Goal: Transaction & Acquisition: Book appointment/travel/reservation

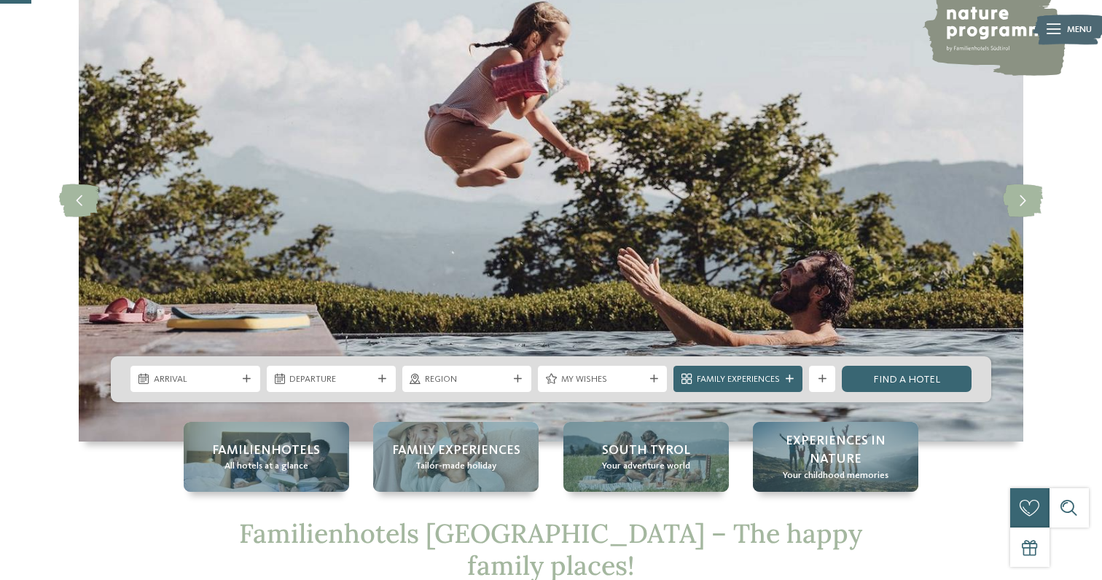
scroll to position [169, 0]
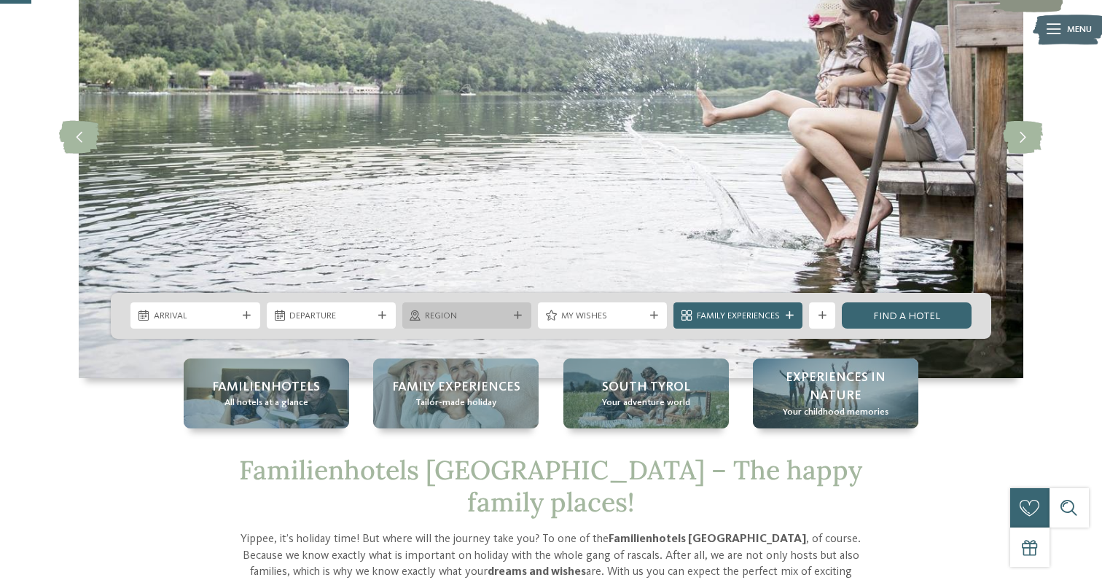
click at [471, 320] on span "Region" at bounding box center [466, 316] width 83 height 13
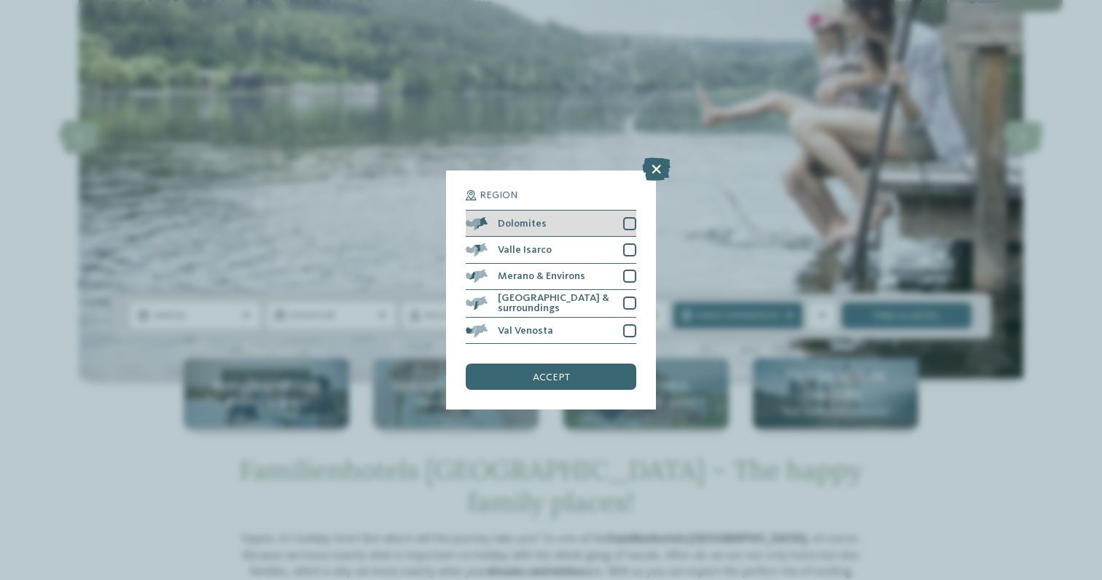
click at [629, 222] on div at bounding box center [629, 223] width 13 height 13
click at [577, 373] on div "accept" at bounding box center [551, 377] width 171 height 26
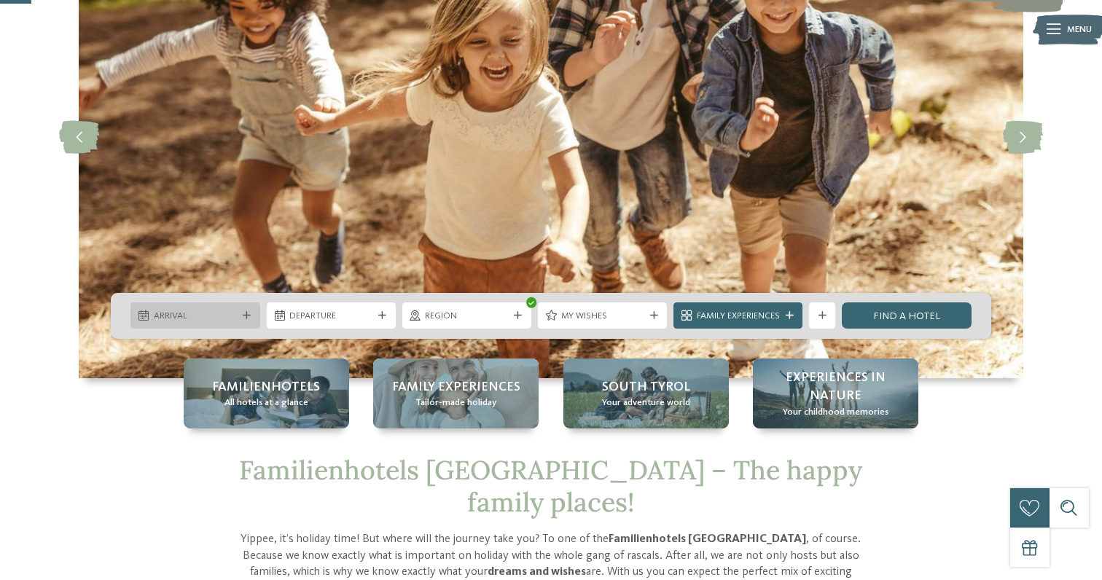
click at [234, 314] on span "Arrival" at bounding box center [195, 316] width 83 height 13
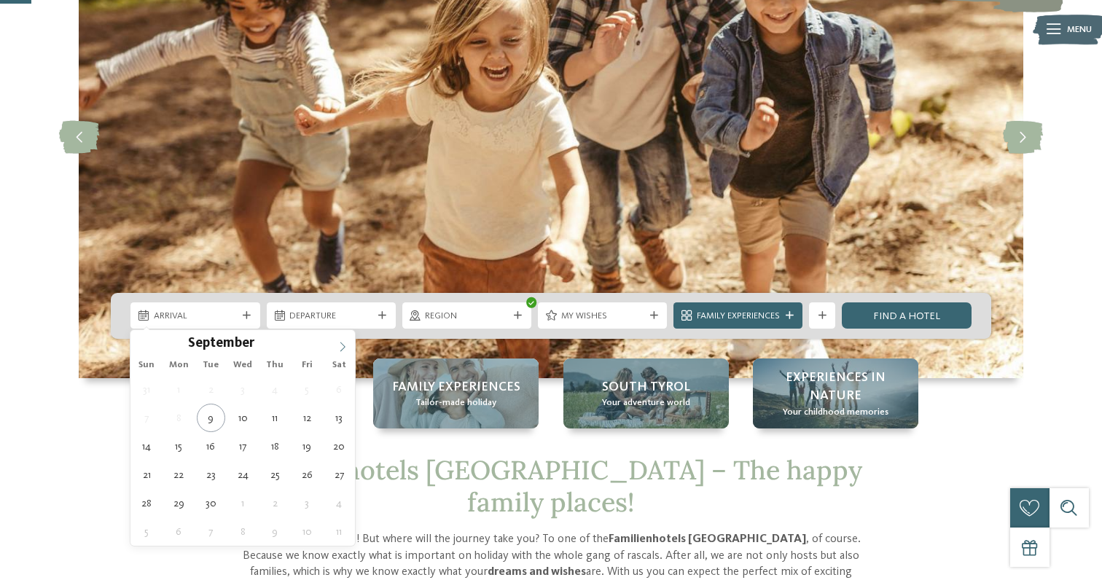
click at [340, 348] on icon at bounding box center [343, 347] width 10 height 10
type div "22.12.2025"
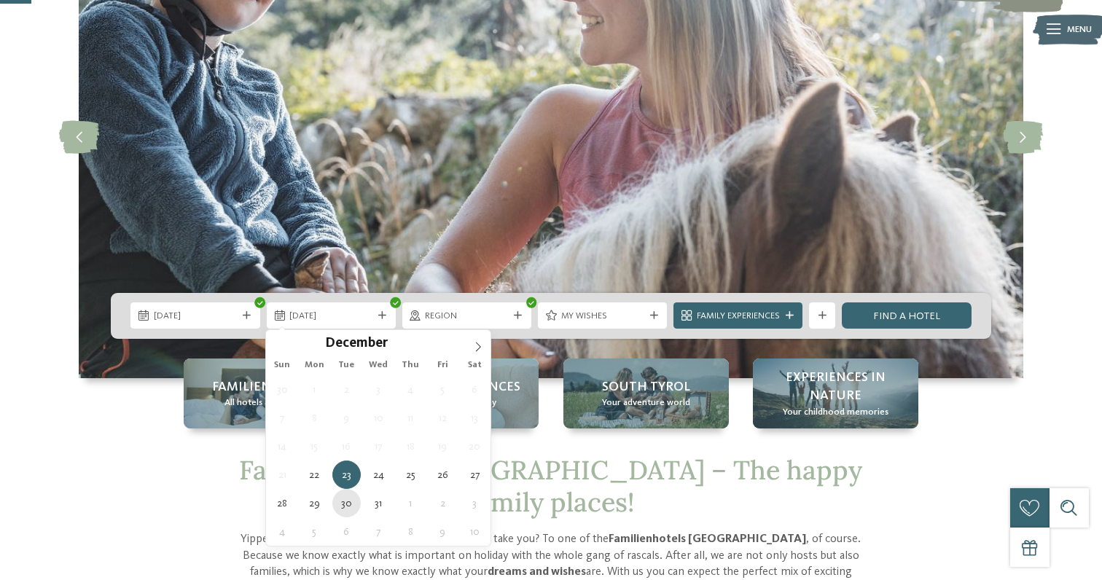
type div "30.12.2025"
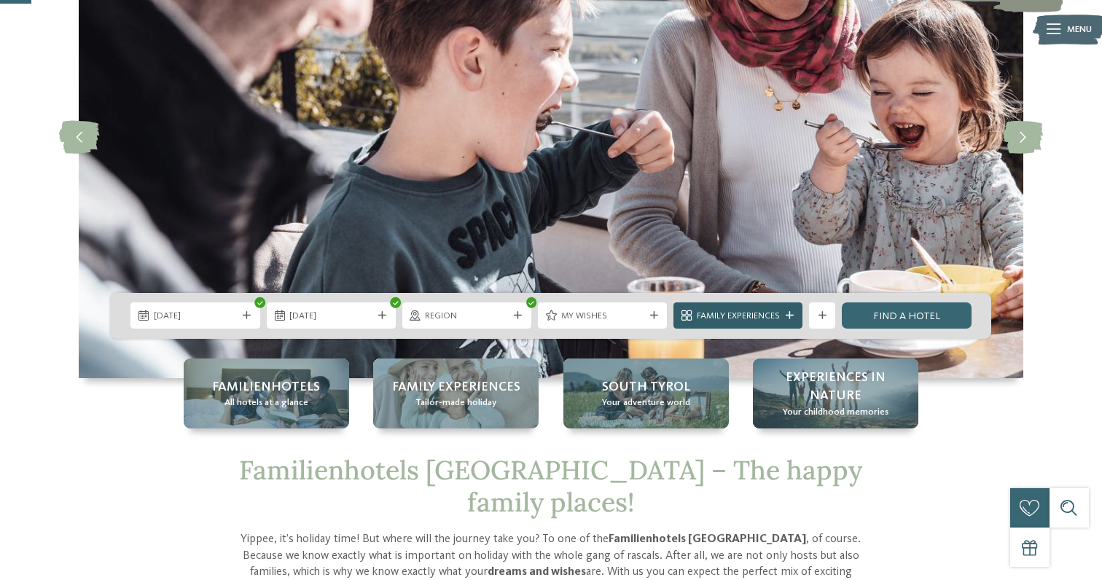
click at [732, 316] on span "Family Experiences" at bounding box center [738, 316] width 83 height 13
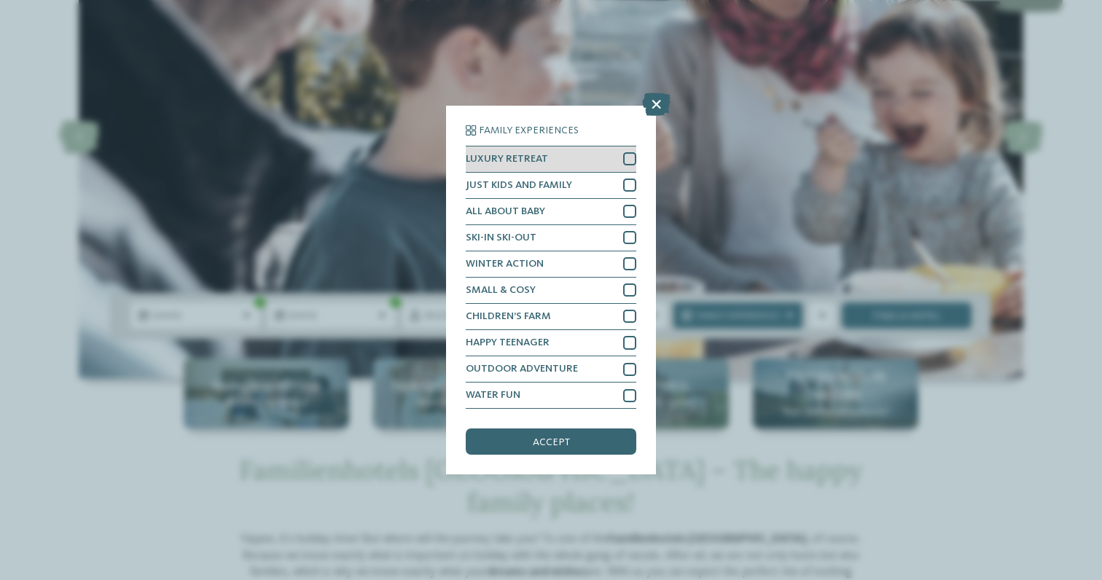
click at [628, 156] on div at bounding box center [629, 158] width 13 height 13
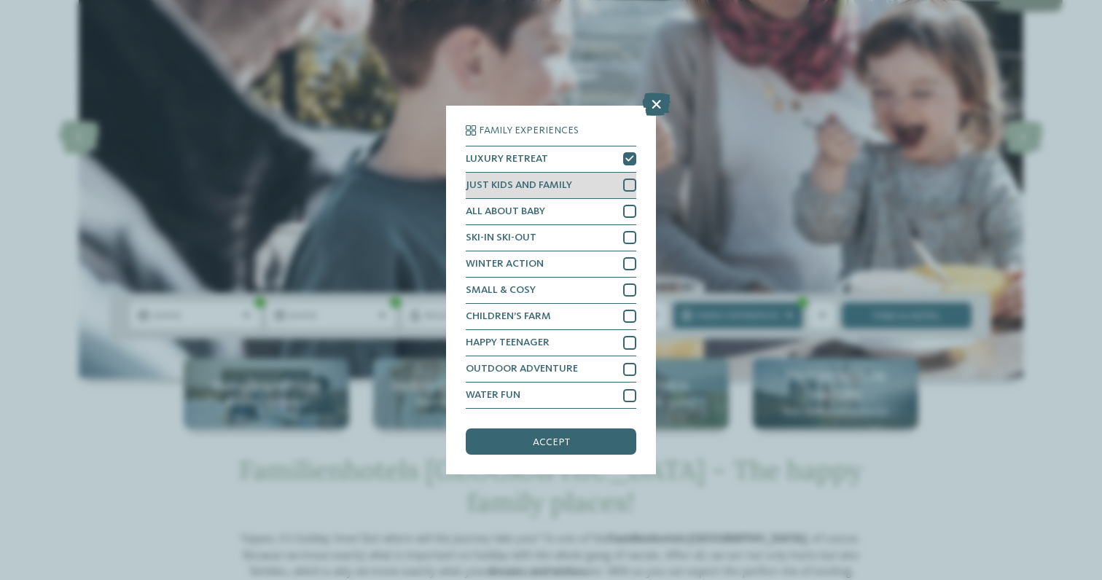
click at [628, 189] on div at bounding box center [629, 185] width 13 height 13
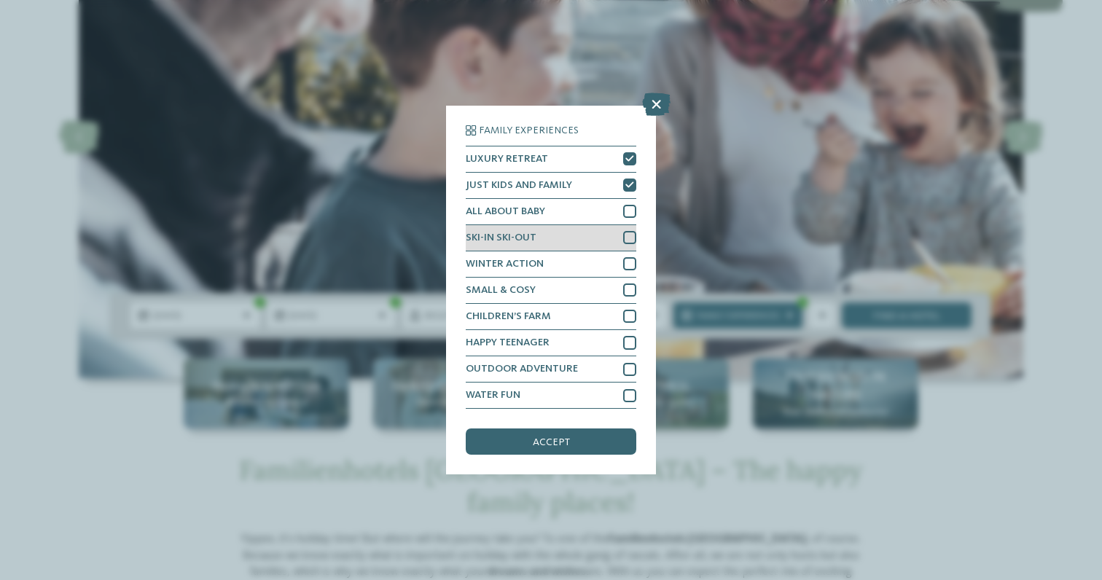
click at [624, 238] on div at bounding box center [629, 237] width 13 height 13
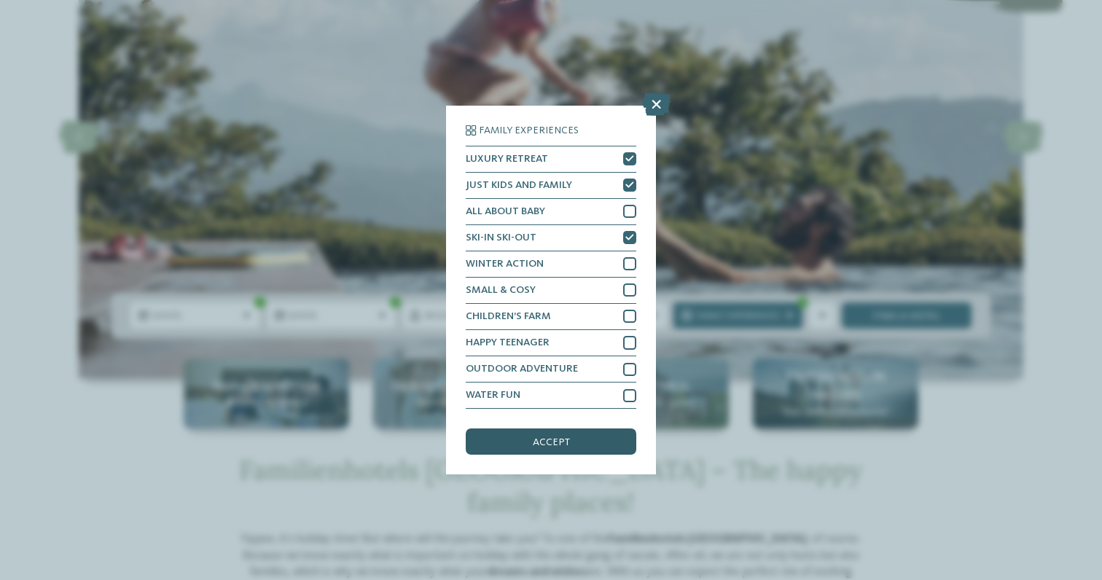
click at [577, 444] on div "accept" at bounding box center [551, 442] width 171 height 26
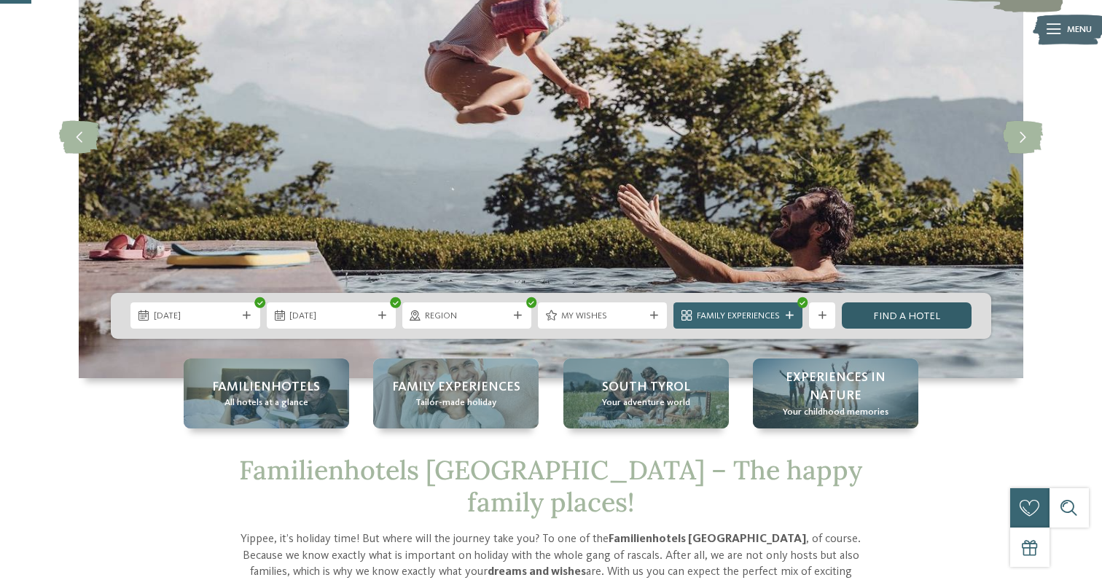
click at [950, 316] on link "Find a hotel" at bounding box center [906, 316] width 129 height 26
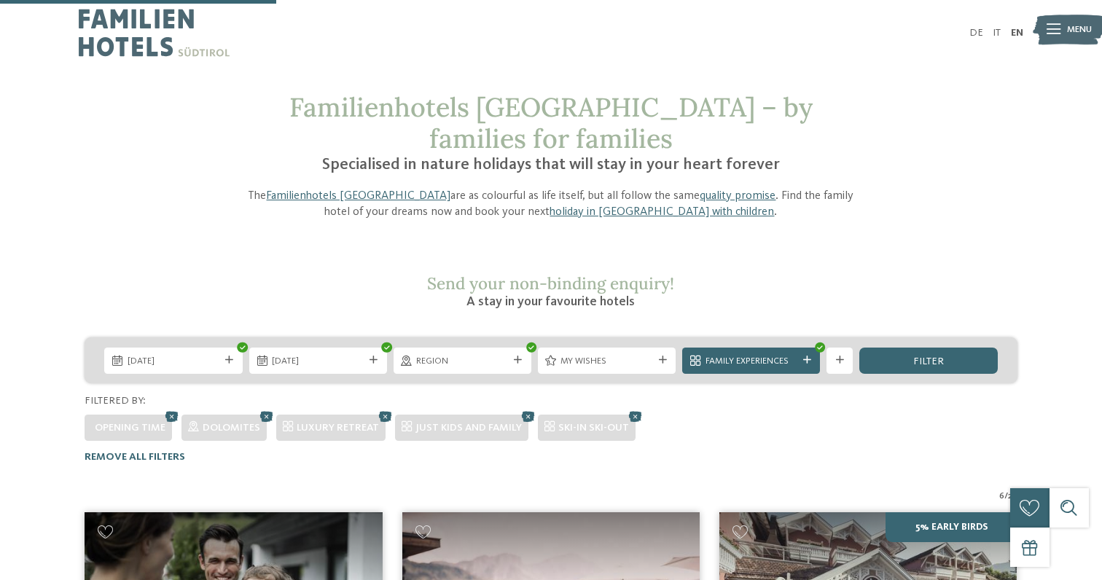
scroll to position [391, 0]
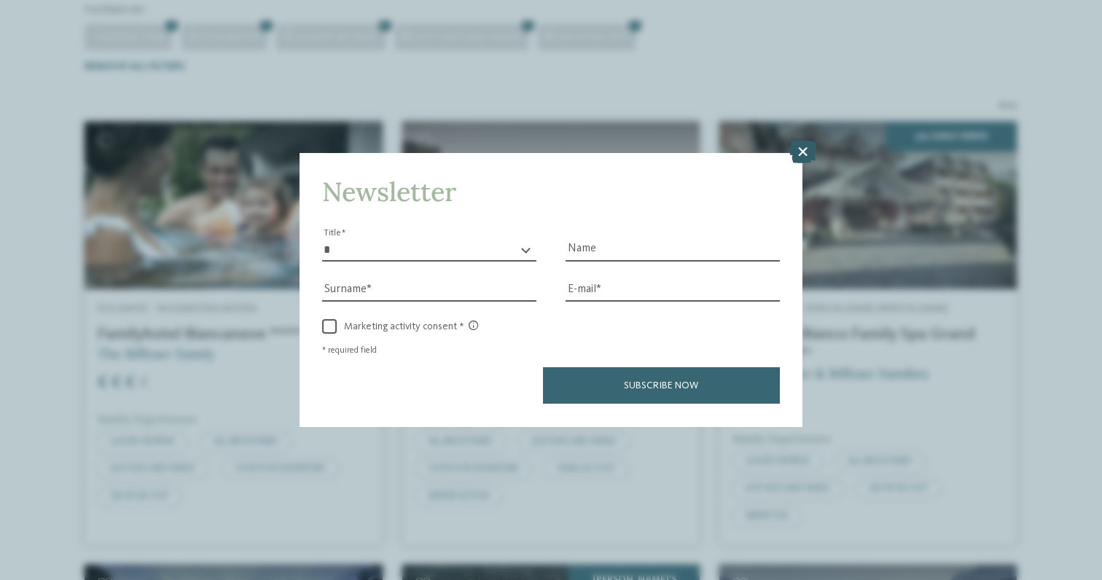
click at [807, 149] on icon at bounding box center [803, 152] width 28 height 23
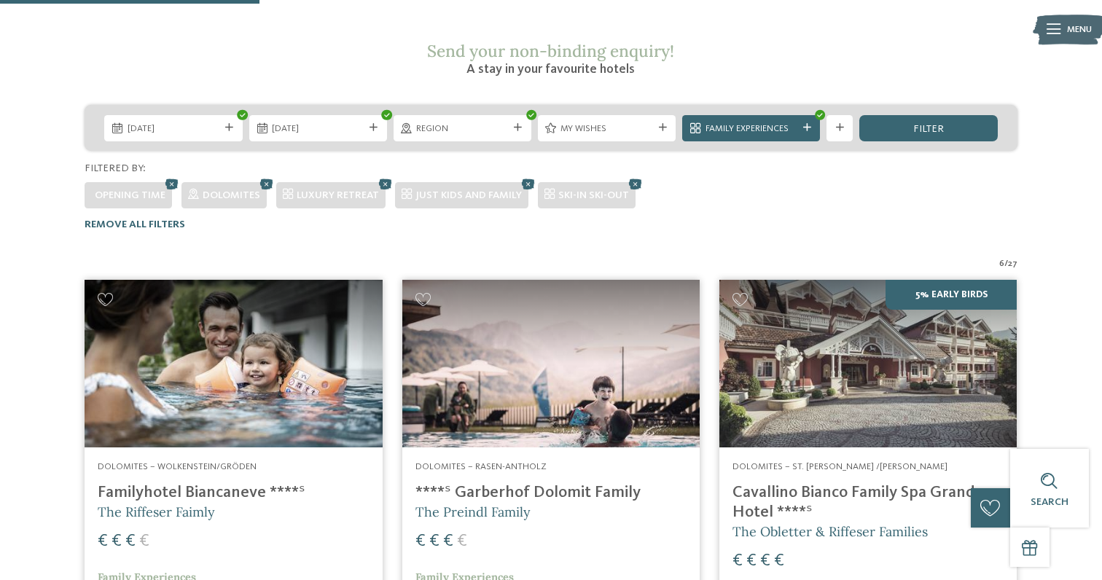
scroll to position [0, 0]
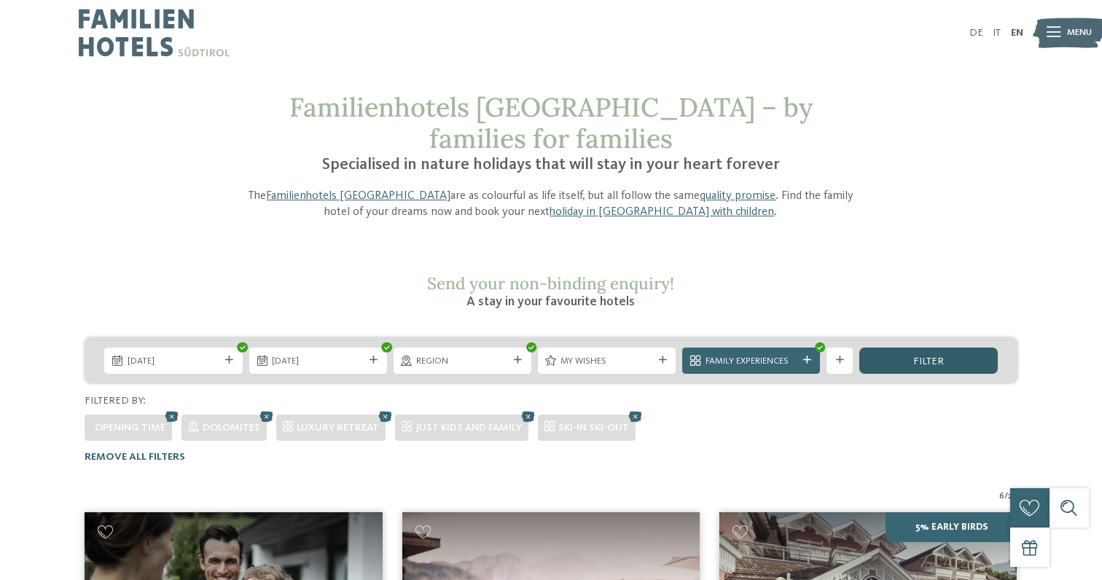
click at [894, 348] on div "filter" at bounding box center [928, 361] width 138 height 26
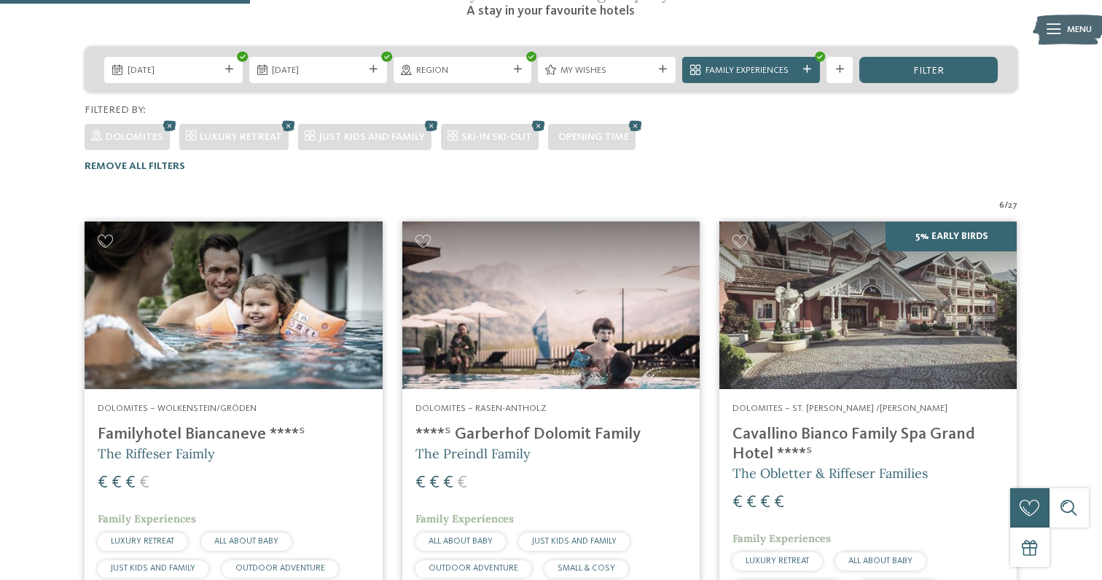
scroll to position [268, 0]
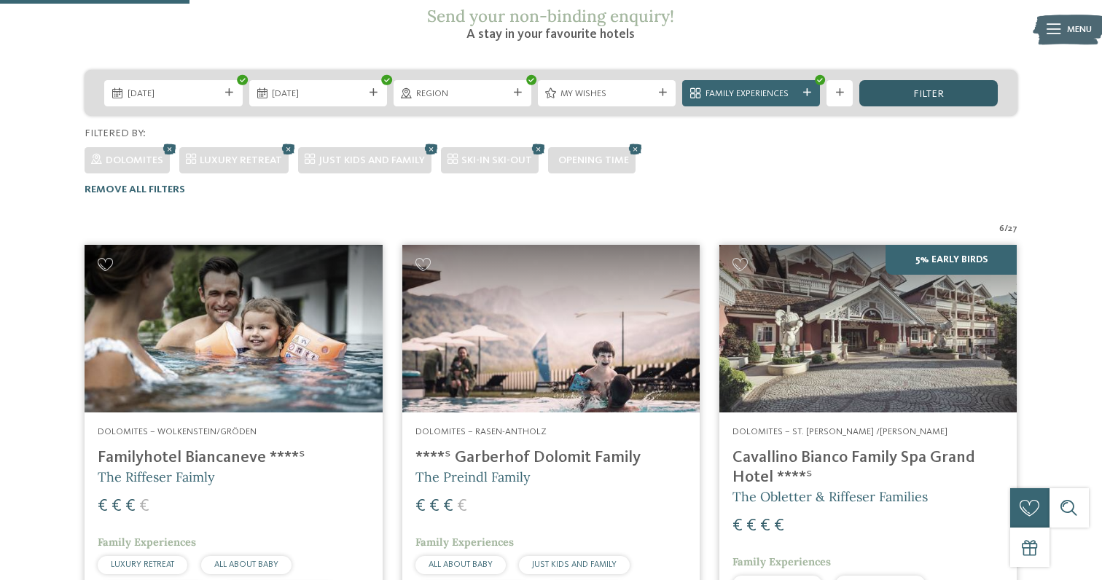
click at [951, 80] on div "filter" at bounding box center [928, 93] width 138 height 26
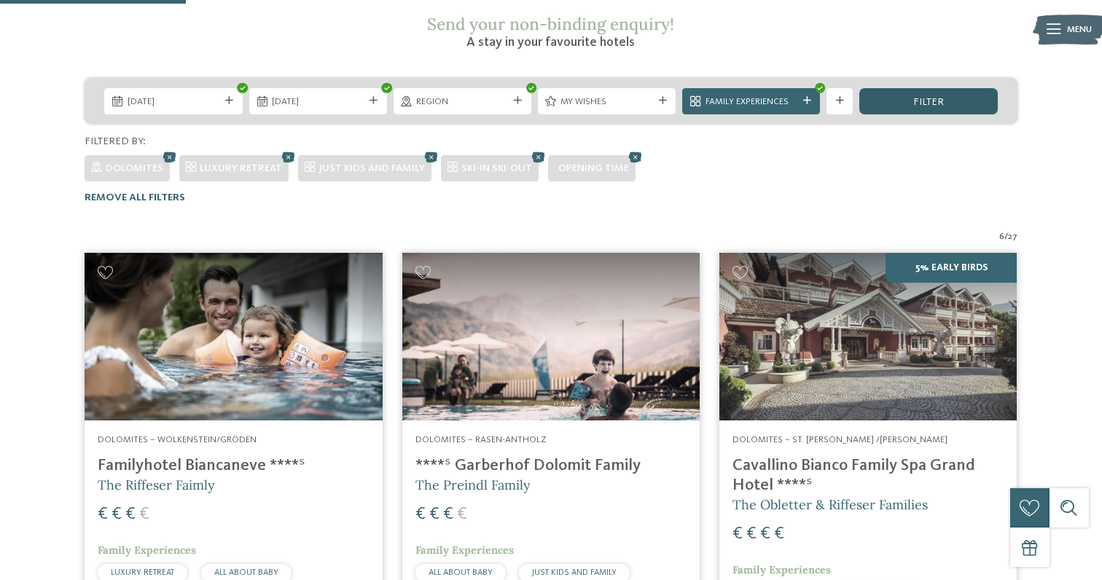
scroll to position [255, 0]
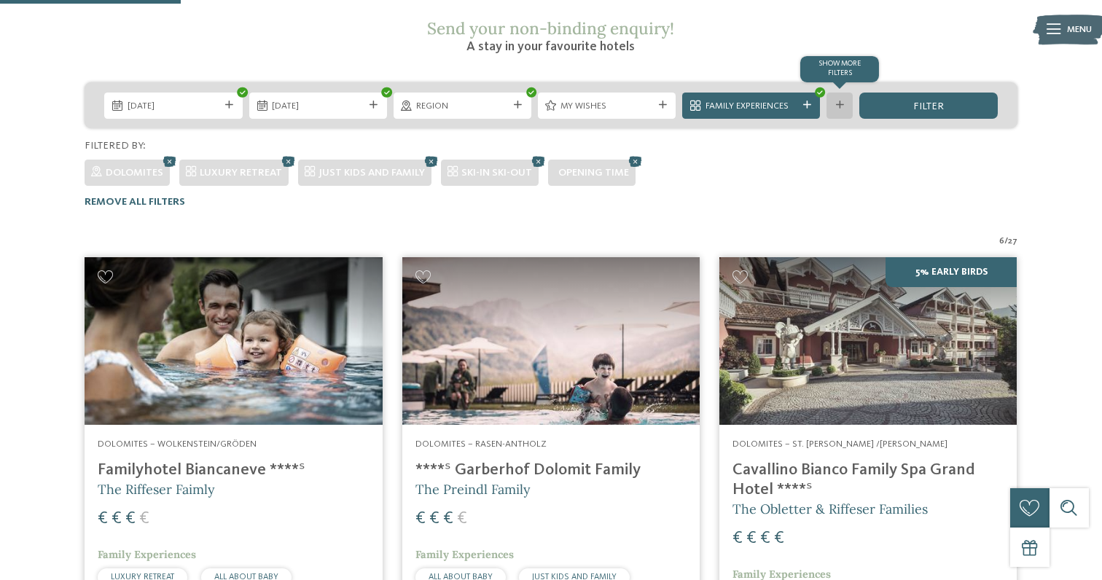
click at [853, 93] on div "Show more filters" at bounding box center [840, 106] width 26 height 26
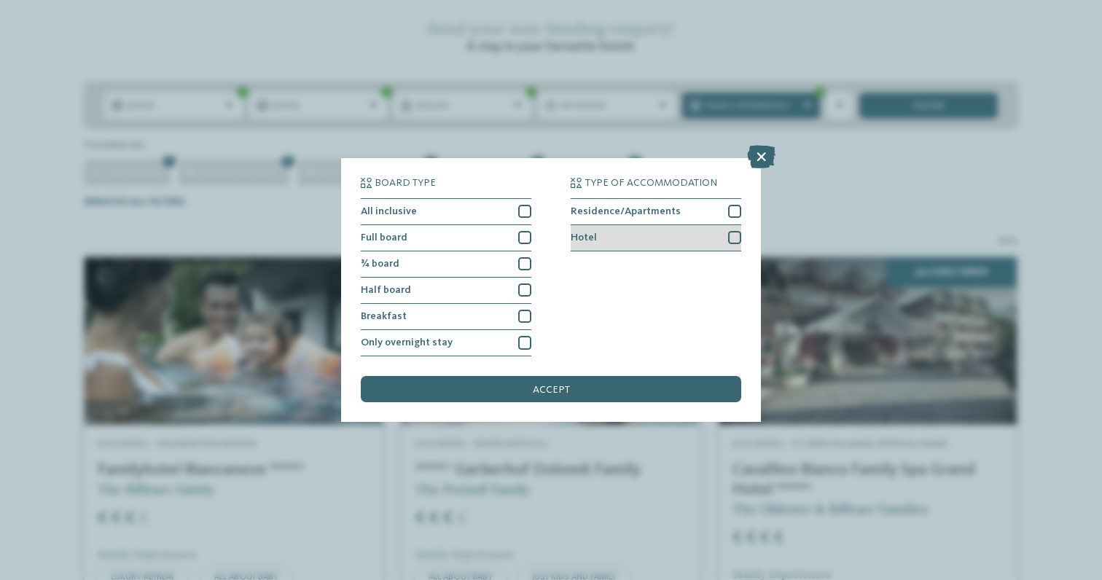
click at [735, 238] on div at bounding box center [734, 237] width 13 height 13
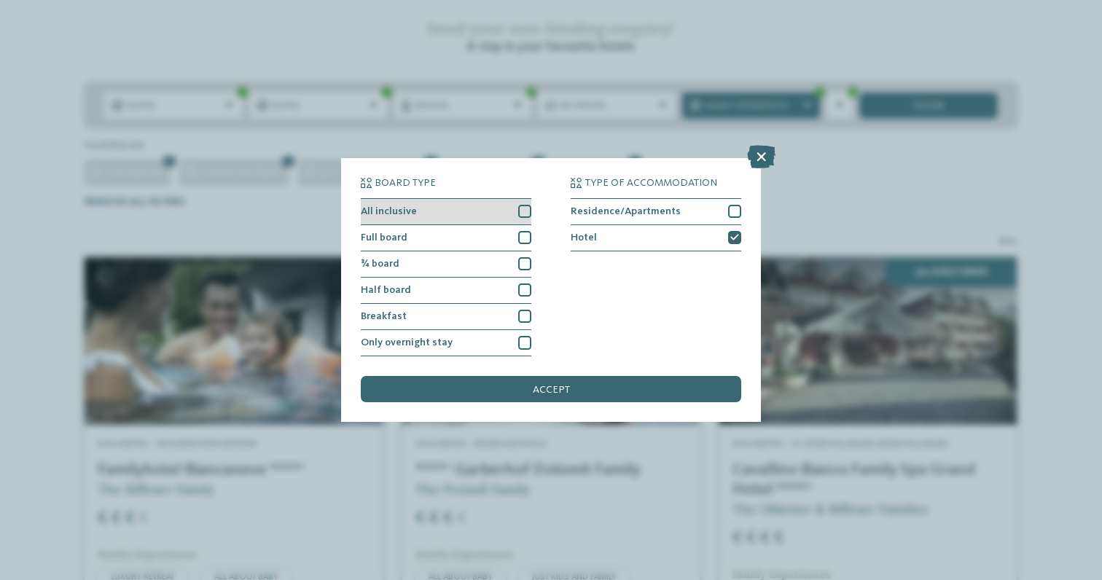
click at [520, 217] on div at bounding box center [524, 211] width 13 height 13
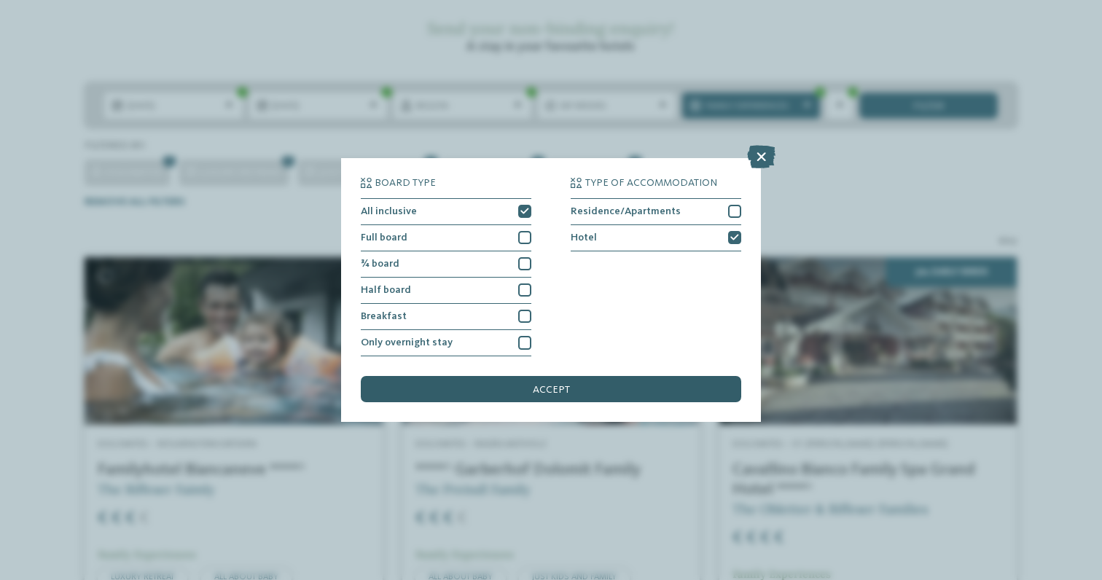
click at [550, 386] on span "accept" at bounding box center [551, 390] width 37 height 10
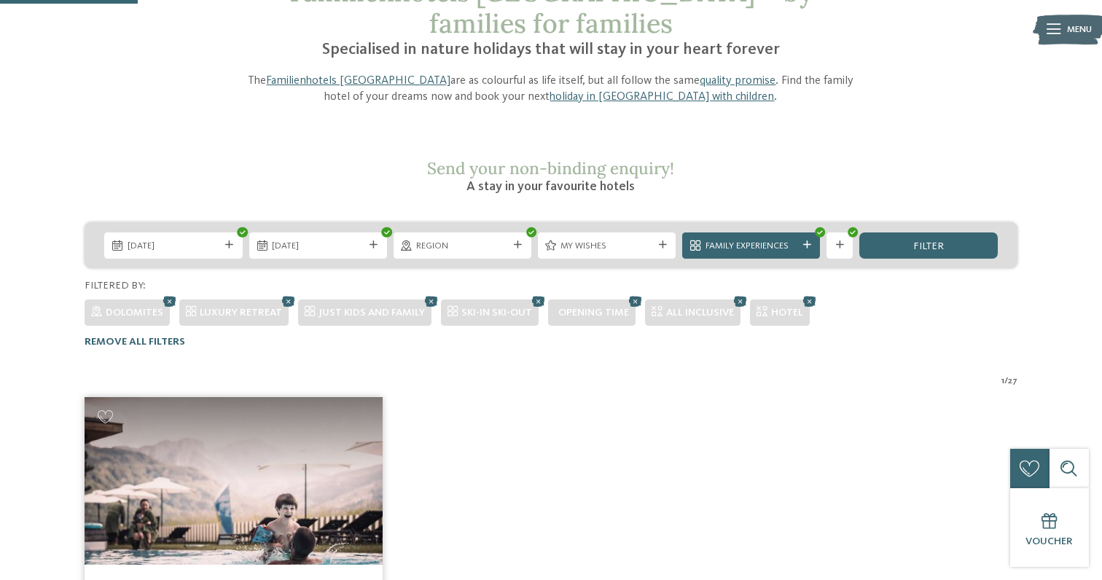
scroll to position [50, 0]
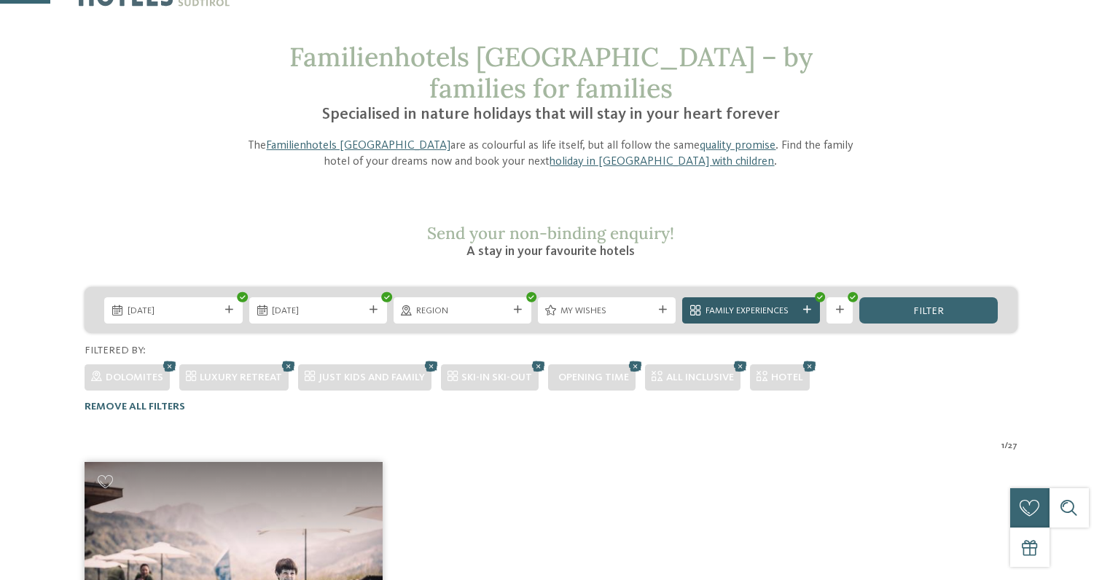
click at [808, 306] on icon at bounding box center [807, 310] width 8 height 8
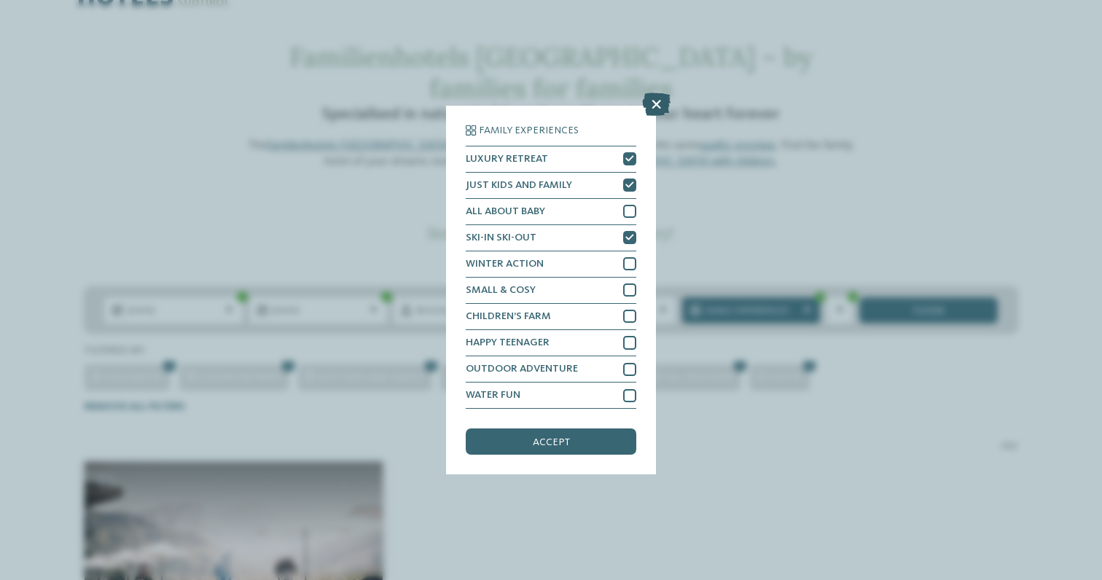
click at [660, 98] on icon at bounding box center [656, 104] width 28 height 23
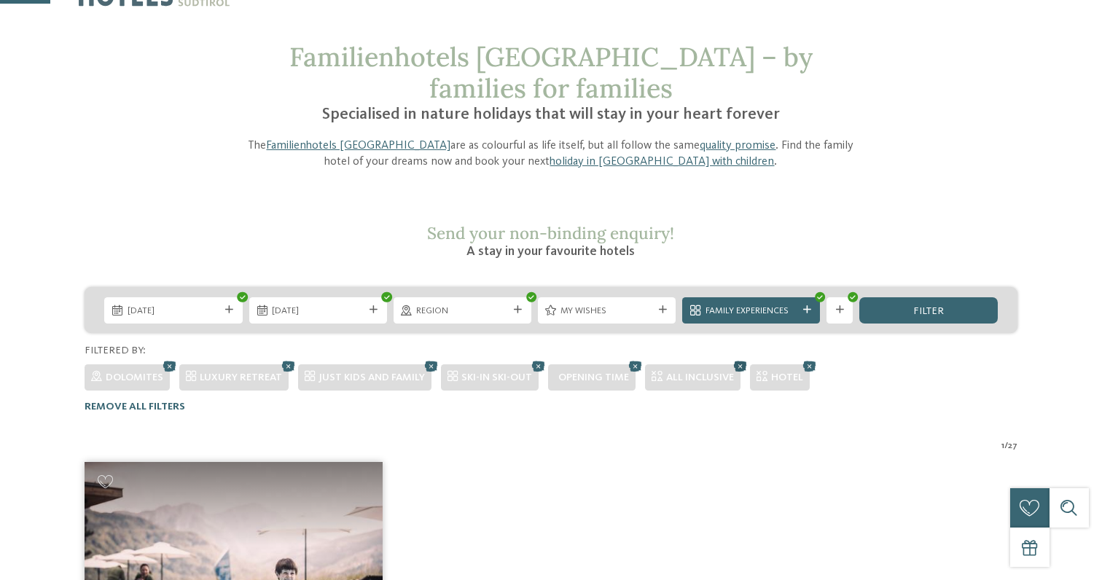
click at [737, 357] on icon at bounding box center [740, 365] width 20 height 17
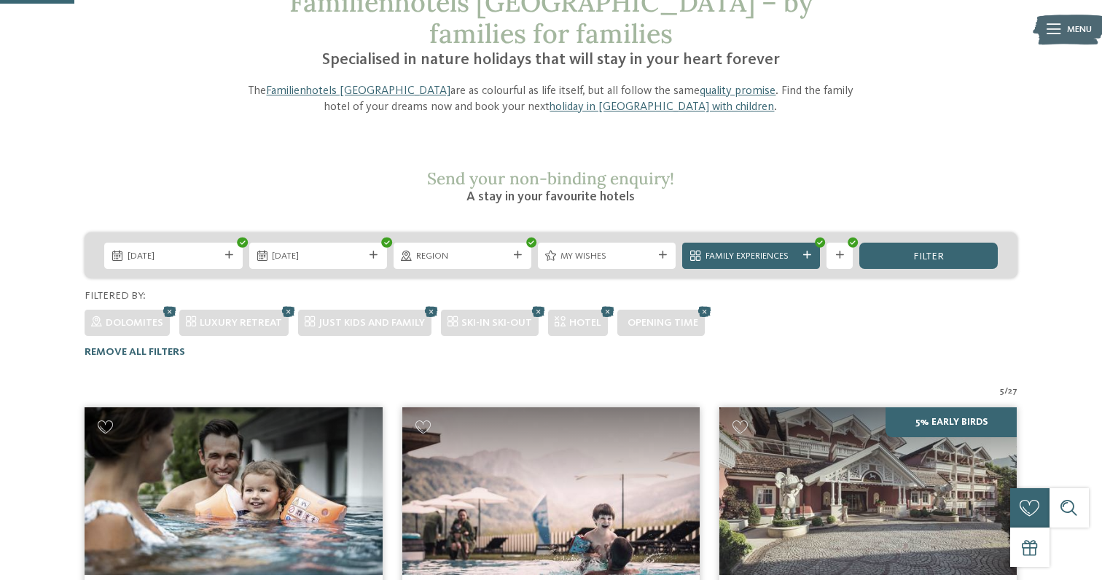
scroll to position [0, 0]
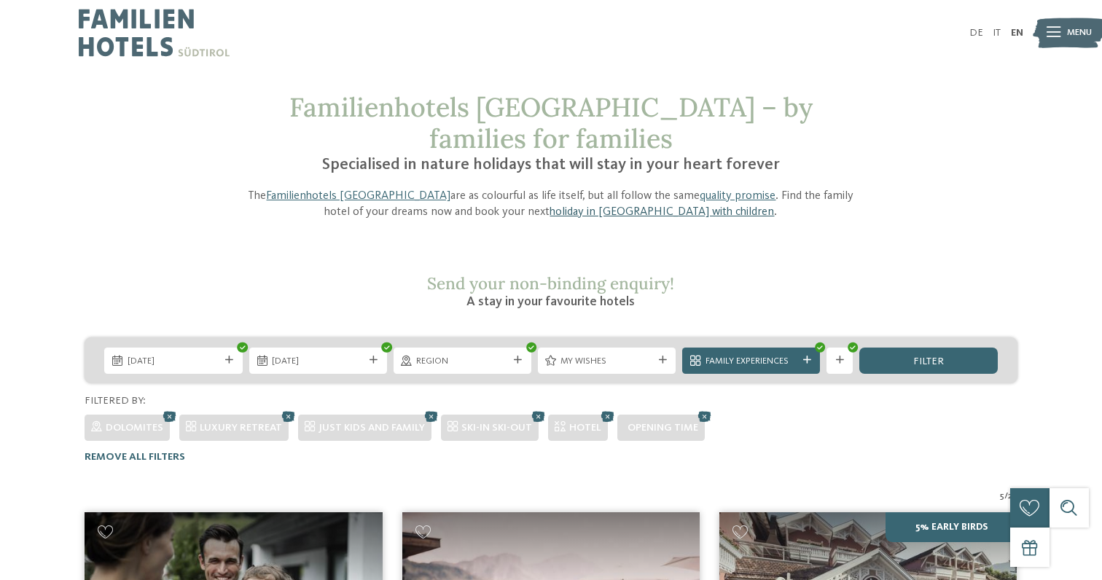
click at [619, 206] on link "holiday in South Tyrol with children" at bounding box center [662, 212] width 225 height 12
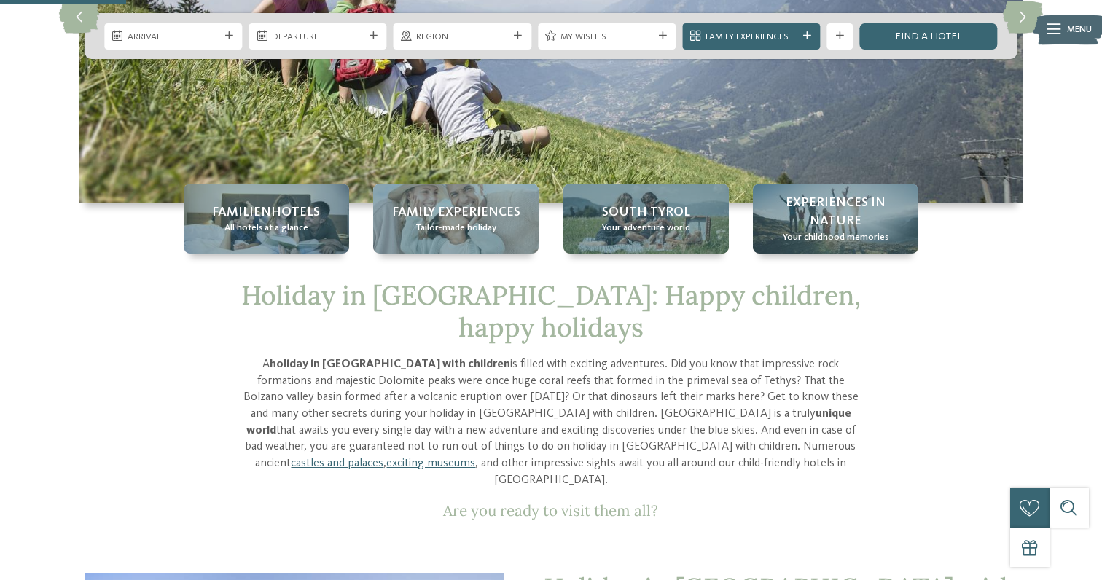
scroll to position [219, 0]
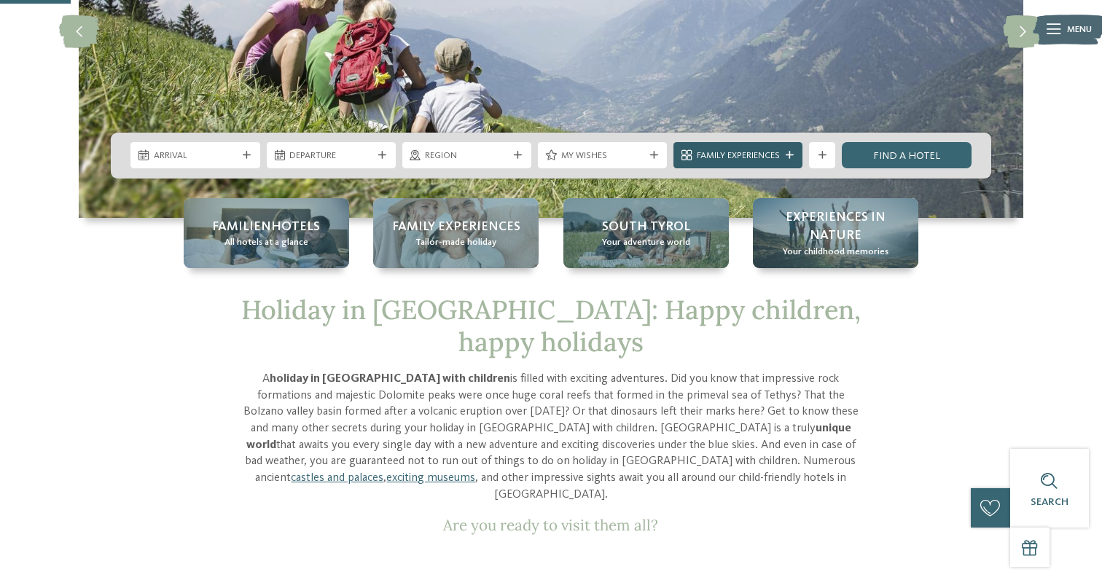
click at [775, 153] on span "Family Experiences" at bounding box center [738, 155] width 83 height 13
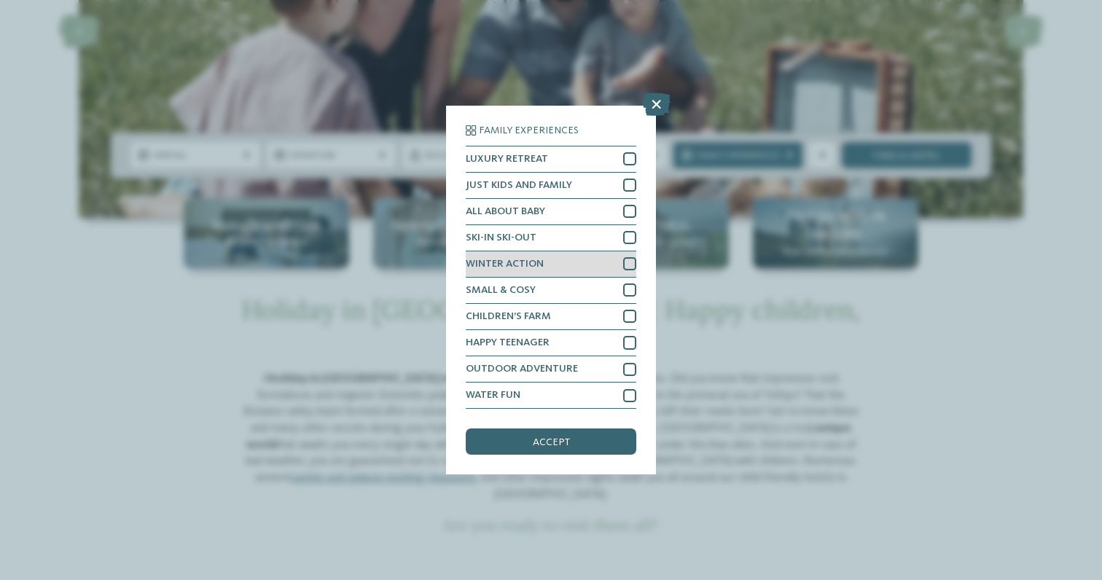
click at [633, 264] on div at bounding box center [629, 263] width 13 height 13
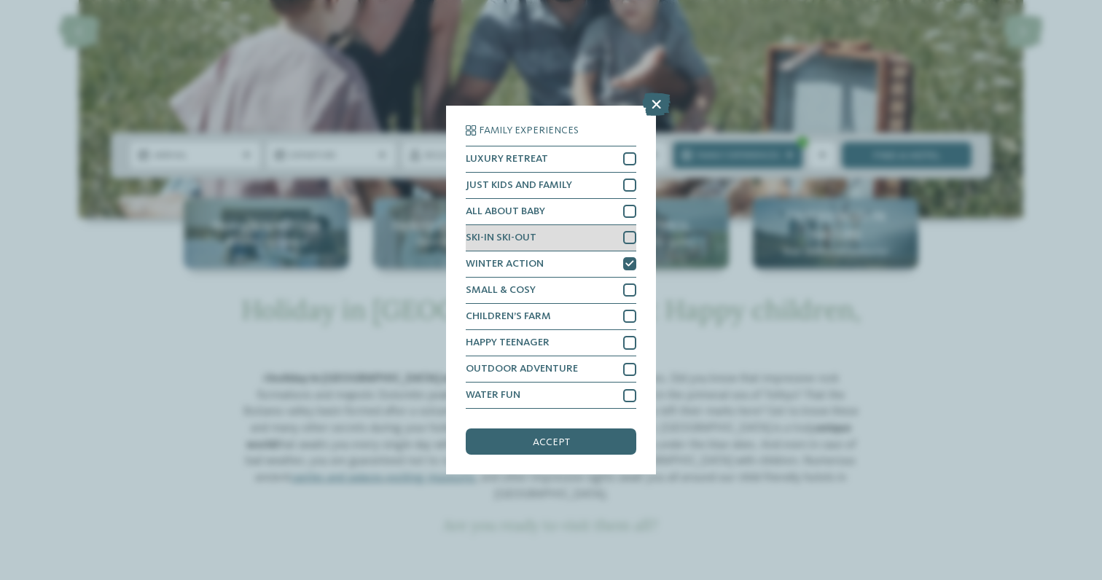
click at [631, 238] on div at bounding box center [629, 237] width 13 height 13
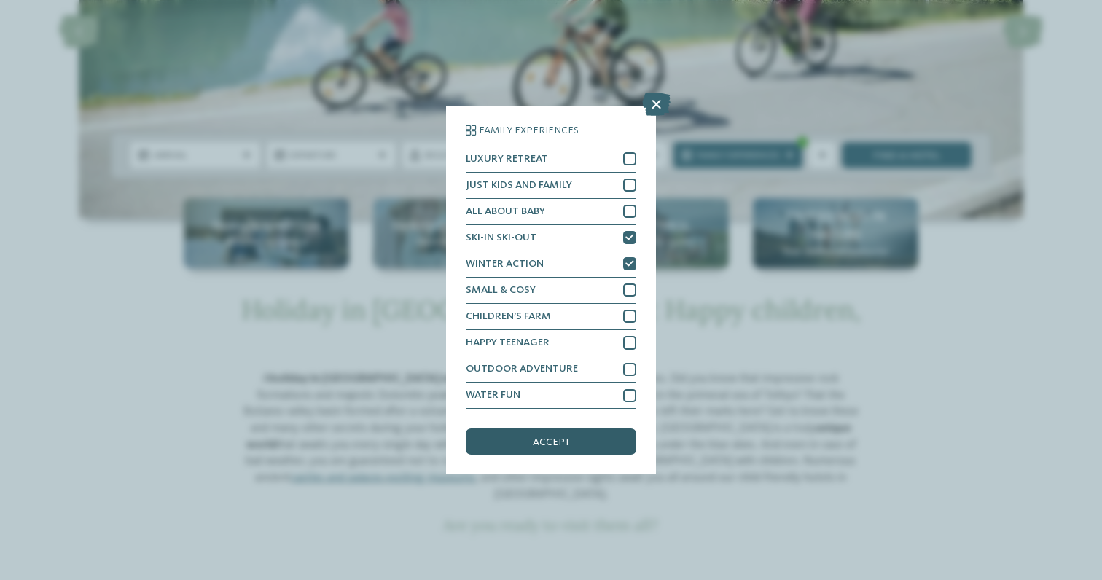
click at [582, 448] on div "accept" at bounding box center [551, 442] width 171 height 26
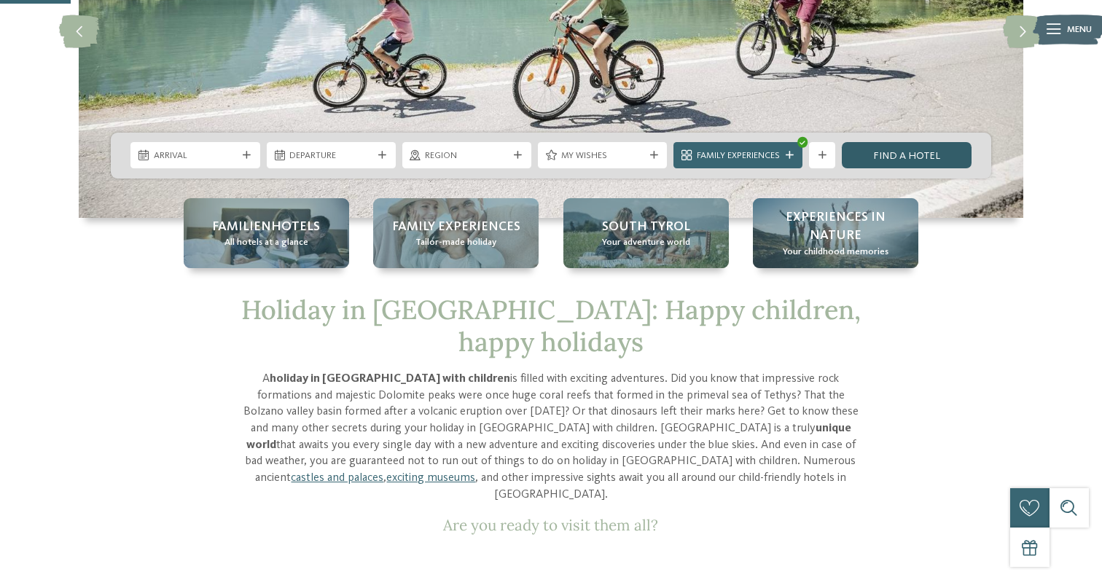
click at [918, 147] on link "Find a hotel" at bounding box center [906, 155] width 129 height 26
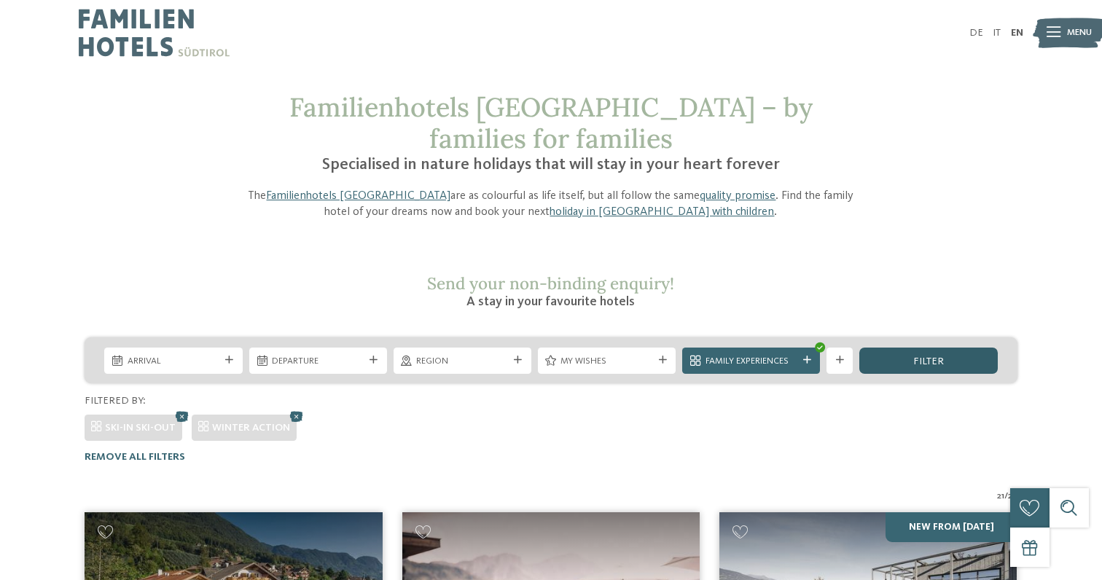
click at [964, 348] on div "filter" at bounding box center [928, 361] width 138 height 26
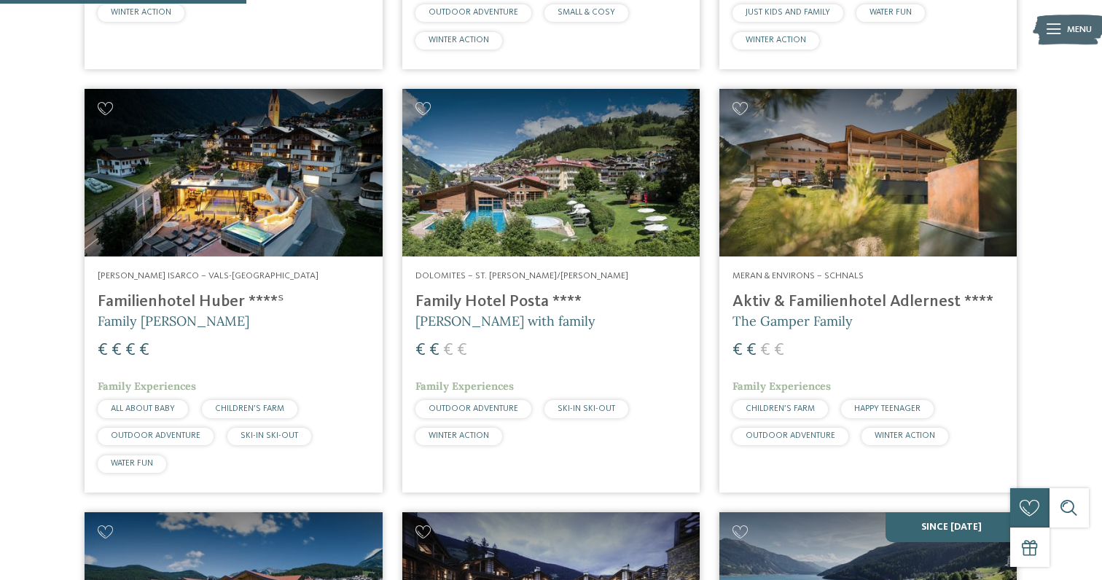
scroll to position [870, 0]
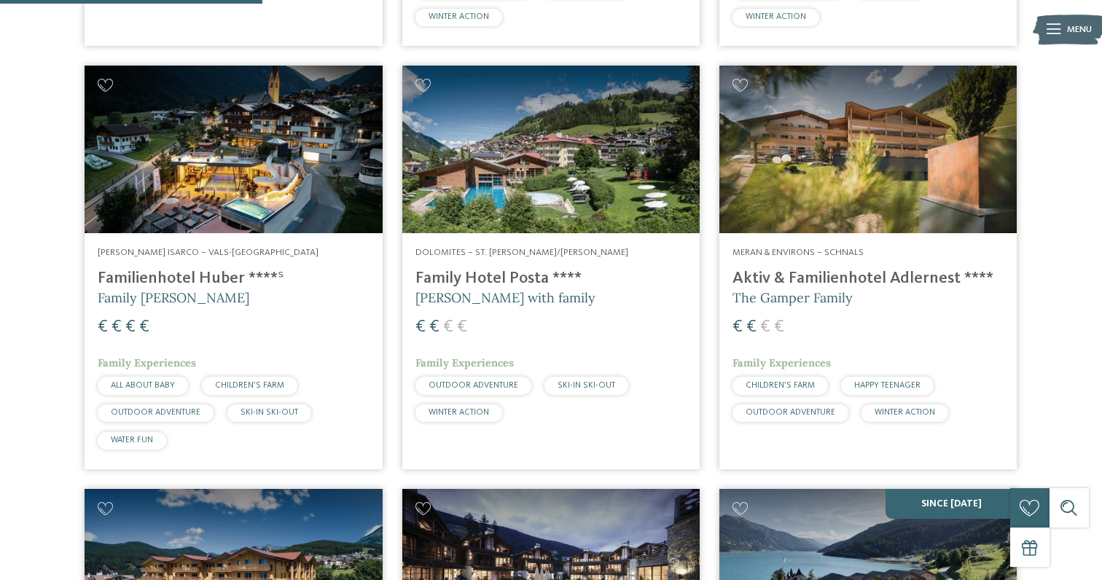
click at [154, 269] on h4 "Familienhotel Huber ****ˢ" at bounding box center [233, 279] width 271 height 20
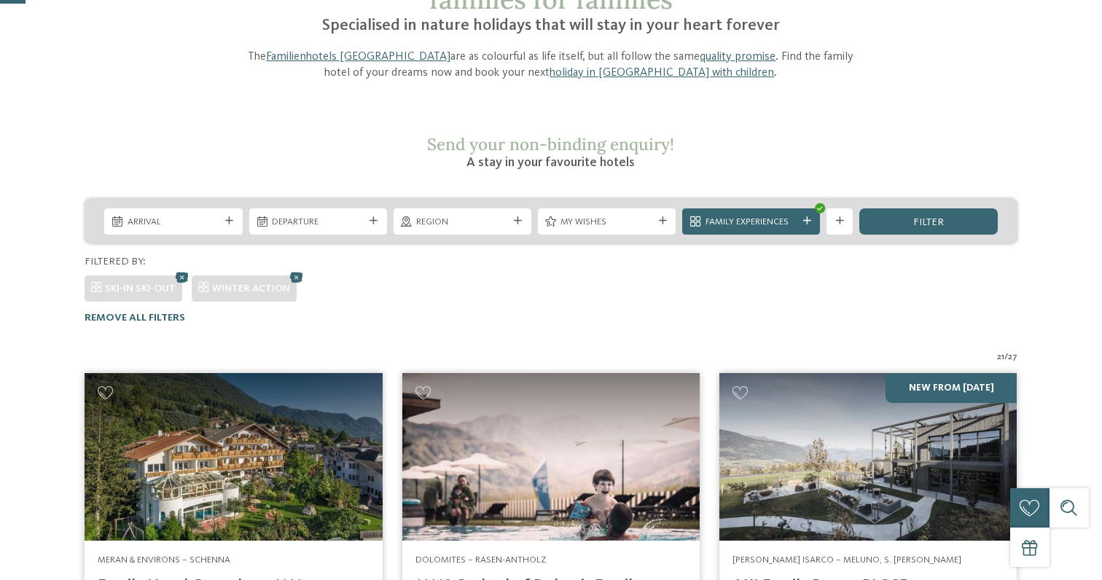
scroll to position [0, 0]
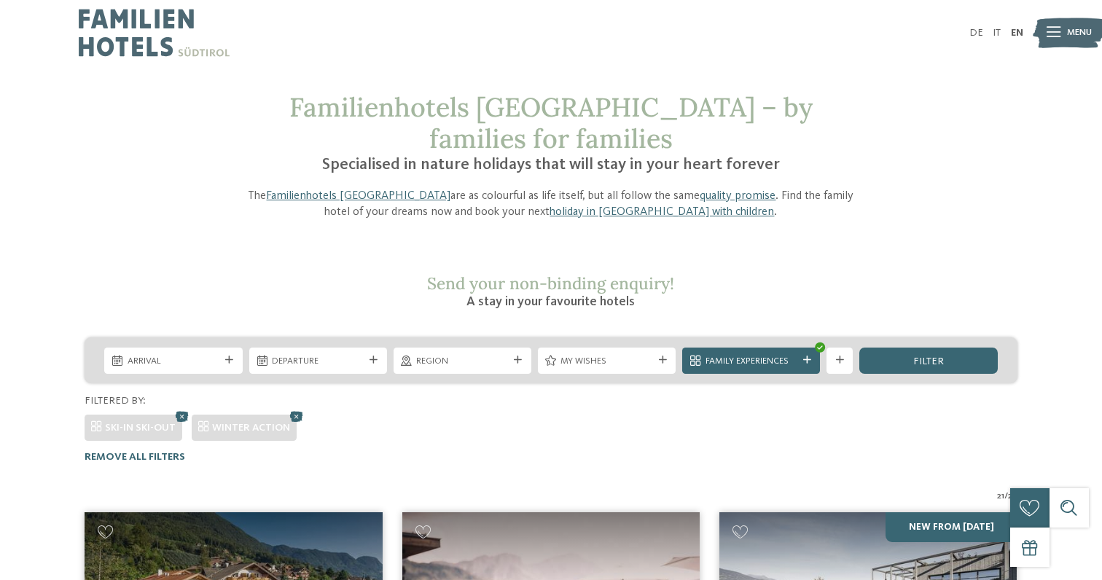
click at [110, 423] on span "SKI-IN SKI-OUT" at bounding box center [140, 428] width 71 height 10
drag, startPoint x: 110, startPoint y: 397, endPoint x: 156, endPoint y: 397, distance: 45.9
click at [156, 423] on span "SKI-IN SKI-OUT" at bounding box center [140, 428] width 71 height 10
copy span "SKI-IN SKI-OUT"
click at [295, 407] on icon at bounding box center [296, 415] width 20 height 17
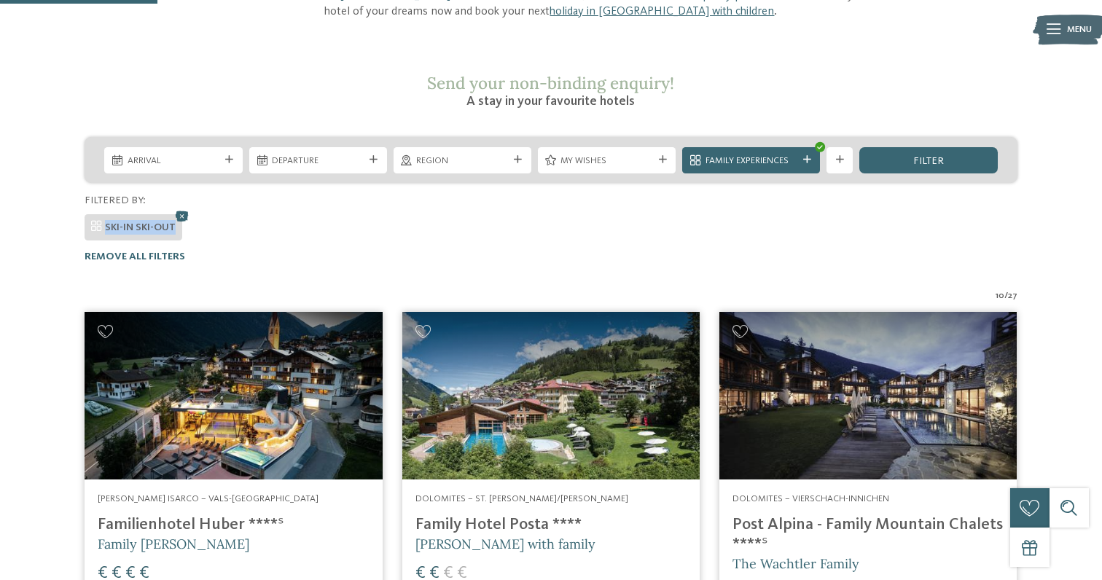
scroll to position [94, 0]
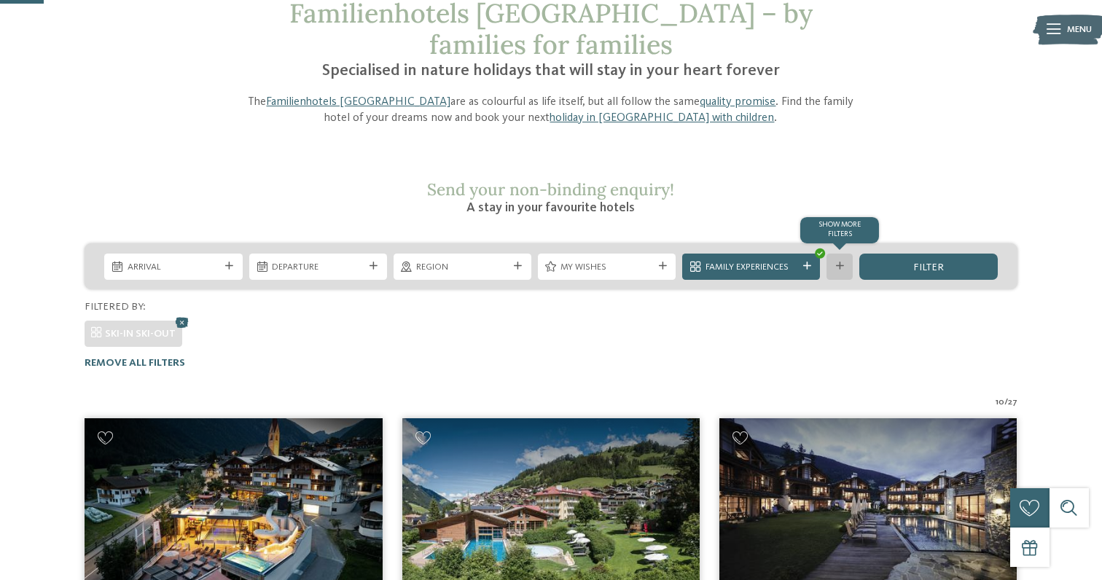
click at [846, 254] on div "Show more filters" at bounding box center [840, 267] width 26 height 26
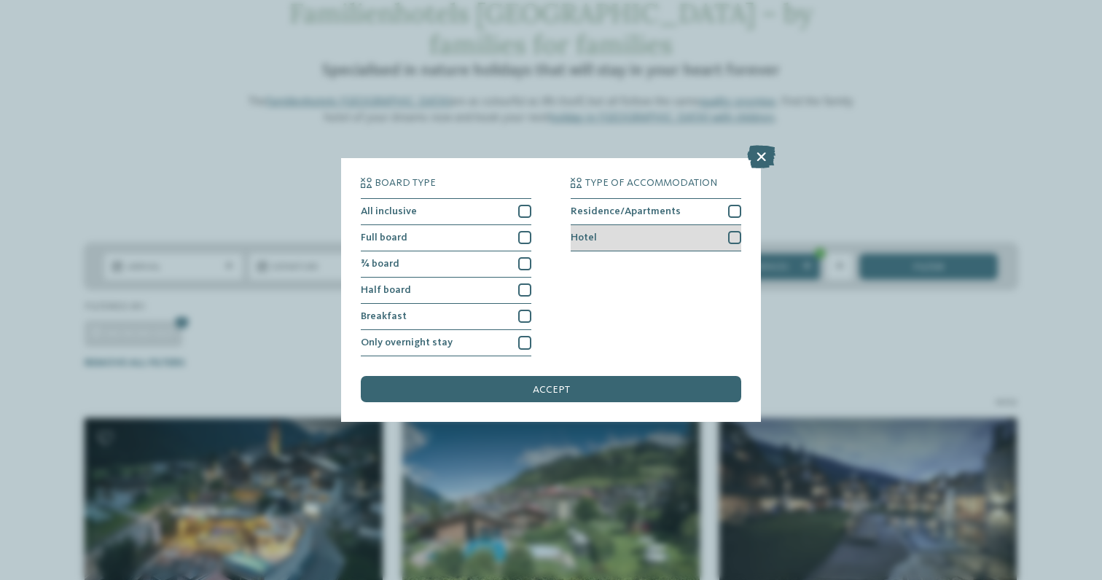
click at [733, 238] on div at bounding box center [734, 237] width 13 height 13
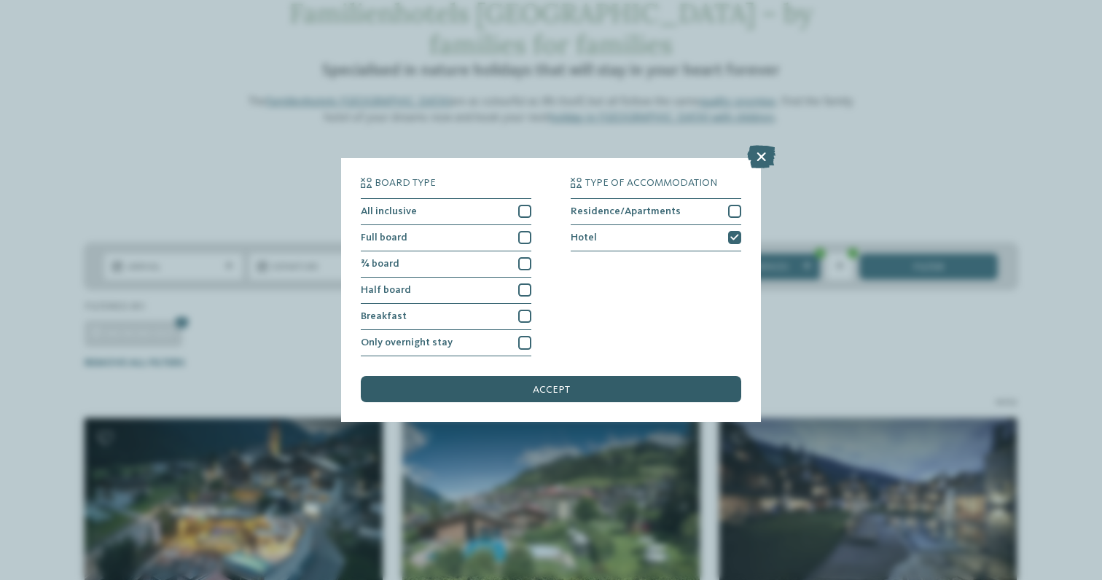
click at [624, 391] on div "accept" at bounding box center [551, 389] width 381 height 26
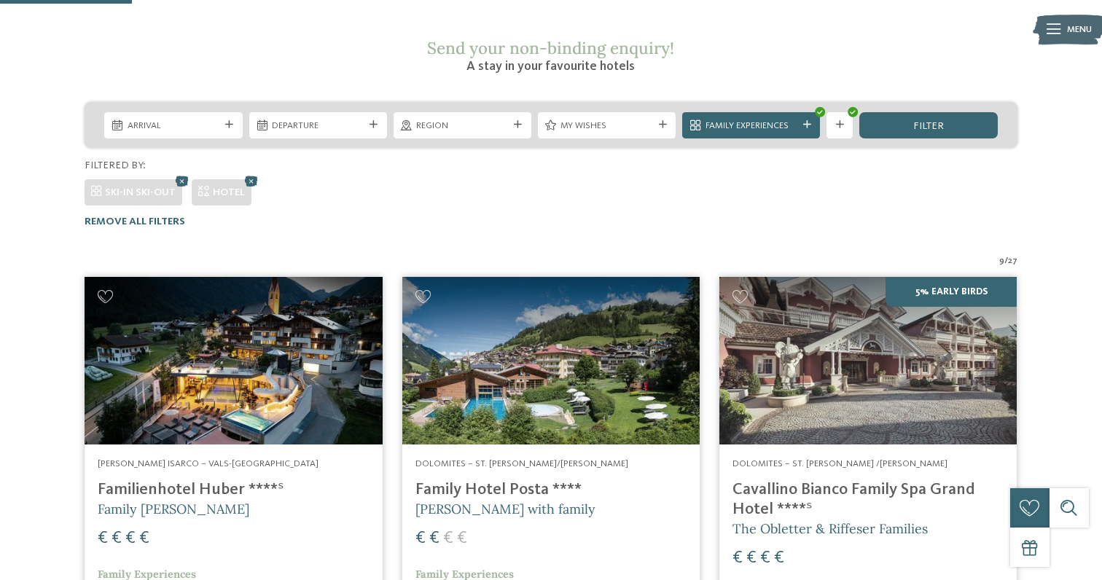
scroll to position [234, 0]
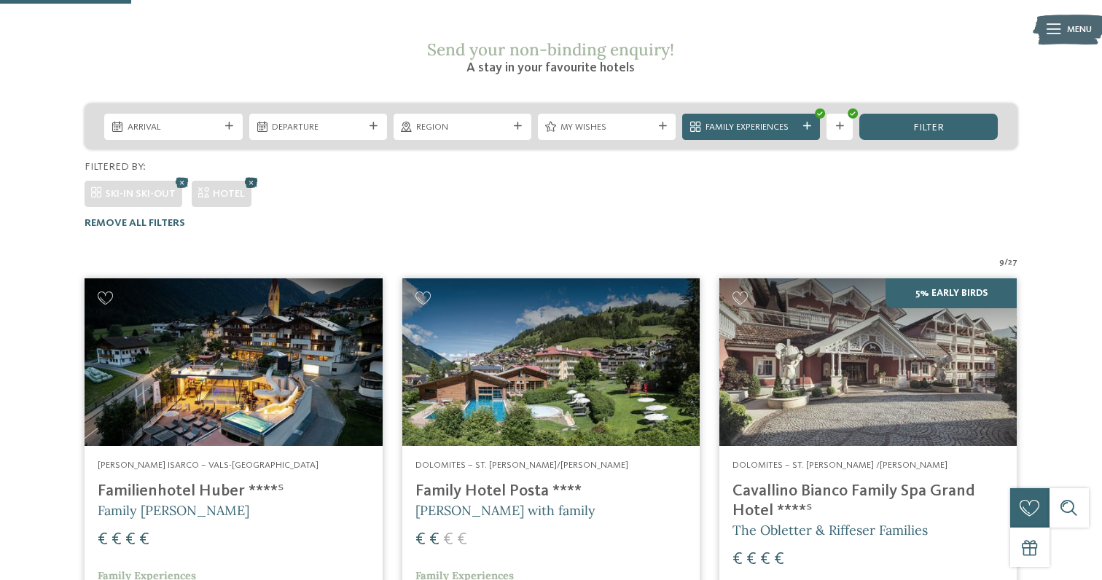
click at [251, 173] on icon at bounding box center [251, 181] width 20 height 17
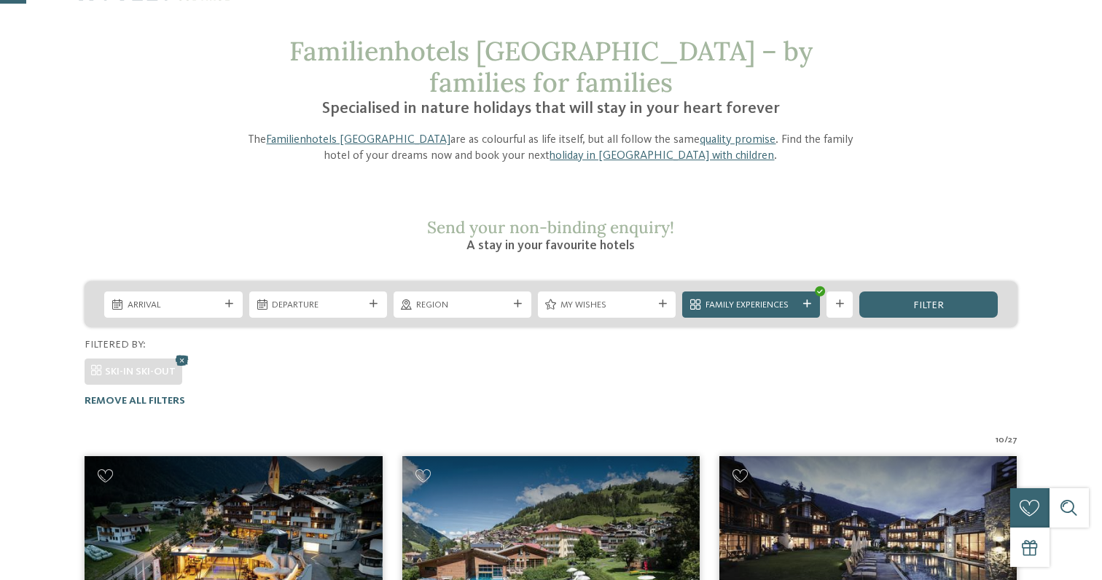
scroll to position [0, 0]
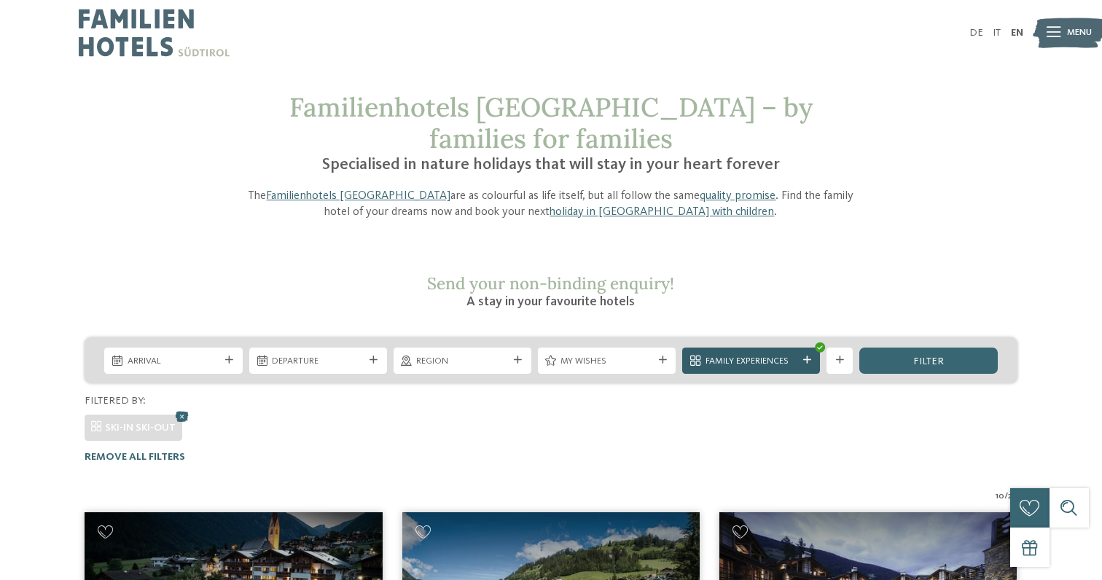
click at [810, 356] on icon at bounding box center [807, 360] width 8 height 8
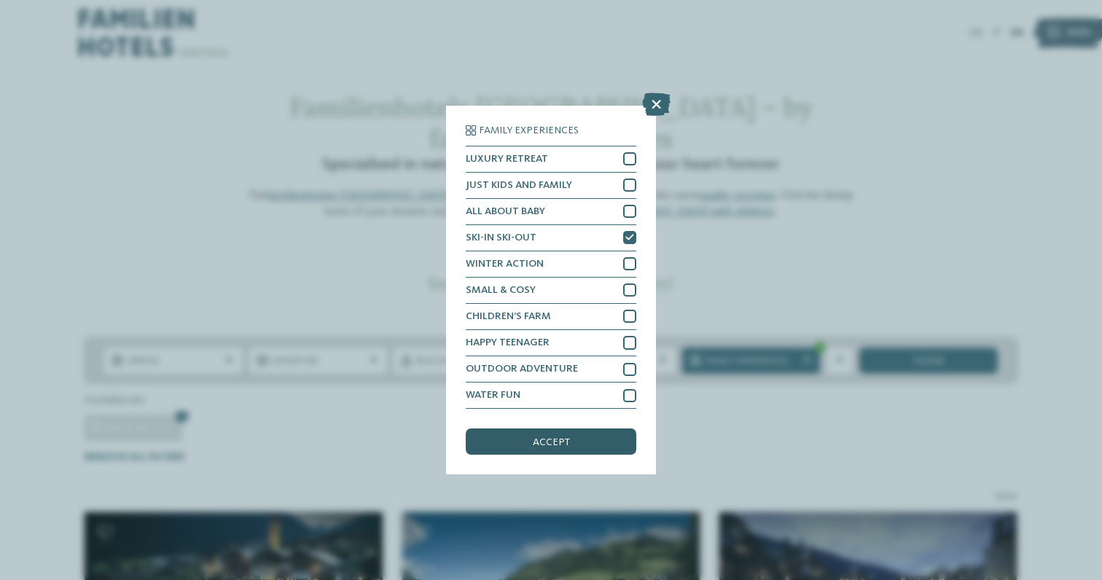
click at [584, 445] on div "accept" at bounding box center [551, 442] width 171 height 26
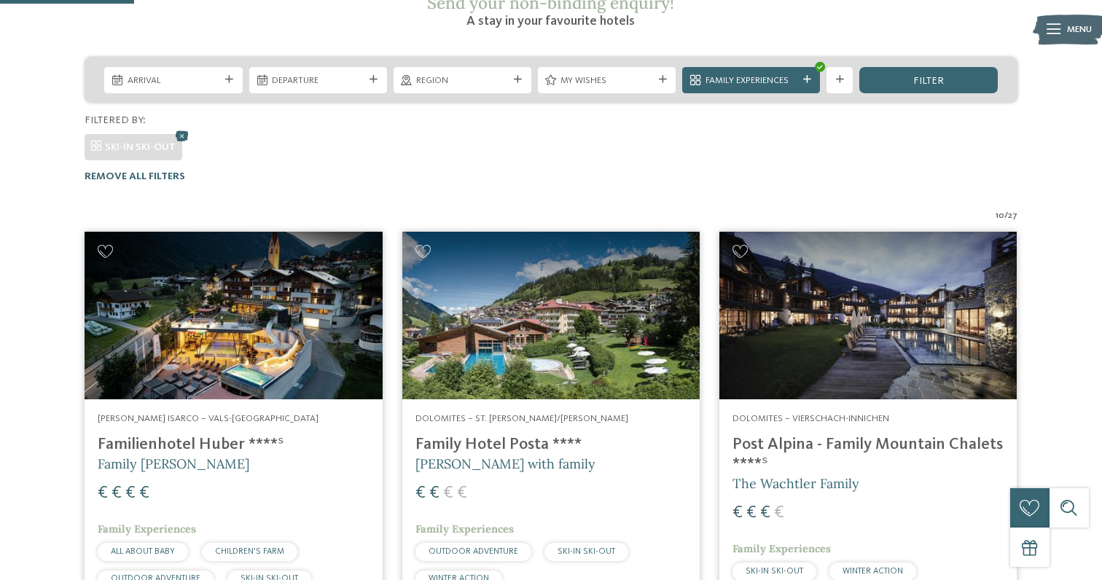
scroll to position [253, 0]
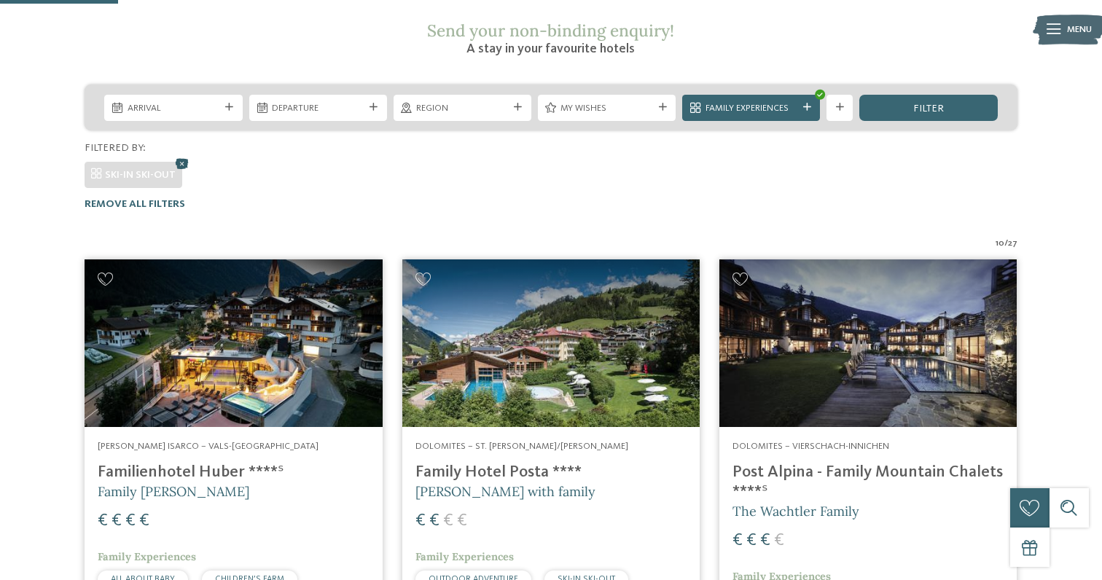
click at [180, 155] on icon at bounding box center [182, 163] width 20 height 17
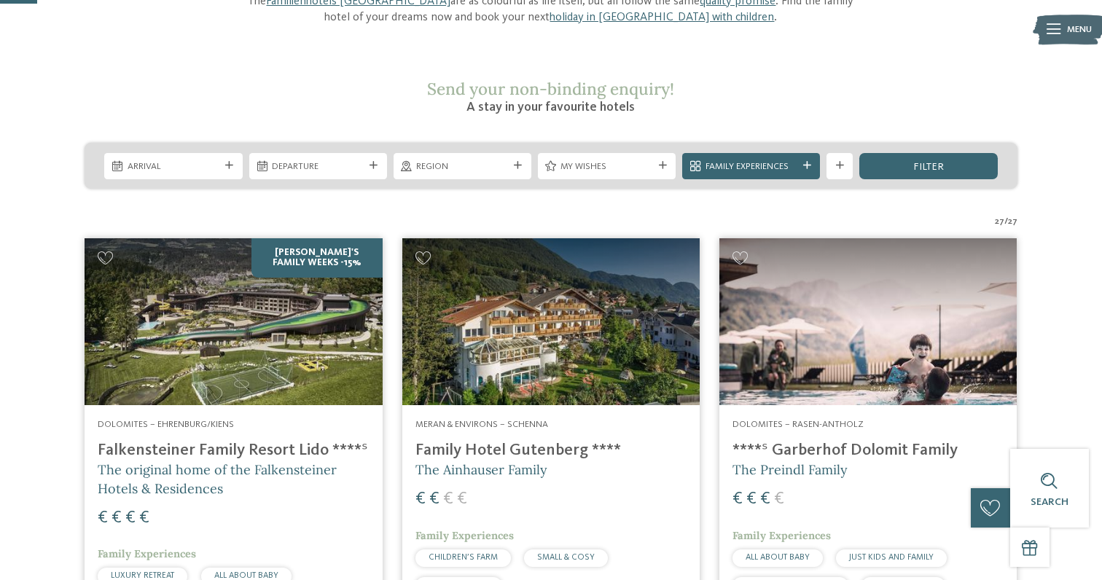
scroll to position [0, 0]
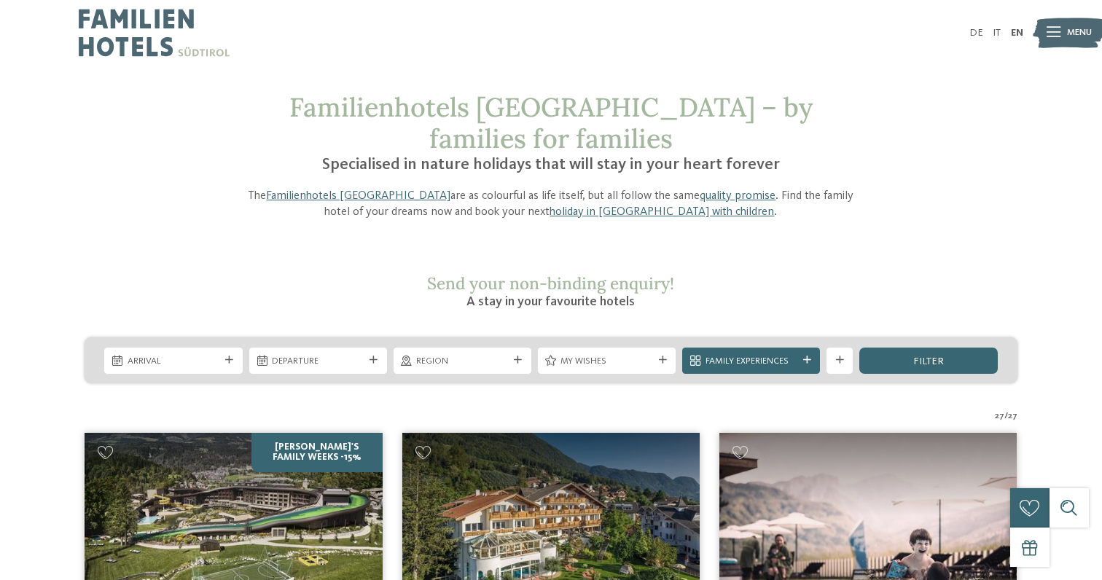
click at [163, 29] on img at bounding box center [154, 33] width 151 height 66
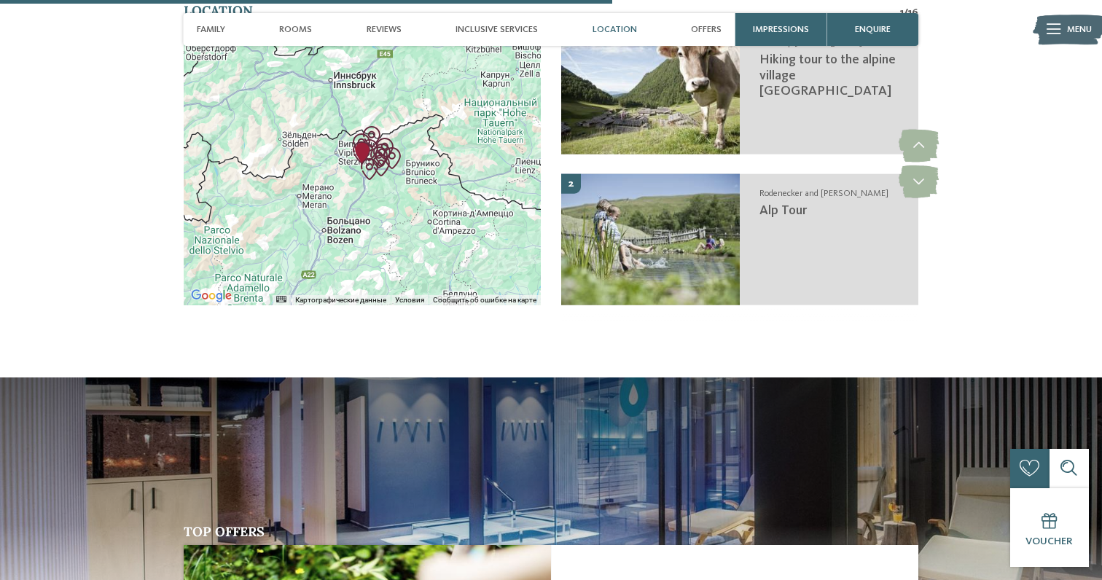
scroll to position [2603, 0]
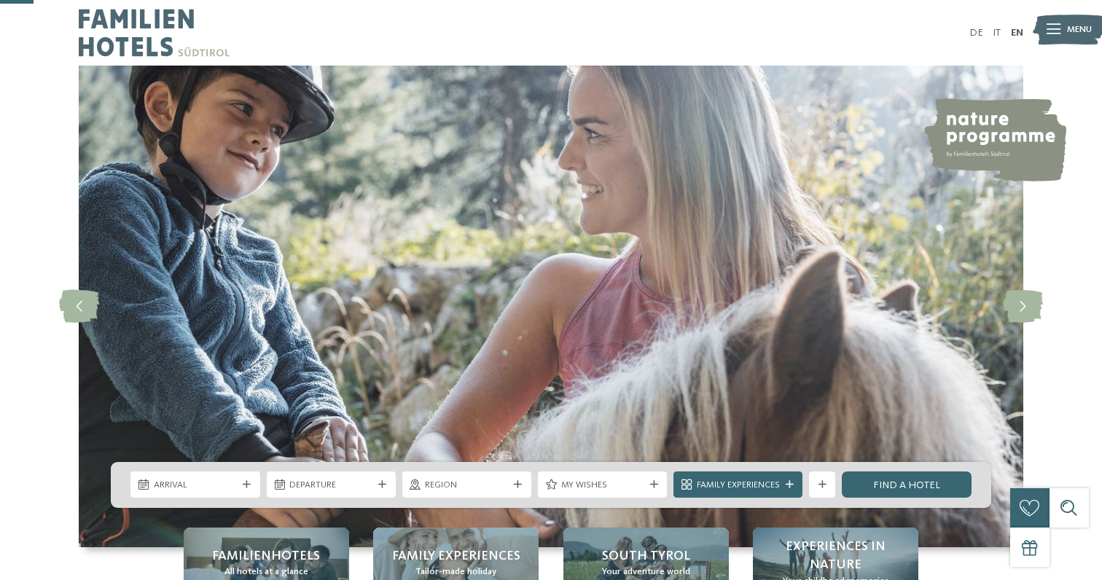
scroll to position [173, 0]
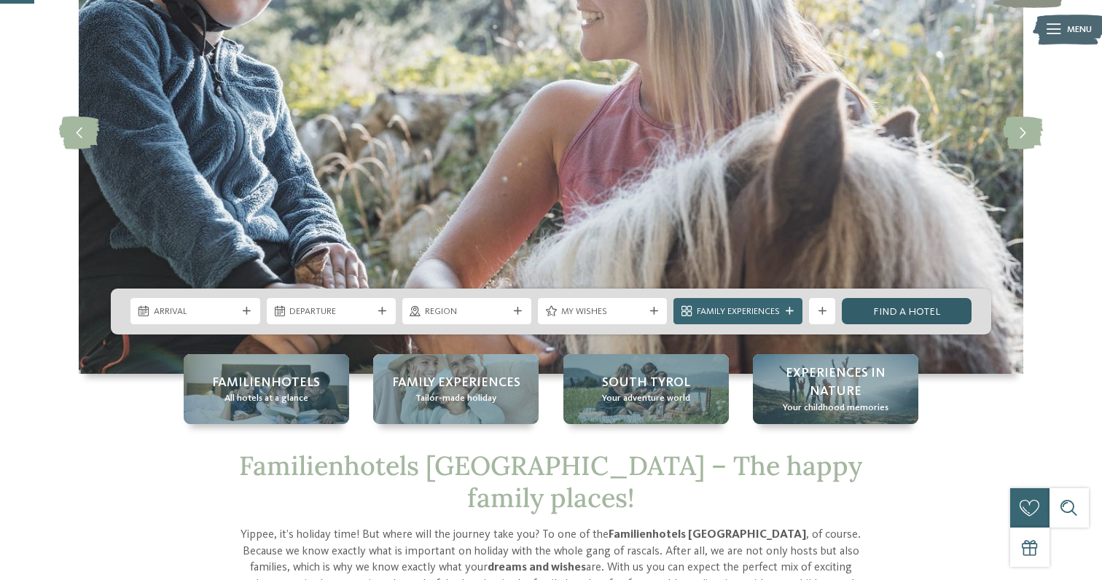
click at [914, 304] on link "Find a hotel" at bounding box center [906, 311] width 129 height 26
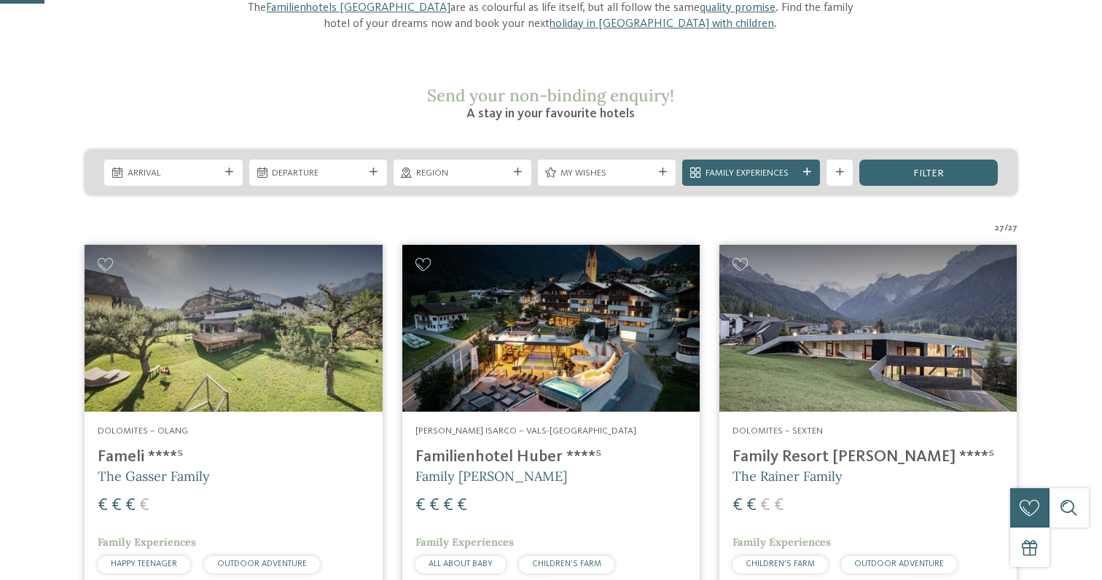
scroll to position [190, 0]
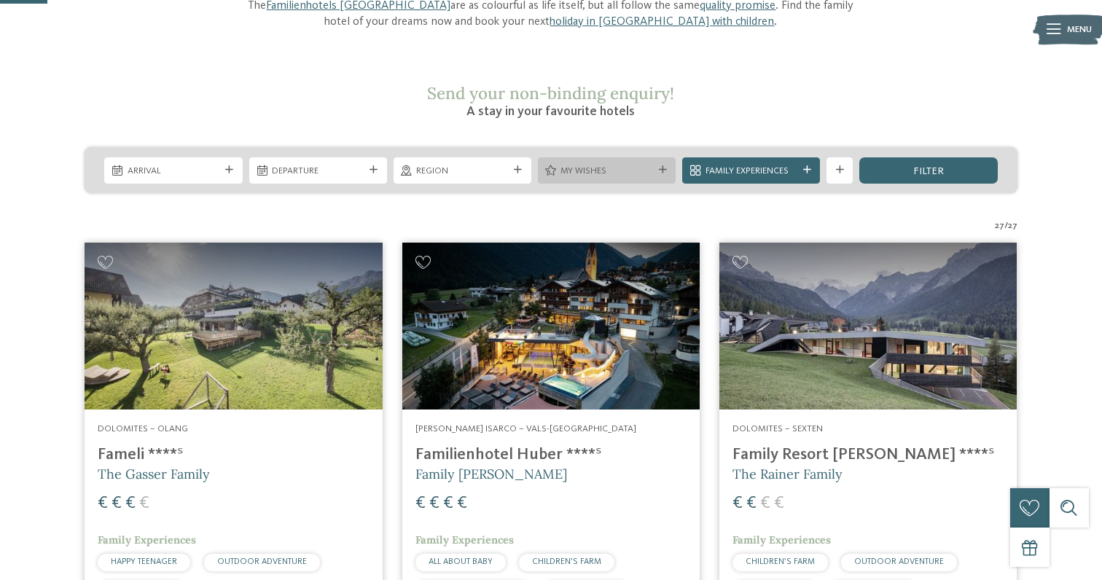
click at [626, 157] on div "My wishes" at bounding box center [607, 170] width 138 height 26
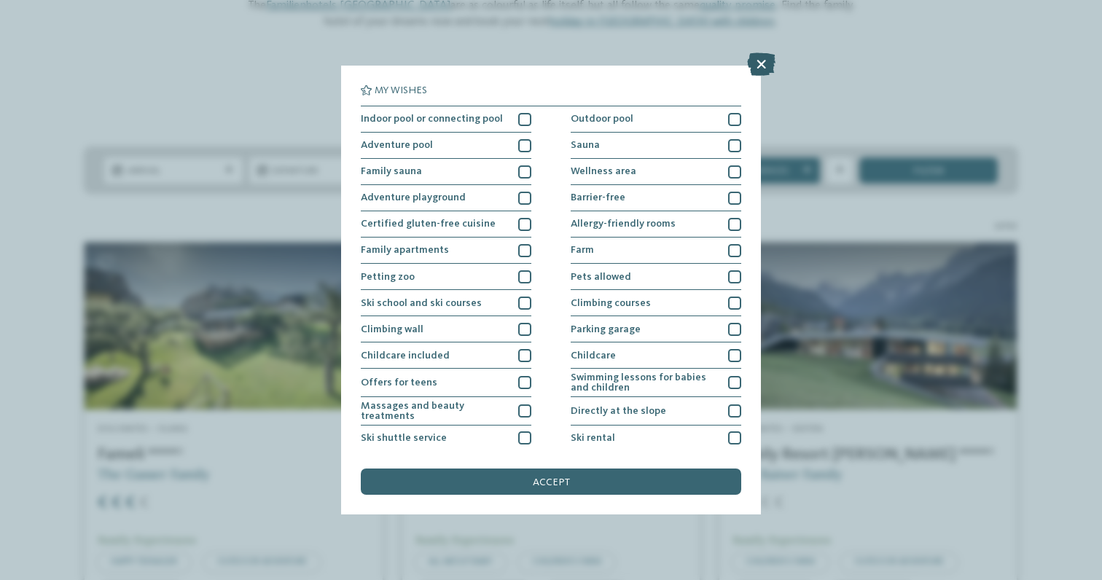
click at [765, 66] on icon at bounding box center [761, 63] width 28 height 23
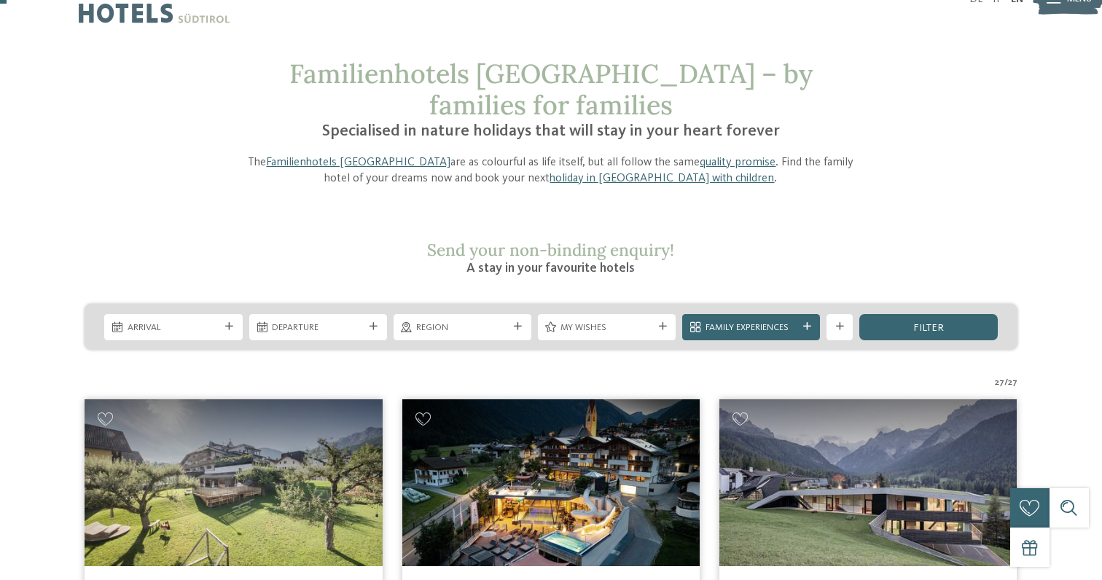
scroll to position [0, 0]
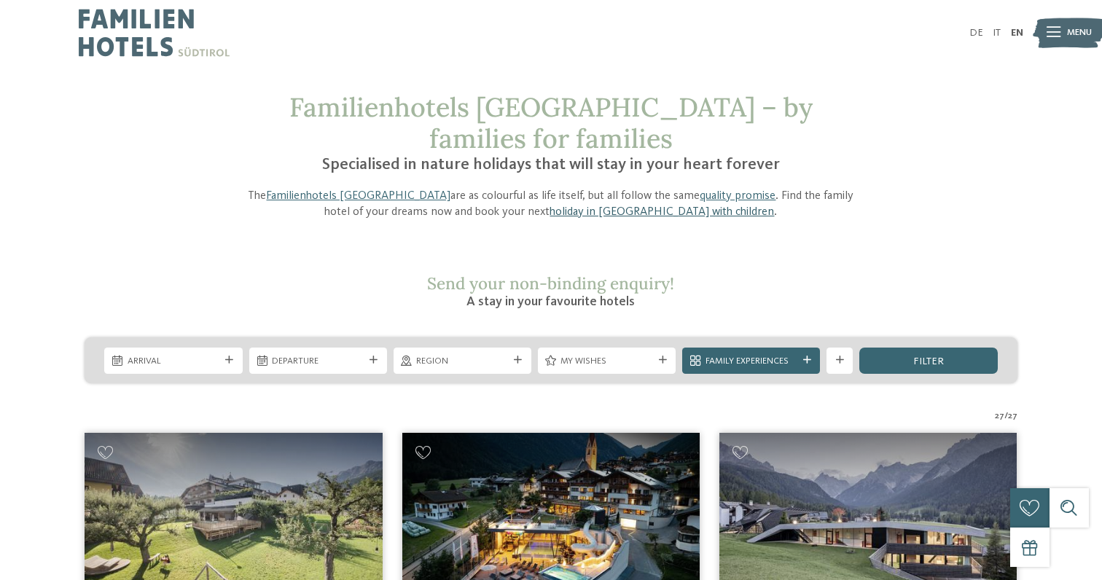
click at [684, 206] on link "holiday in [GEOGRAPHIC_DATA] with children" at bounding box center [662, 212] width 225 height 12
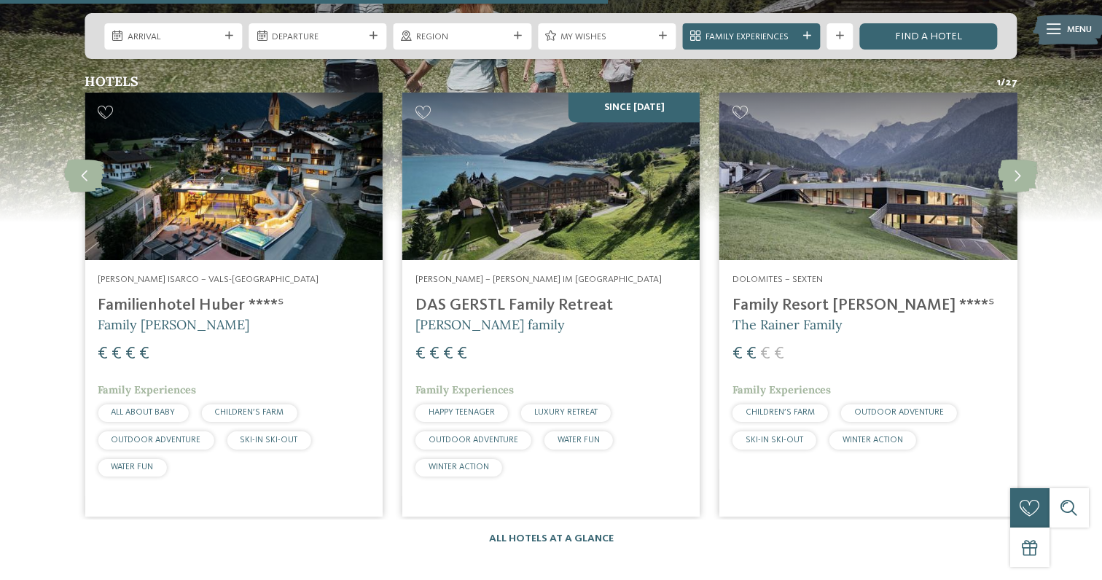
scroll to position [1893, 0]
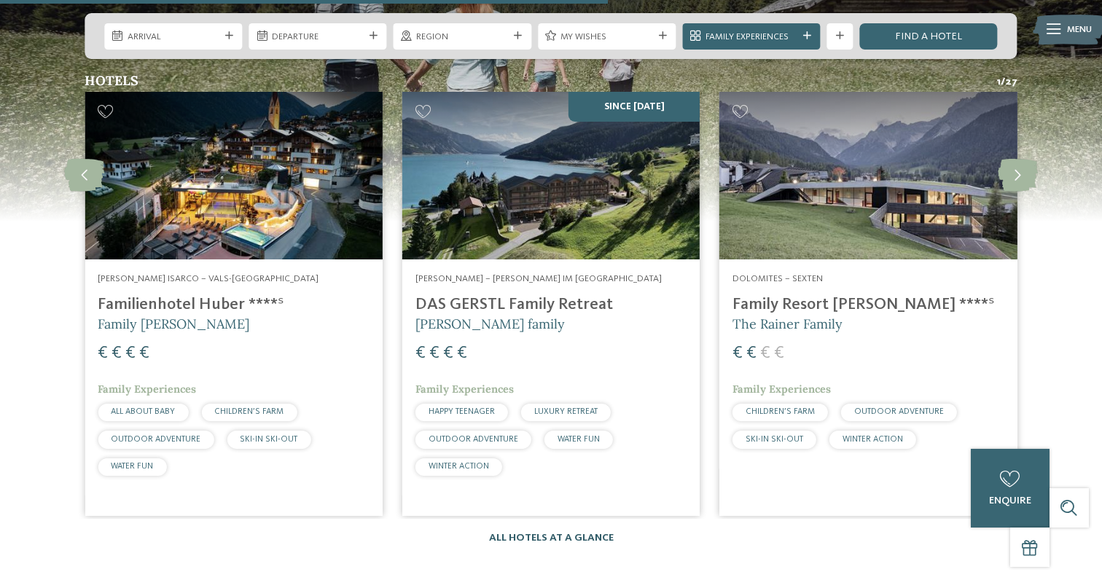
click at [552, 533] on link "All hotels at a glance" at bounding box center [551, 538] width 125 height 10
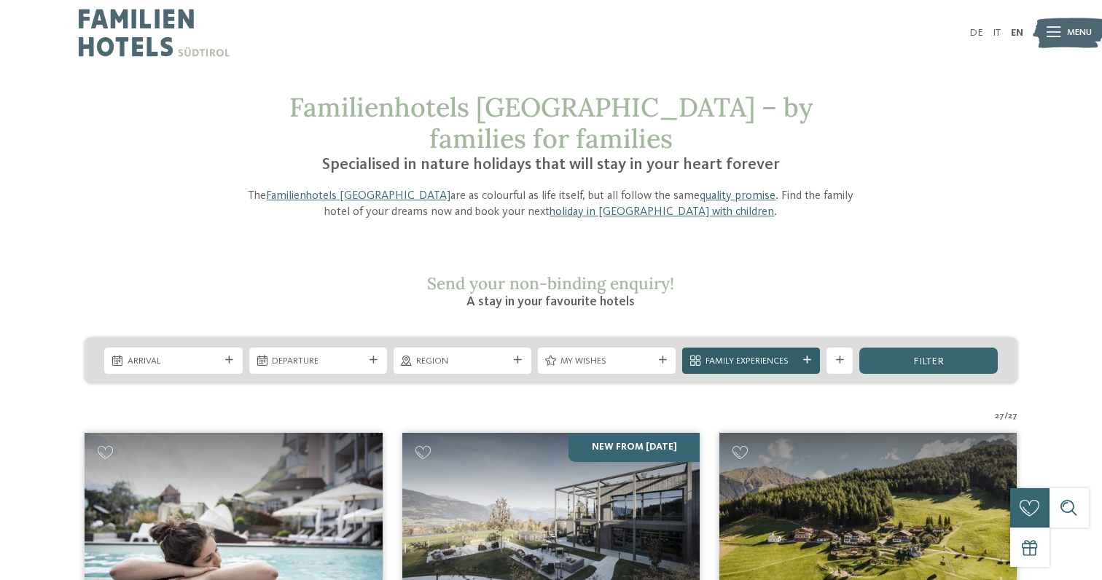
click at [722, 355] on span "Family Experiences" at bounding box center [752, 361] width 92 height 13
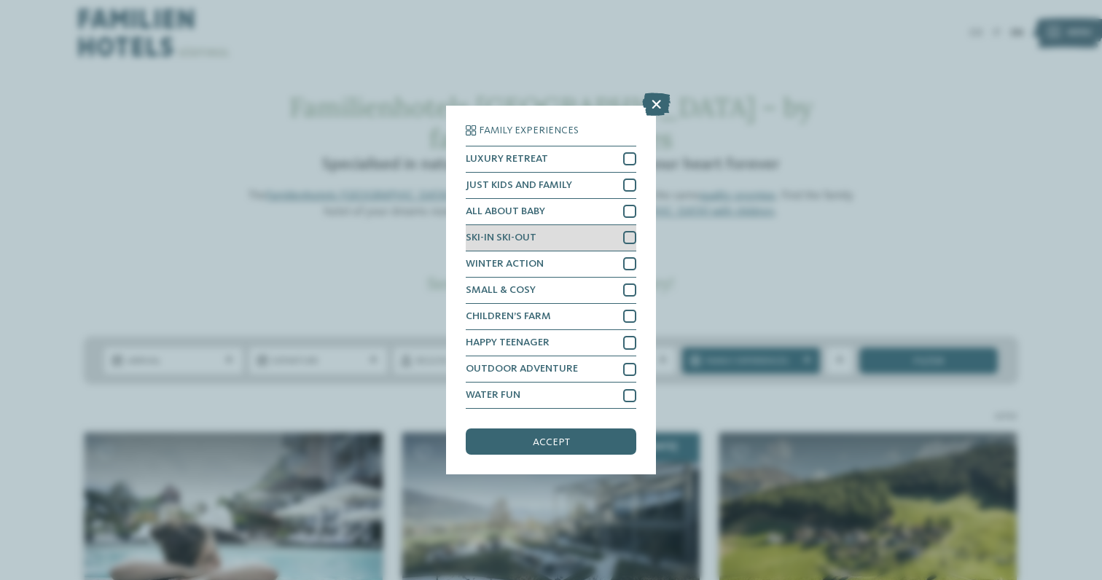
click at [629, 237] on div at bounding box center [629, 237] width 13 height 13
click at [577, 441] on div "accept" at bounding box center [551, 442] width 171 height 26
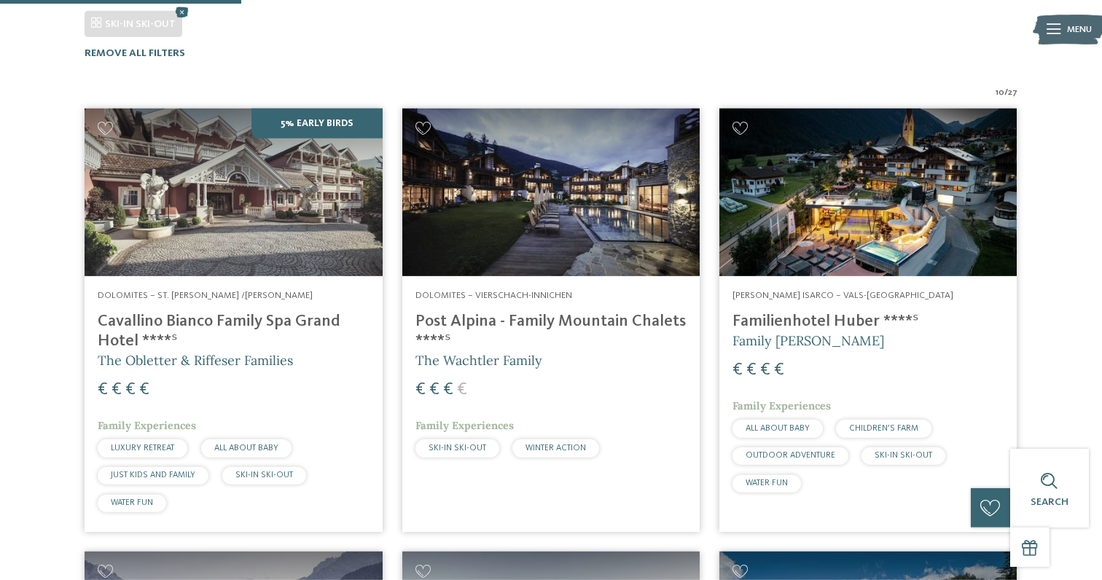
scroll to position [388, 0]
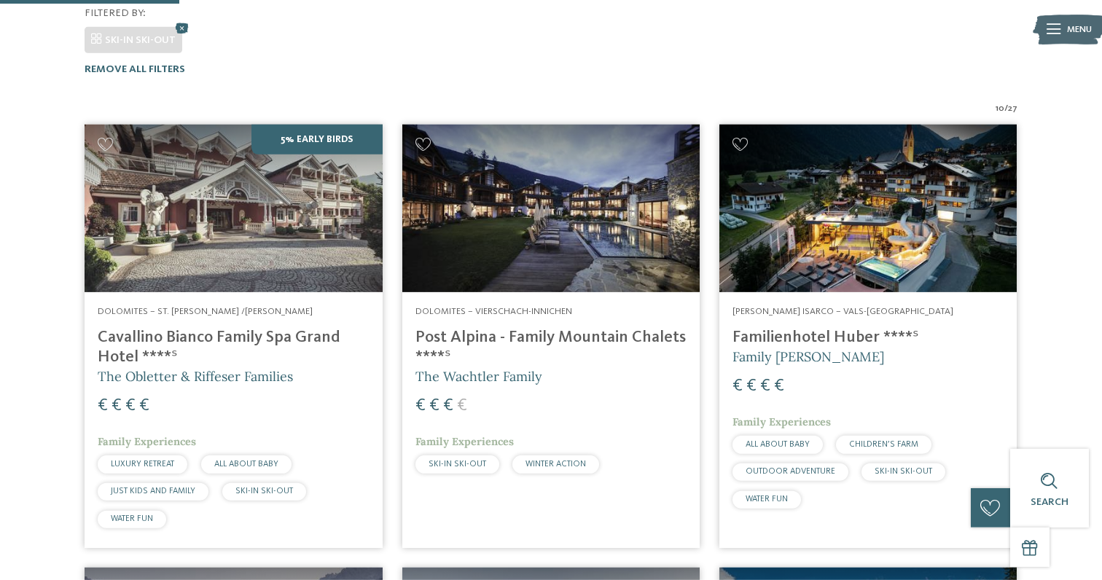
click at [779, 328] on h4 "Familienhotel Huber ****ˢ" at bounding box center [868, 338] width 271 height 20
click at [248, 328] on h4 "Cavallino Bianco Family Spa Grand Hotel ****ˢ" at bounding box center [233, 347] width 271 height 39
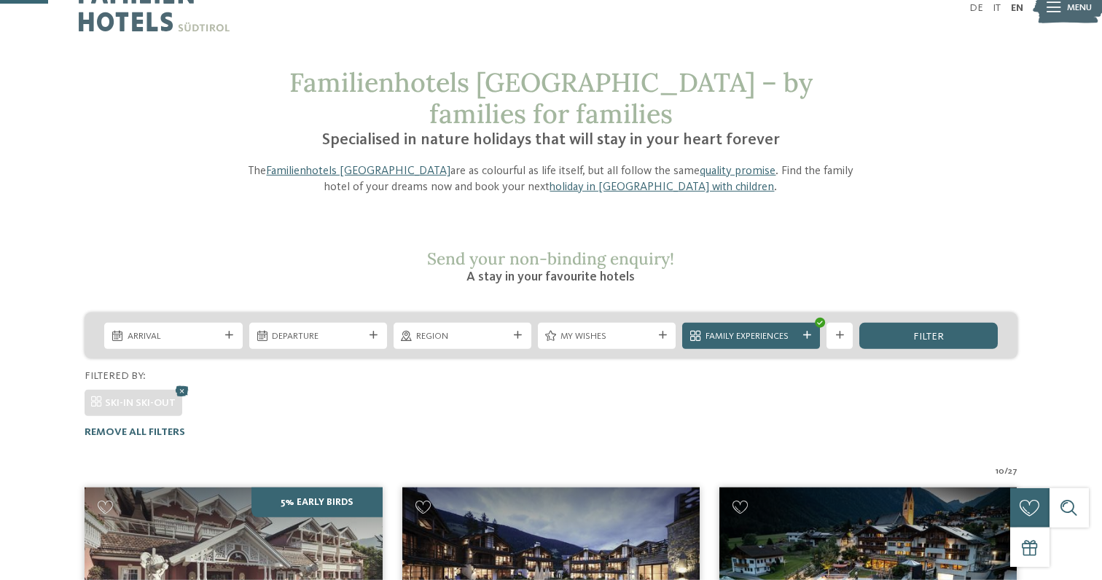
scroll to position [0, 0]
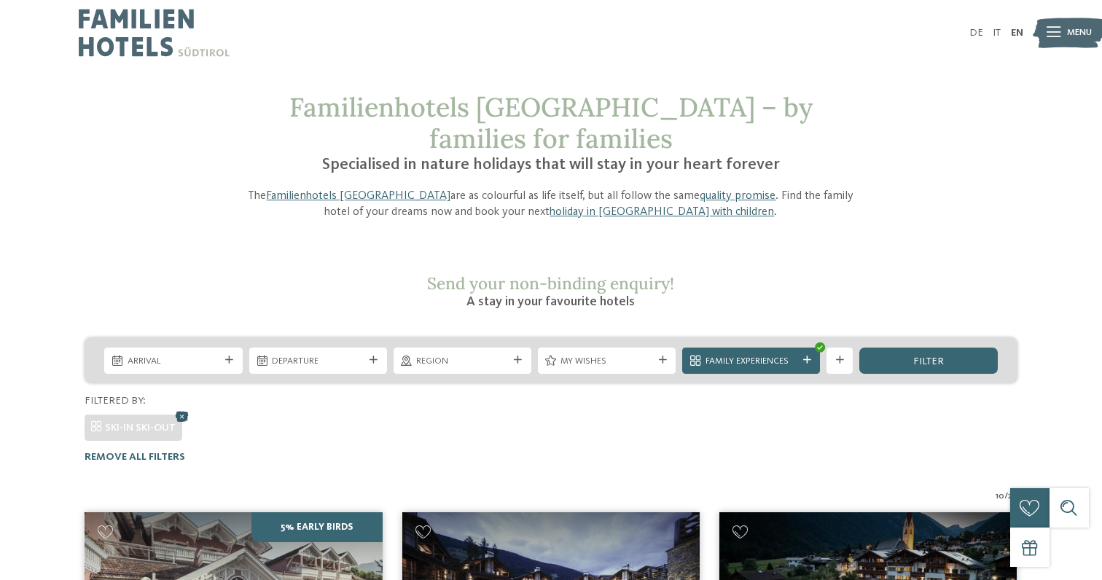
click at [182, 407] on icon at bounding box center [182, 415] width 20 height 17
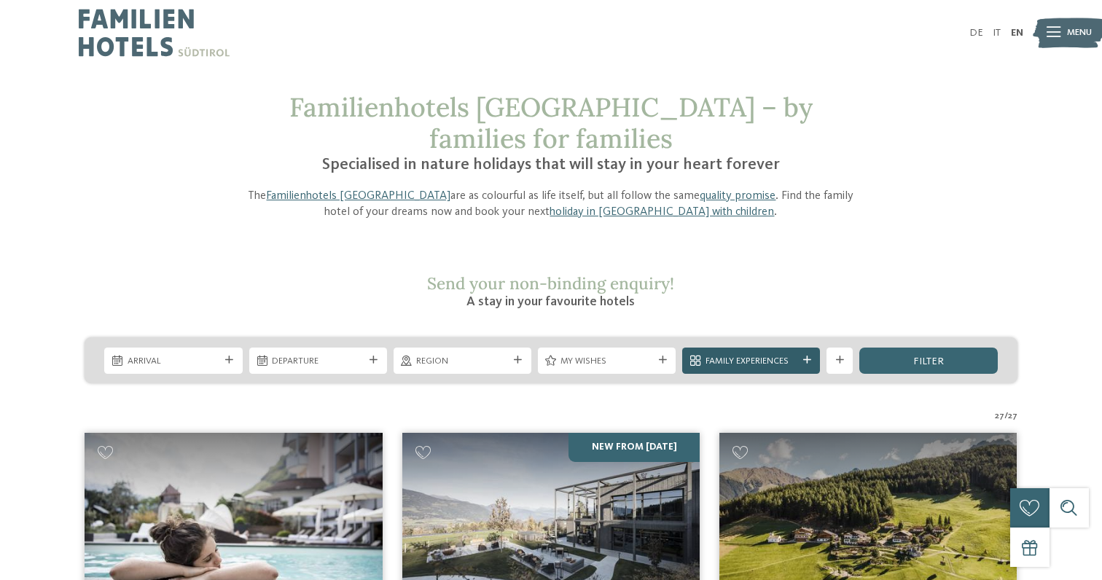
click at [800, 354] on div "Family Experiences" at bounding box center [751, 361] width 98 height 14
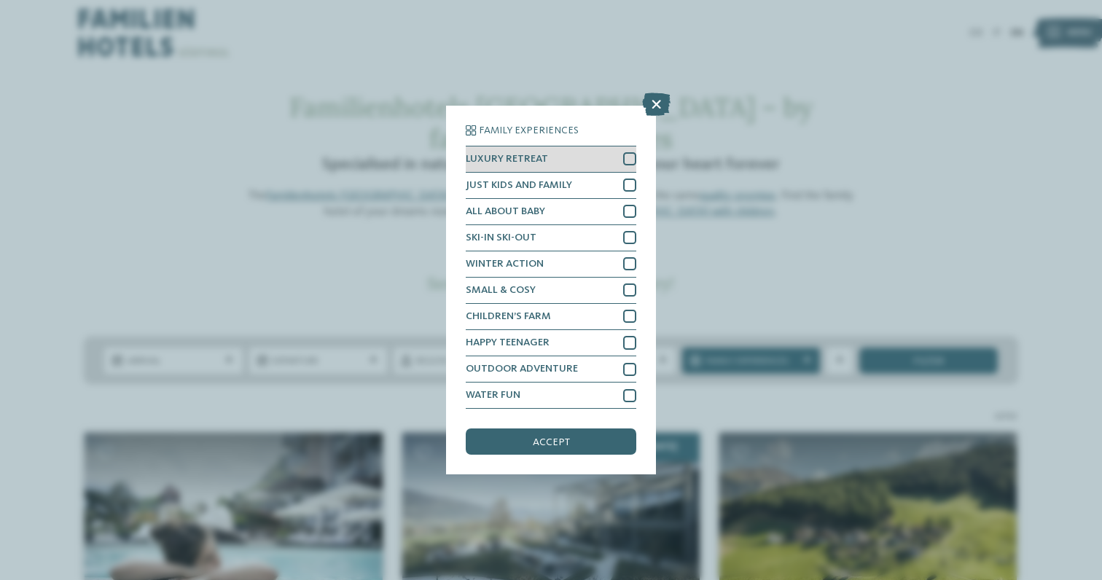
click at [629, 162] on div at bounding box center [629, 158] width 13 height 13
click at [556, 434] on div "accept" at bounding box center [551, 442] width 171 height 26
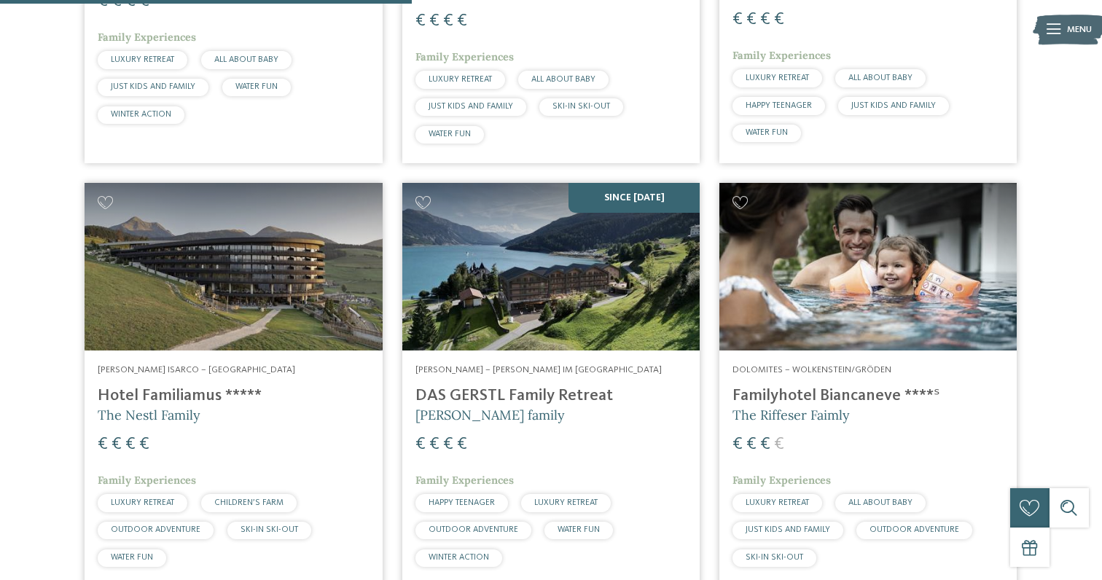
scroll to position [774, 0]
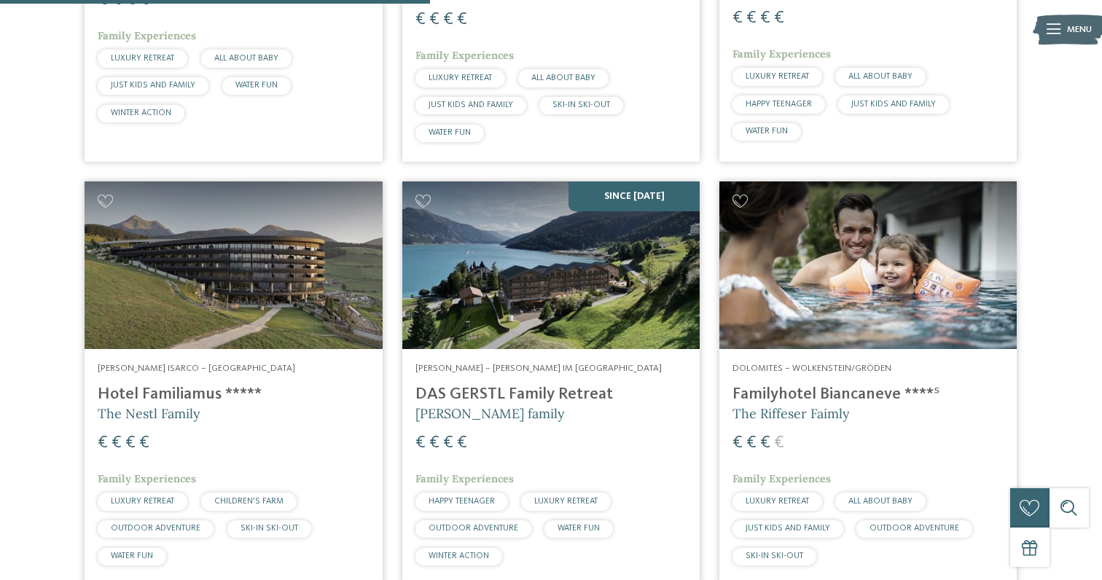
click at [845, 385] on h4 "Familyhotel Biancaneve ****ˢ" at bounding box center [868, 395] width 271 height 20
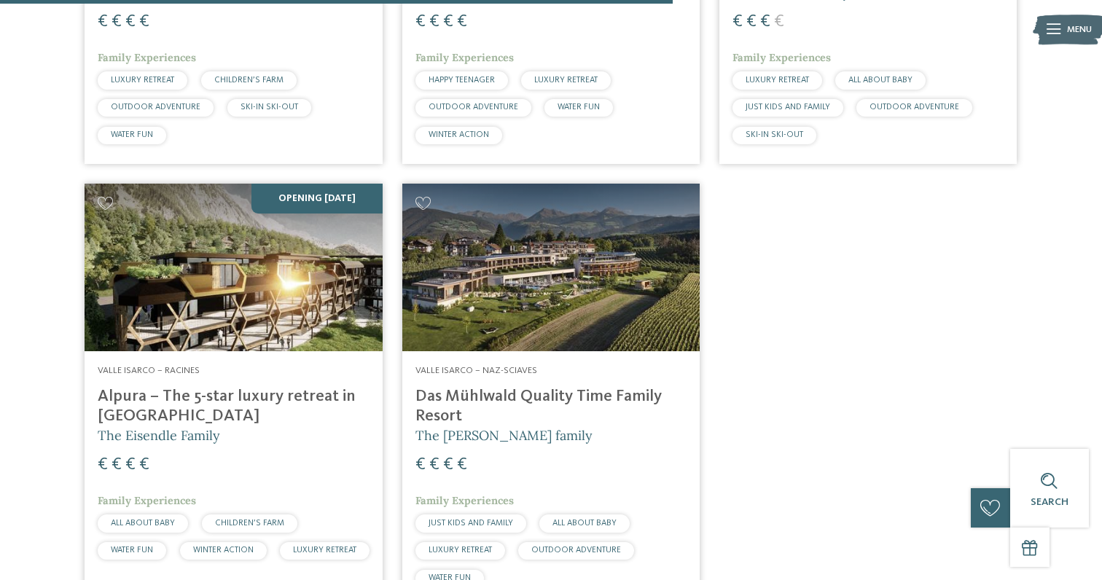
scroll to position [1218, 0]
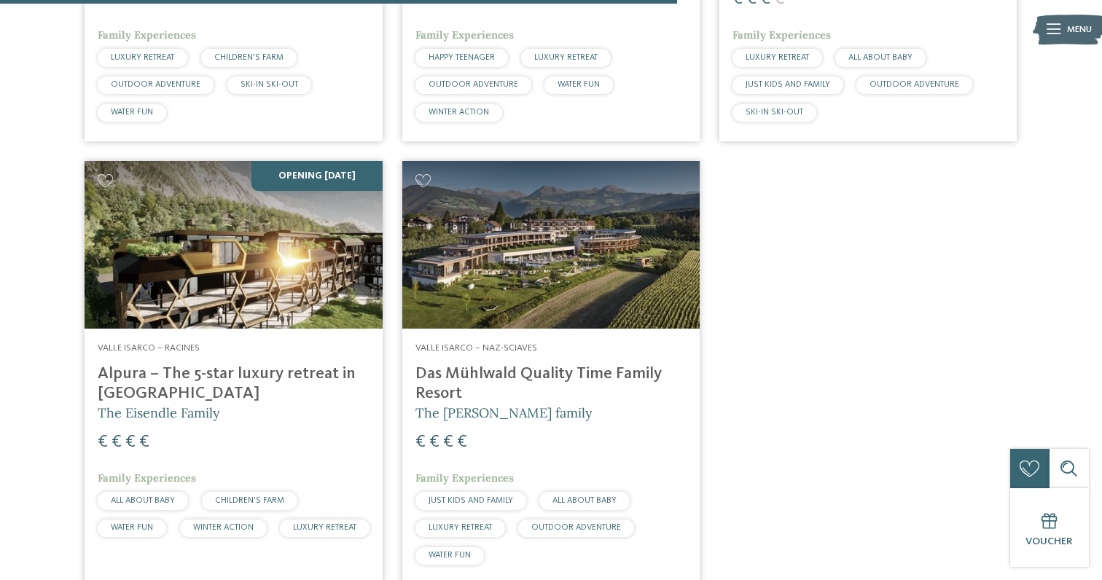
click at [522, 364] on h4 "Das Mühlwald Quality Time Family Resort" at bounding box center [551, 383] width 271 height 39
click at [231, 364] on h4 "Alpura – The 5-star luxury retreat in South Tyrol" at bounding box center [233, 383] width 271 height 39
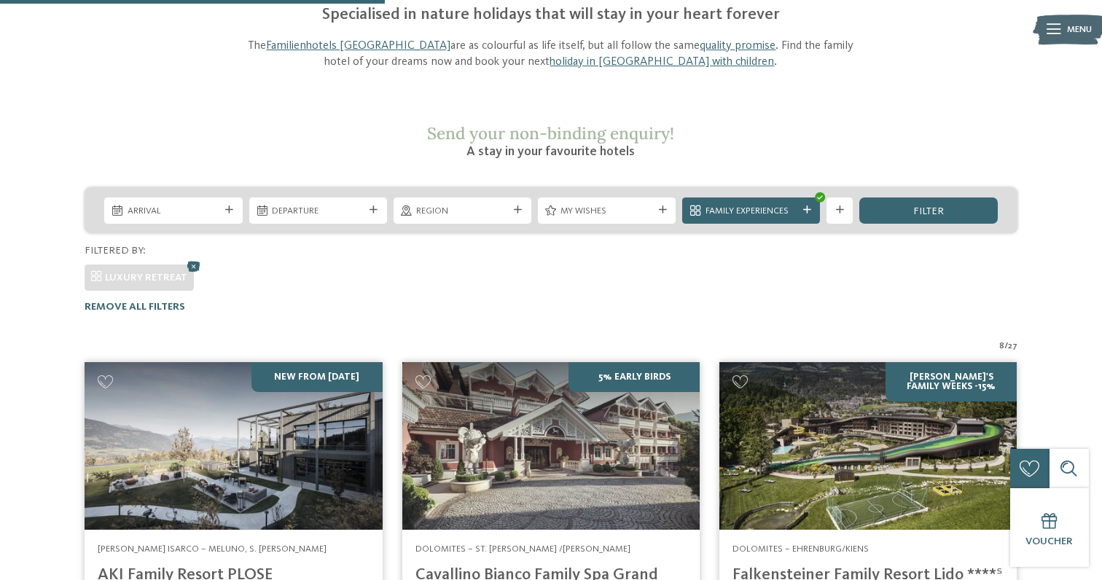
scroll to position [0, 0]
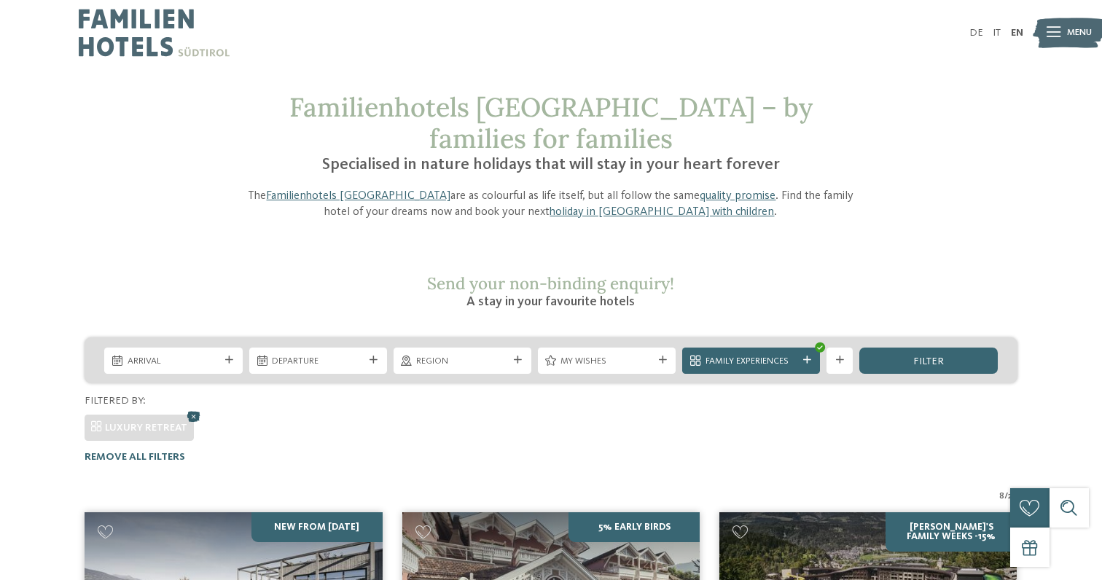
click at [194, 407] on icon at bounding box center [194, 415] width 20 height 17
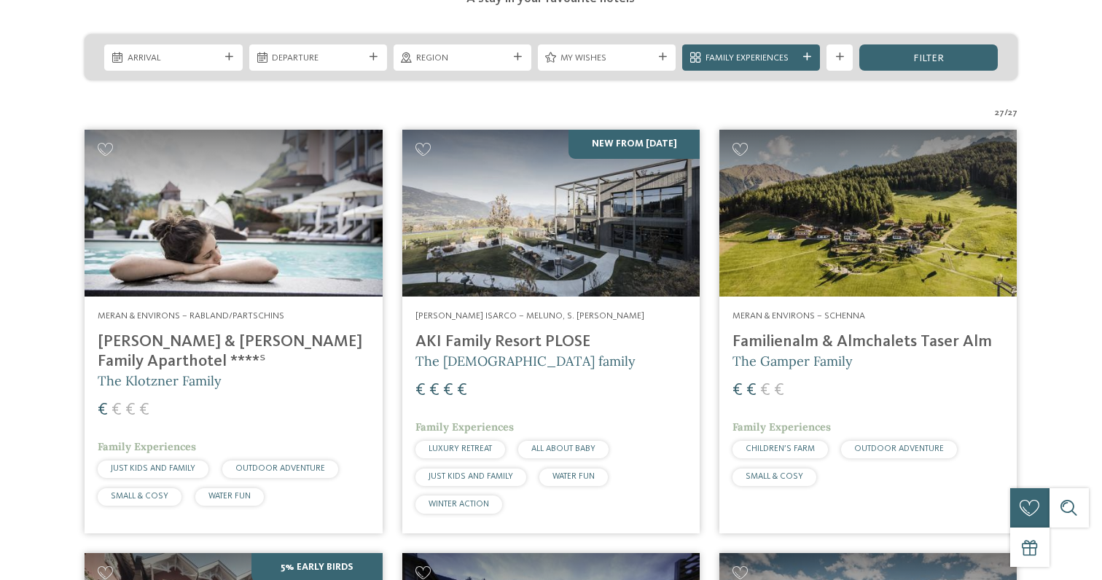
scroll to position [311, 0]
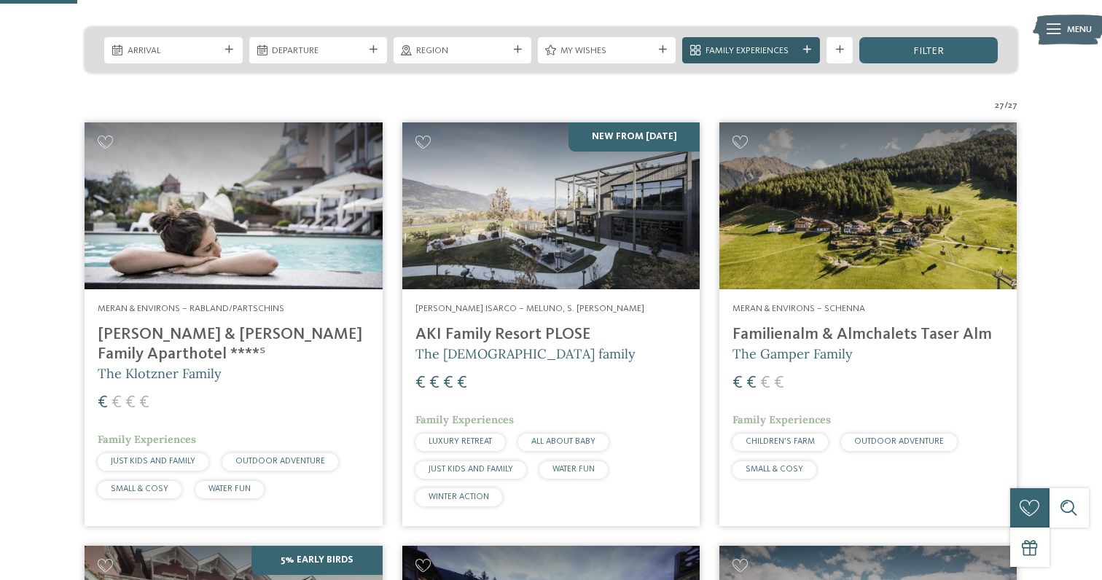
click at [804, 37] on div "Family Experiences" at bounding box center [751, 50] width 138 height 26
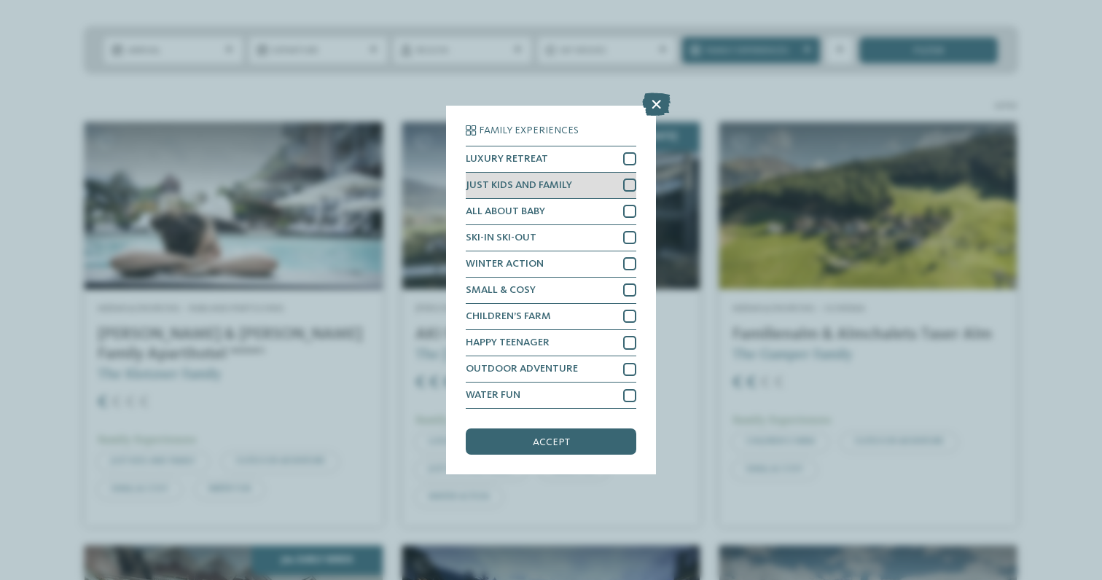
click at [634, 180] on div at bounding box center [629, 185] width 13 height 13
click at [578, 441] on div "accept" at bounding box center [551, 442] width 171 height 26
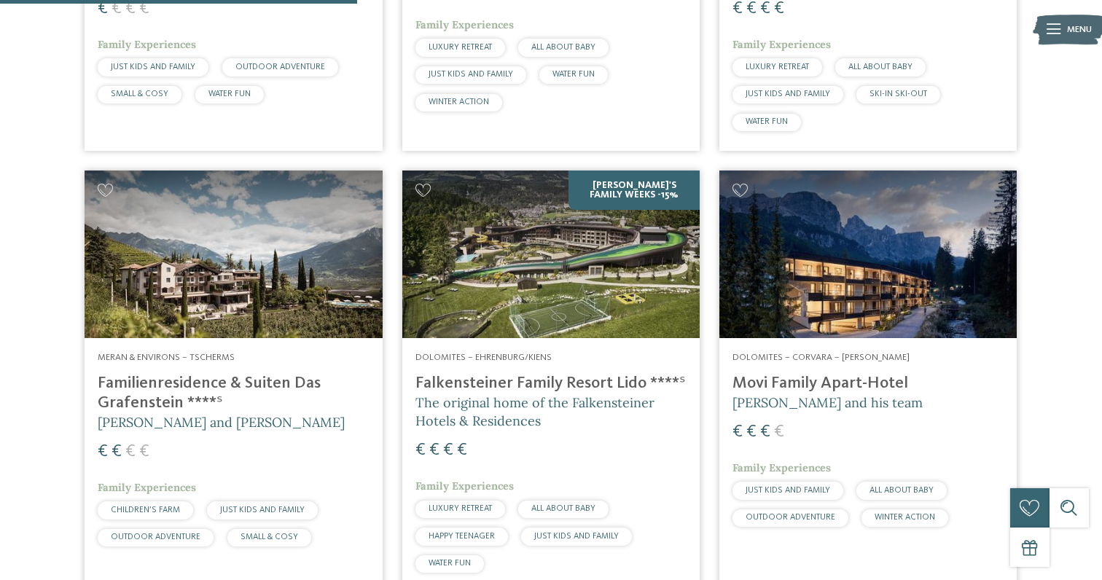
scroll to position [786, 0]
click at [793, 373] on h4 "Movi Family Apart-Hotel" at bounding box center [868, 383] width 271 height 20
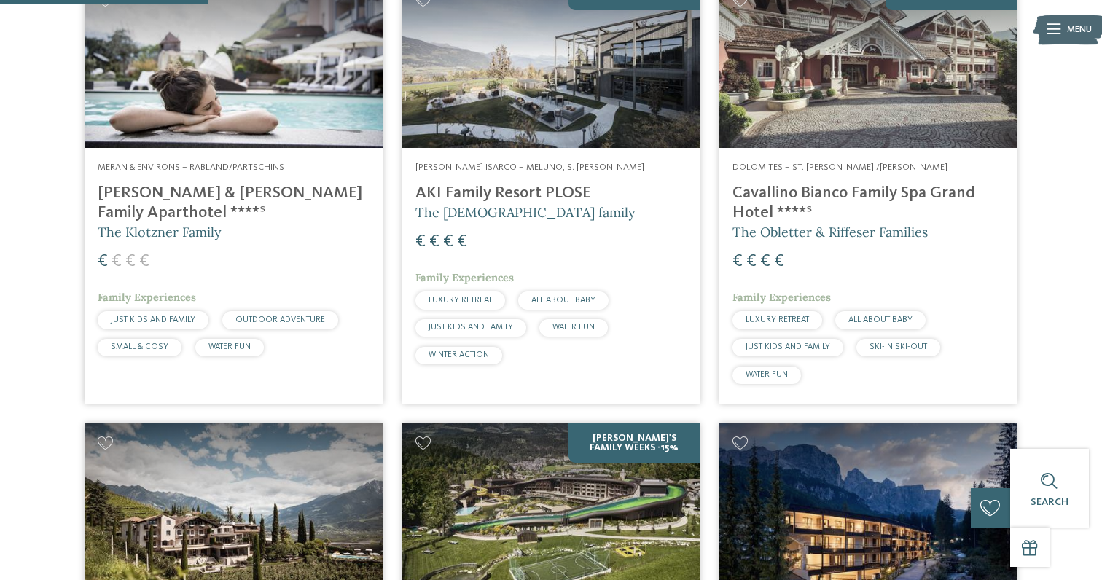
scroll to position [0, 0]
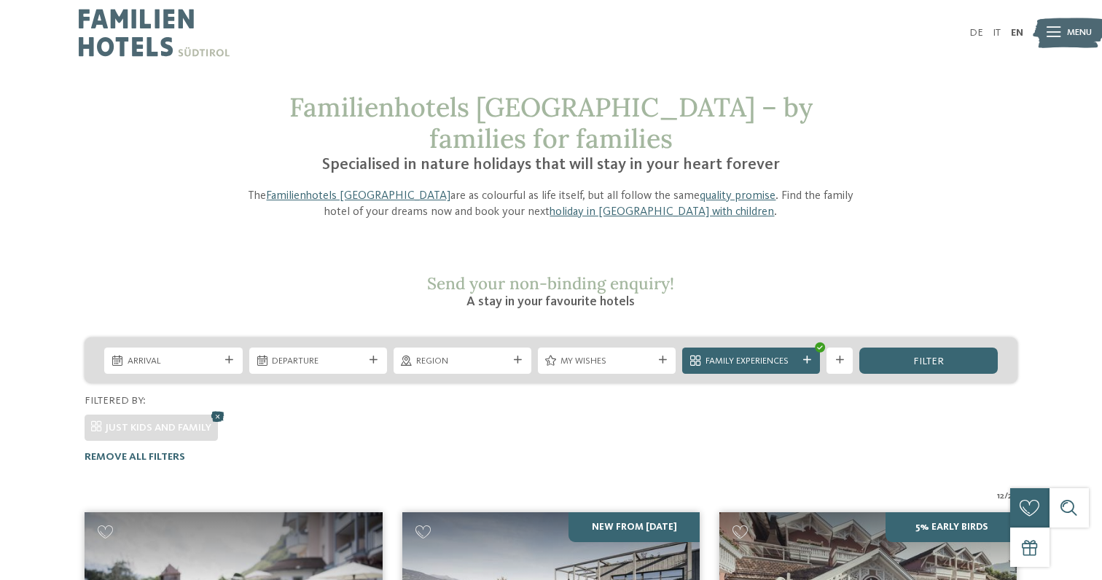
click at [221, 407] on icon at bounding box center [218, 415] width 20 height 17
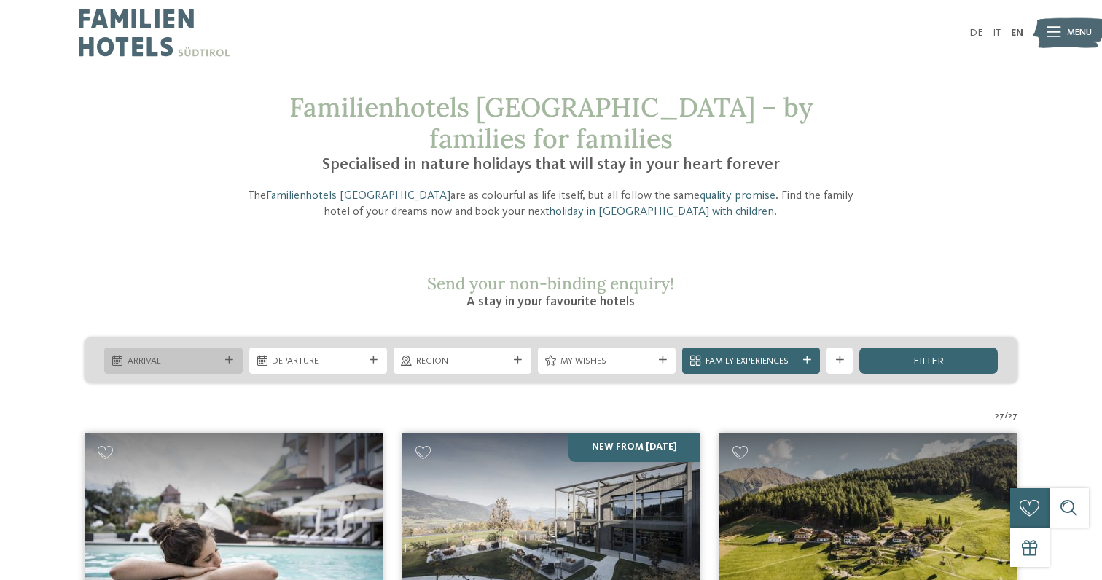
click at [135, 10] on img at bounding box center [154, 33] width 151 height 66
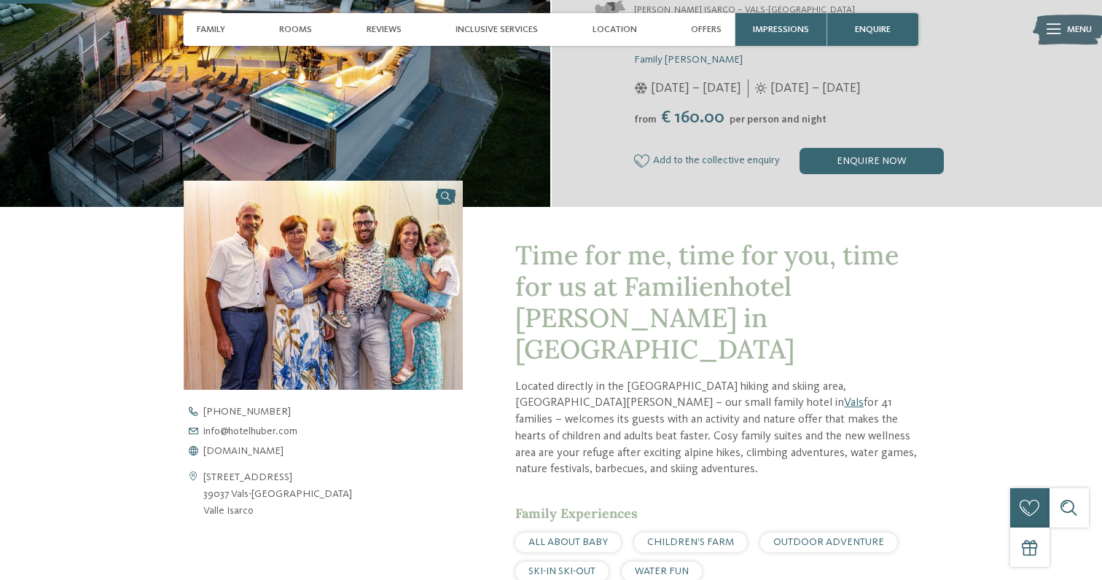
scroll to position [400, 0]
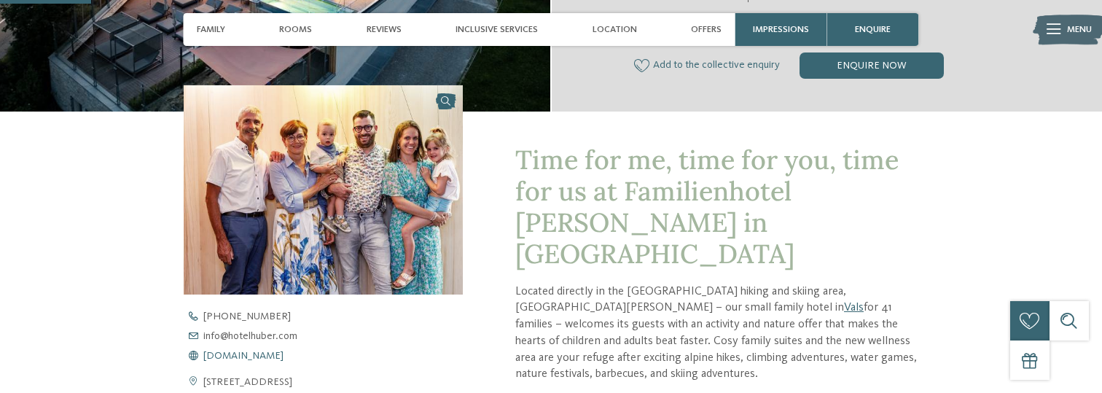
click at [280, 351] on div "[PHONE_NUMBER] info@ no-spam. [GEOGRAPHIC_DATA]. no-spam. com [DOMAIN_NAME]" at bounding box center [335, 336] width 302 height 50
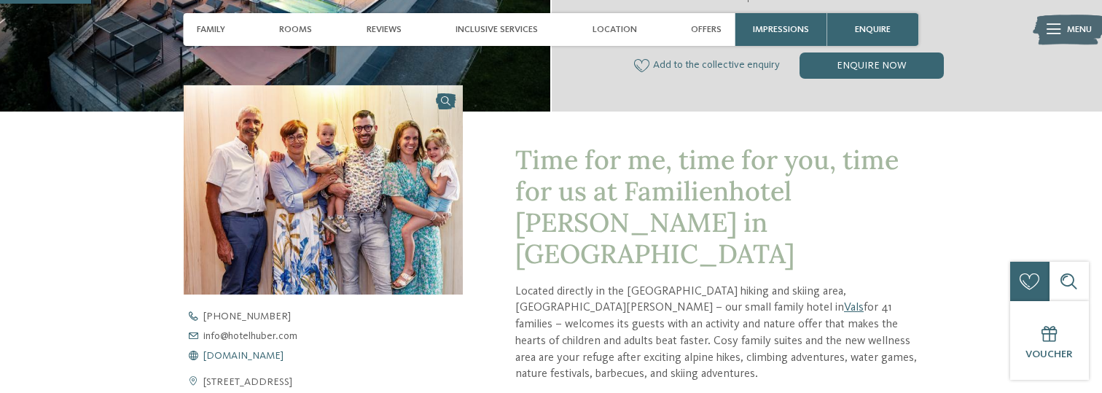
click at [306, 357] on link "[DOMAIN_NAME]" at bounding box center [335, 356] width 302 height 10
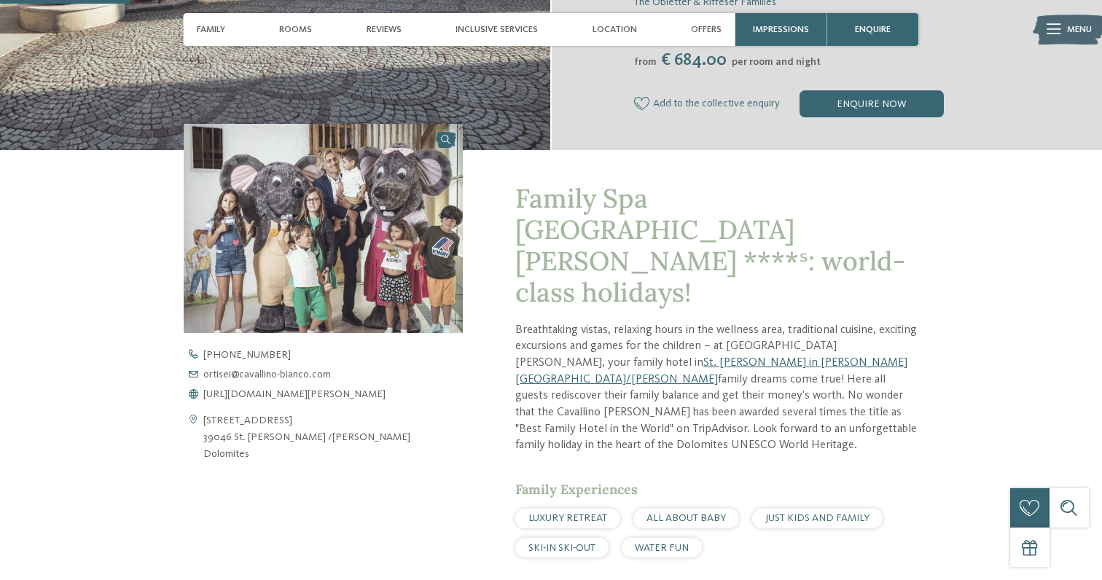
scroll to position [309, 0]
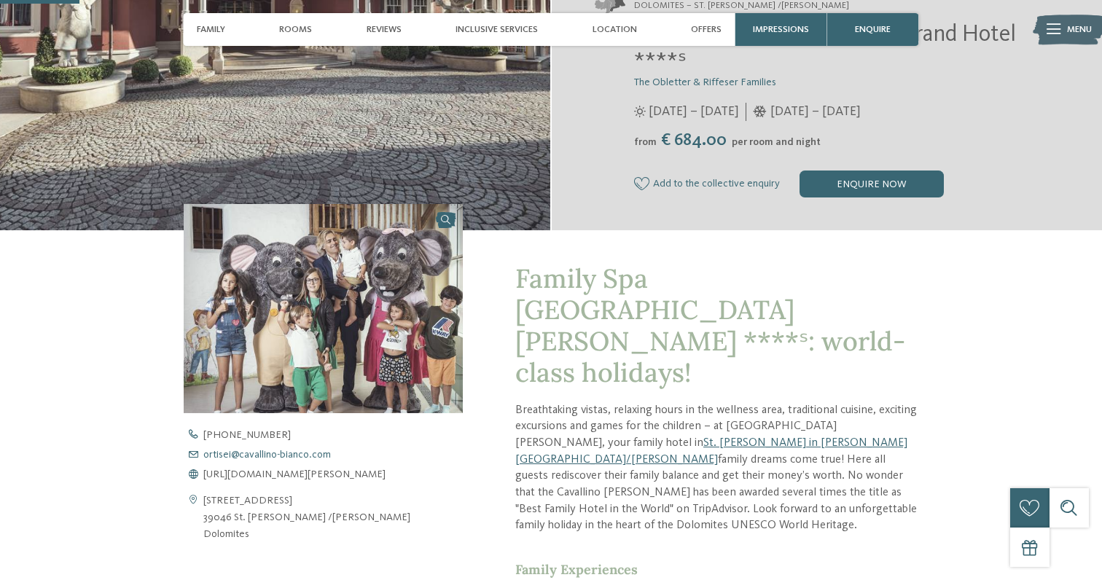
click at [252, 452] on span "ortisei@ no-spam. [PERSON_NAME]. no-spam. com" at bounding box center [267, 455] width 128 height 10
click at [238, 433] on span "[PHONE_NUMBER]" at bounding box center [246, 435] width 87 height 10
click at [238, 432] on span "[PHONE_NUMBER]" at bounding box center [246, 435] width 87 height 10
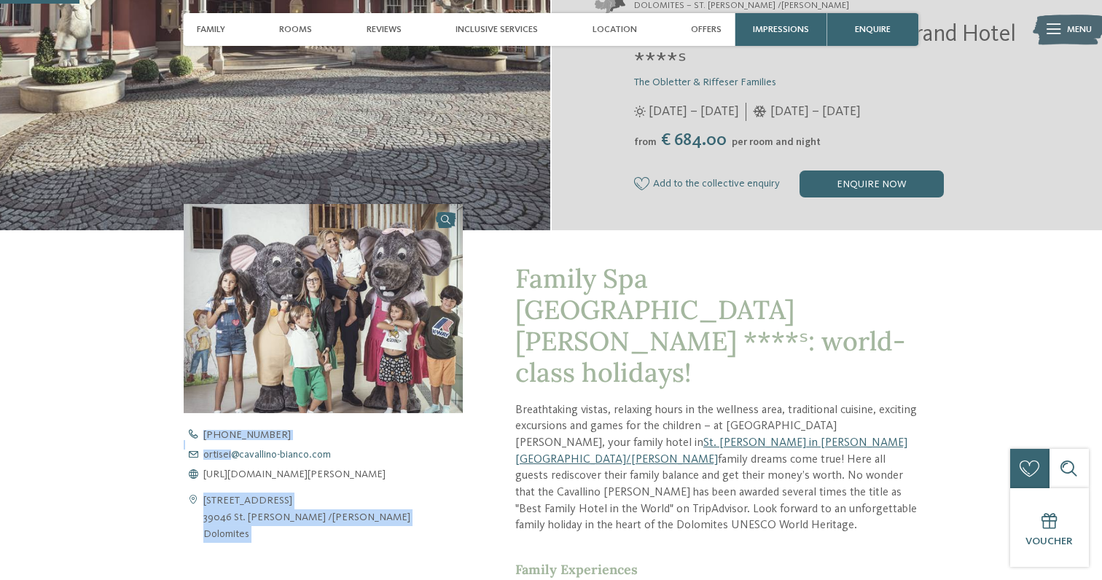
drag, startPoint x: 238, startPoint y: 432, endPoint x: 233, endPoint y: 453, distance: 20.9
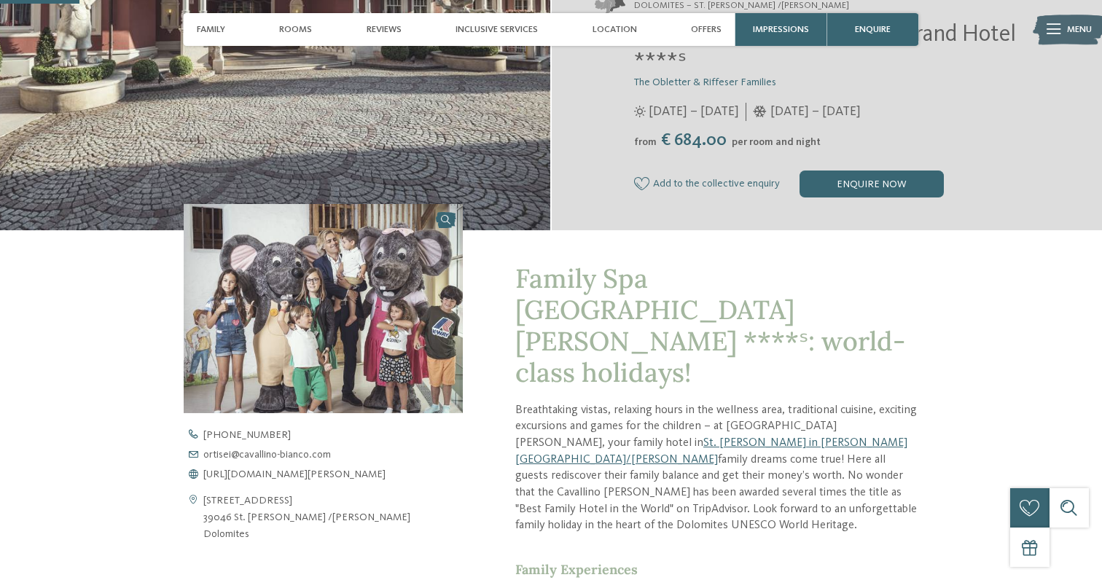
drag, startPoint x: 174, startPoint y: 466, endPoint x: 182, endPoint y: 448, distance: 19.0
click at [320, 555] on div "Open contact details Via Rezia 22 39046 St. Ulrich /Gröden Dolomites +39 0471 7…" at bounding box center [323, 580] width 279 height 753
click at [354, 474] on span "https://www.cavallino-bianco.com/en/family-hotel-italy" at bounding box center [294, 474] width 182 height 10
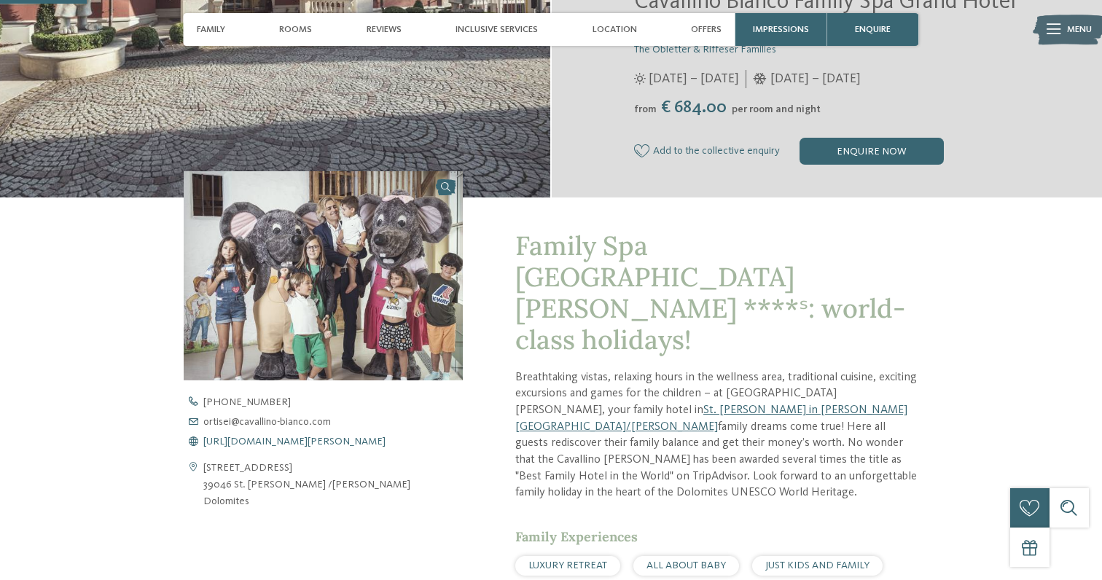
scroll to position [337, 0]
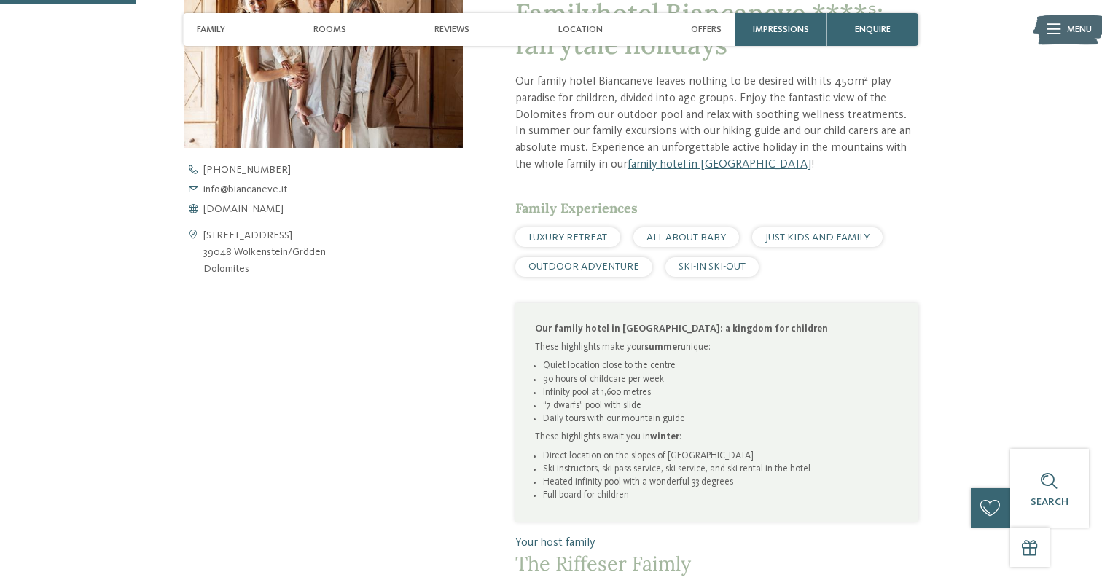
scroll to position [439, 0]
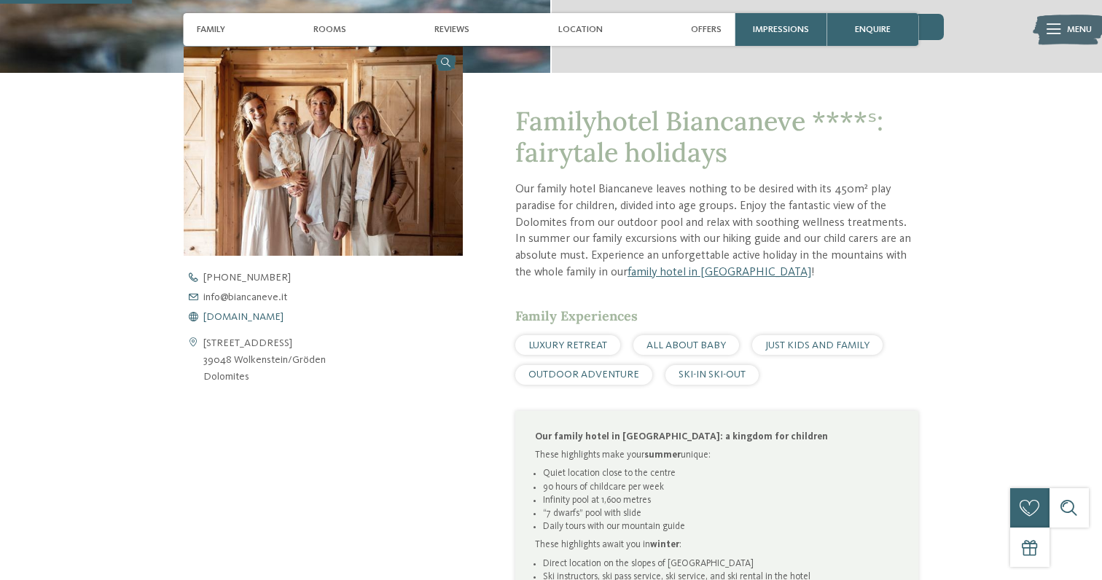
click at [278, 315] on span "www.biancaneve.it" at bounding box center [243, 317] width 80 height 10
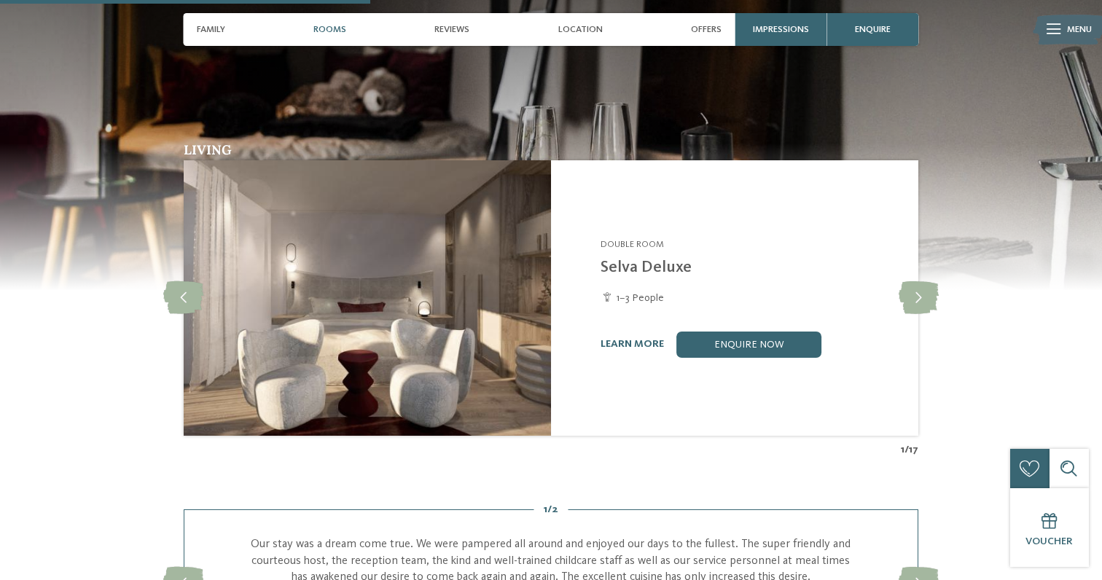
scroll to position [1228, 0]
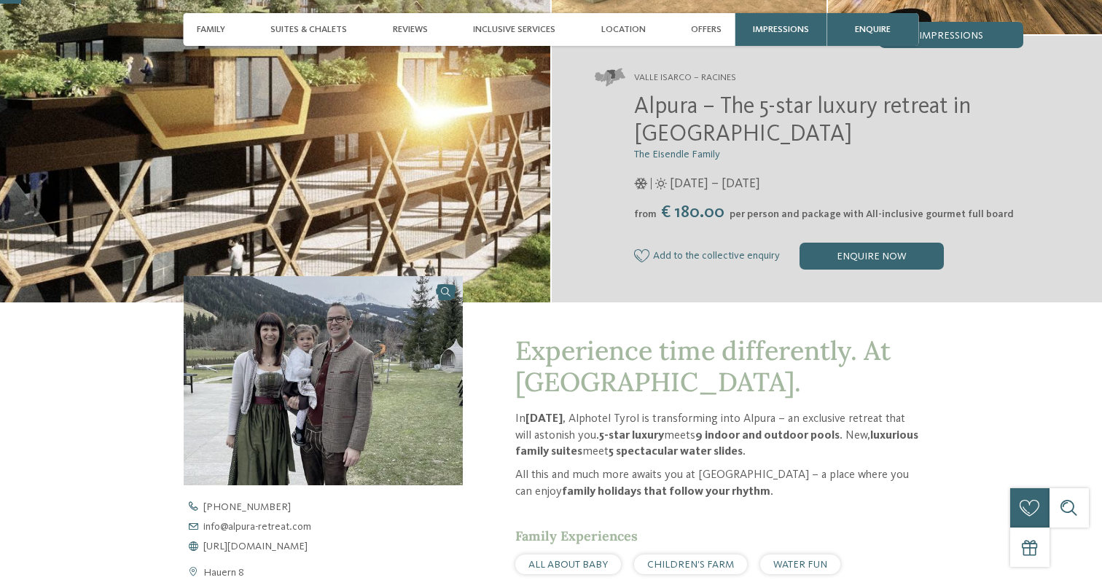
scroll to position [335, 0]
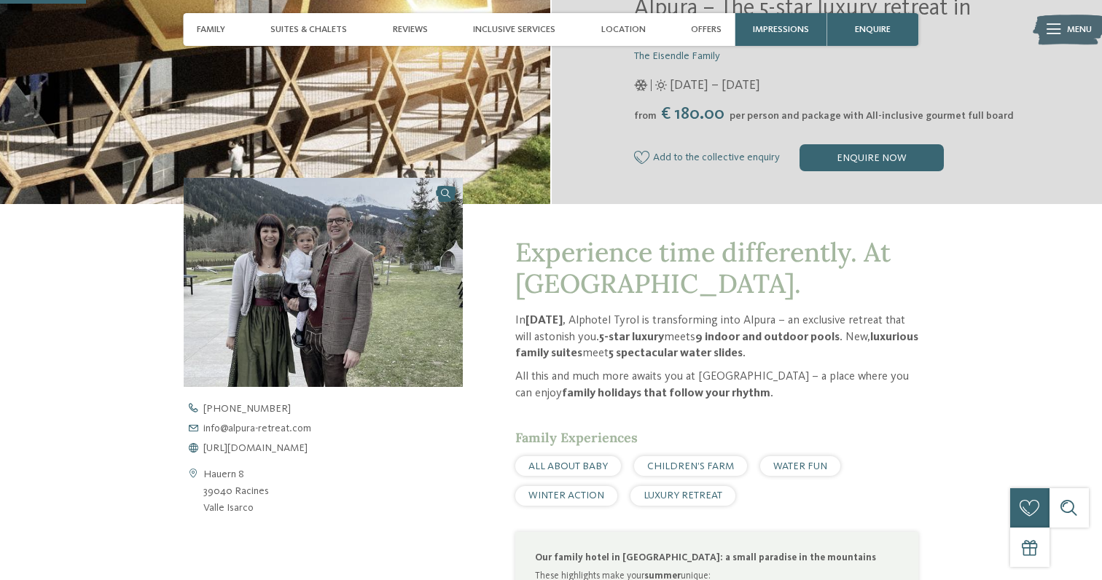
click at [280, 443] on div "[PHONE_NUMBER] info@ no-spam. [GEOGRAPHIC_DATA]-retreat. no-spam. com [URL][DOM…" at bounding box center [335, 429] width 302 height 50
click at [280, 447] on span "[URL][DOMAIN_NAME]" at bounding box center [255, 448] width 104 height 10
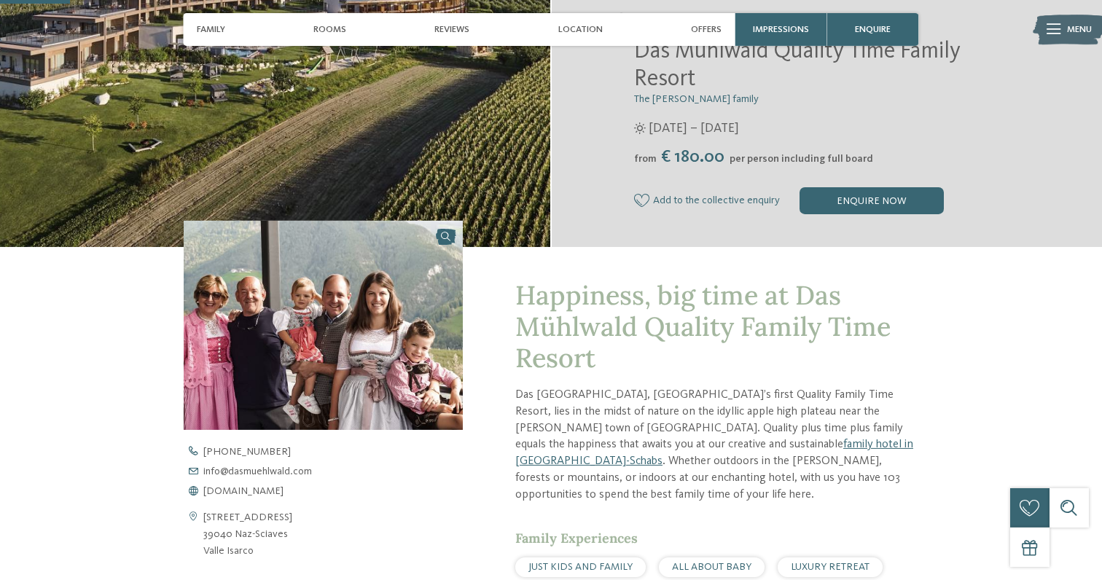
scroll to position [320, 0]
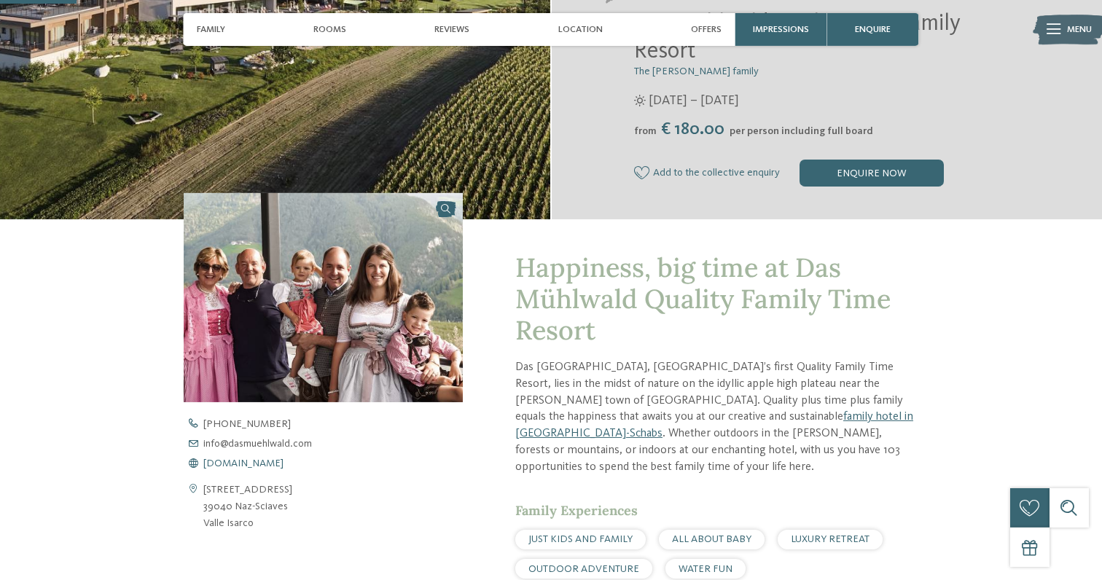
click at [278, 461] on span "[DOMAIN_NAME]" at bounding box center [243, 464] width 80 height 10
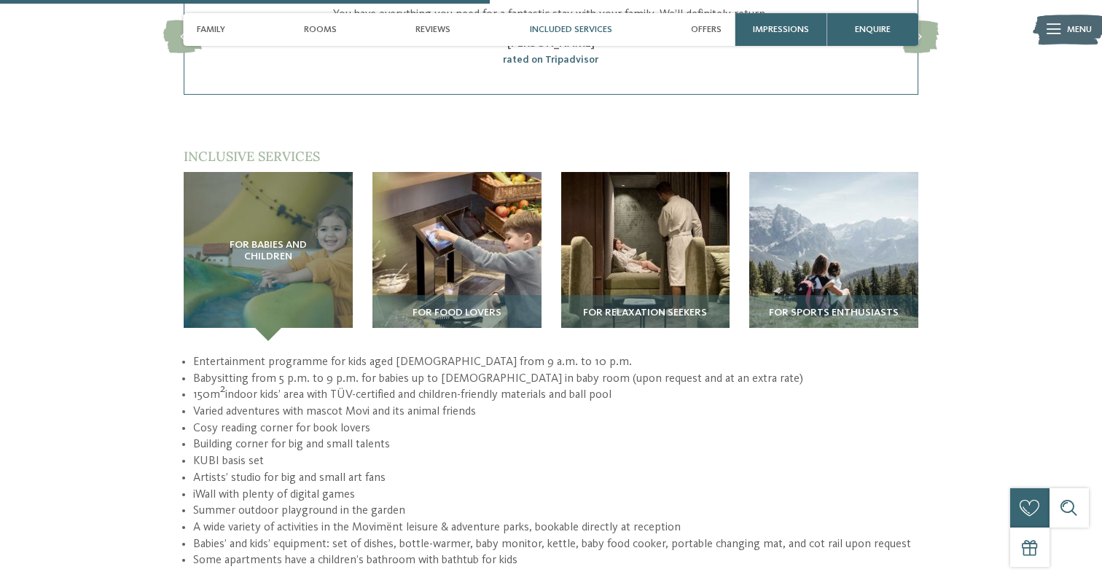
scroll to position [2013, 0]
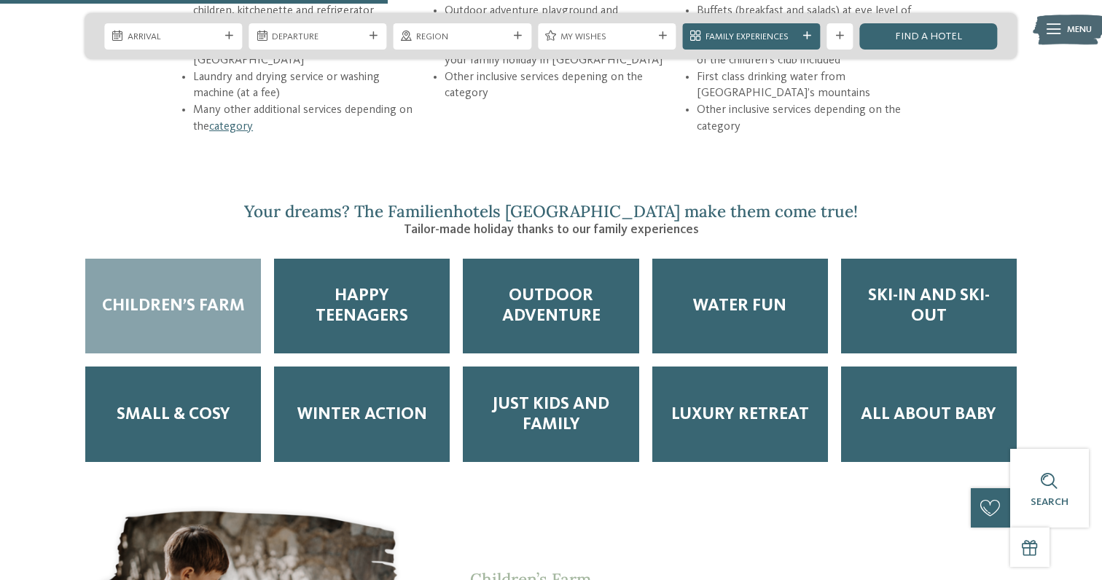
scroll to position [2110, 0]
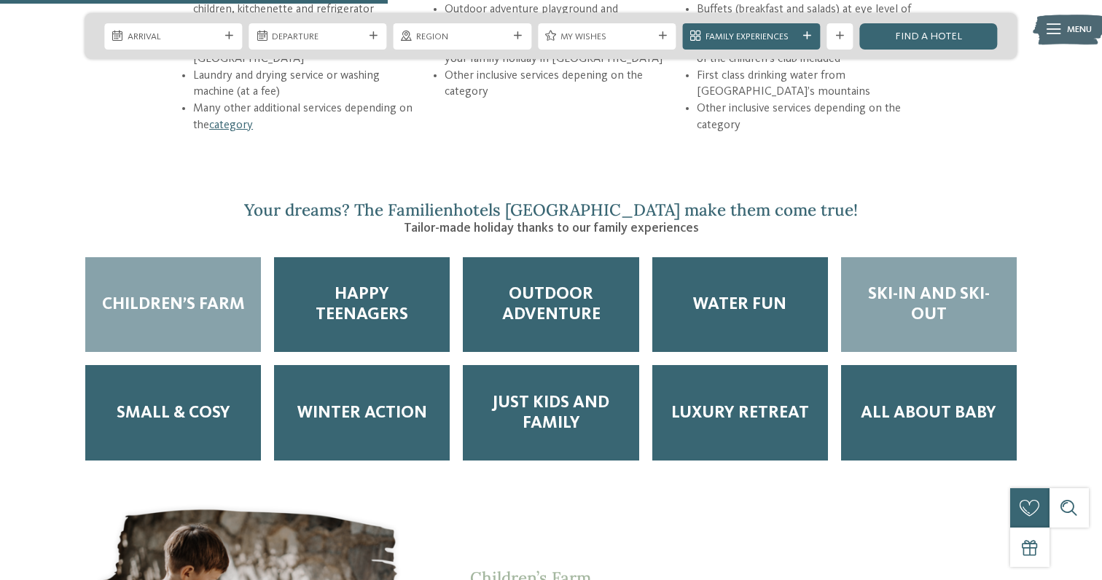
click at [894, 289] on div "Ski-in and Ski-out" at bounding box center [929, 304] width 176 height 95
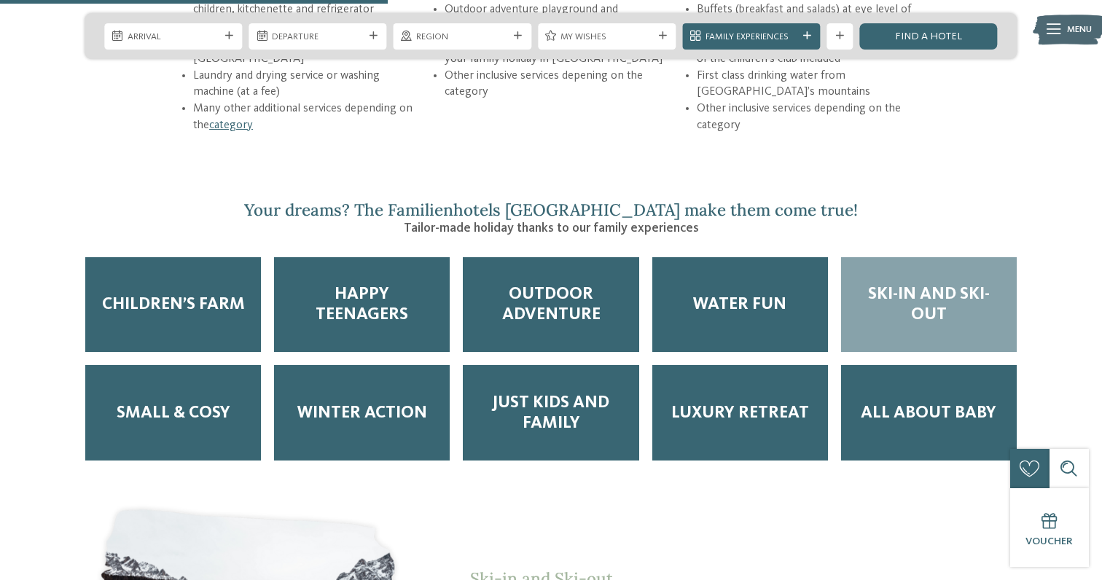
click at [931, 284] on span "Ski-in and Ski-out" at bounding box center [928, 304] width 149 height 41
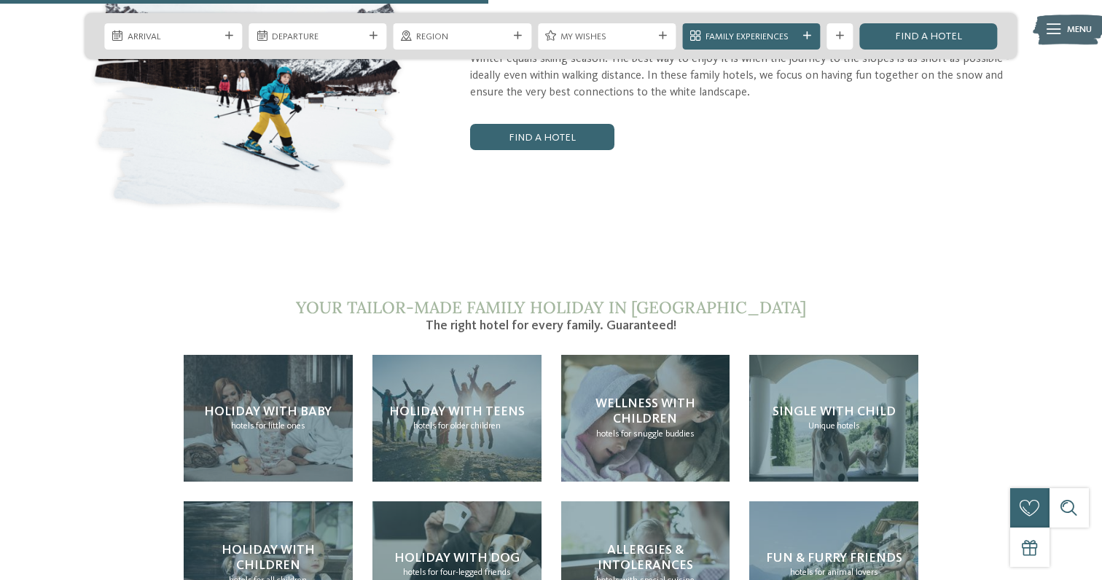
scroll to position [2659, 0]
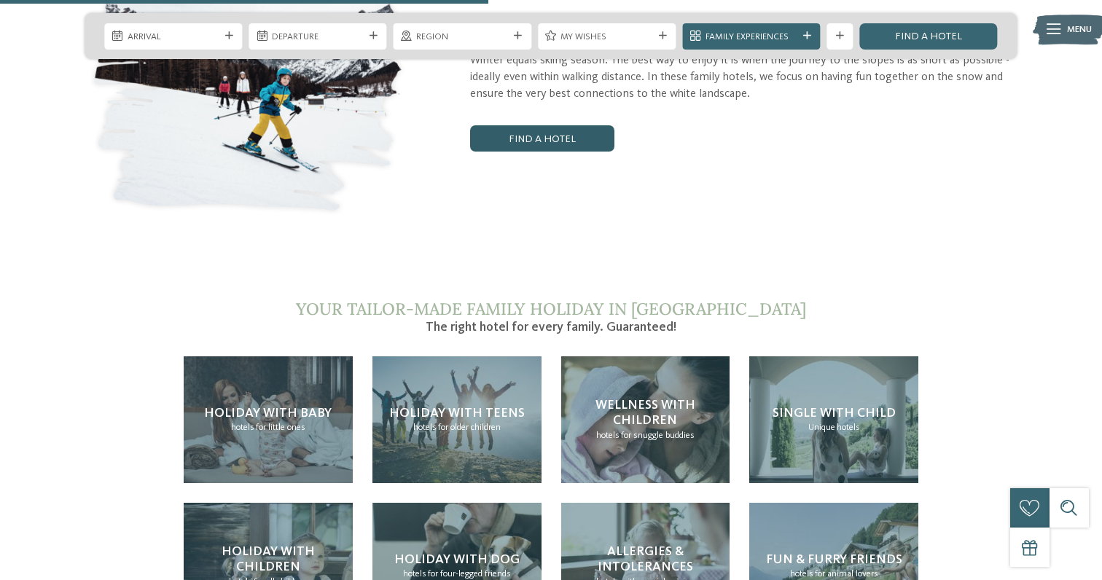
click at [568, 125] on link "Find a hotel" at bounding box center [542, 138] width 144 height 26
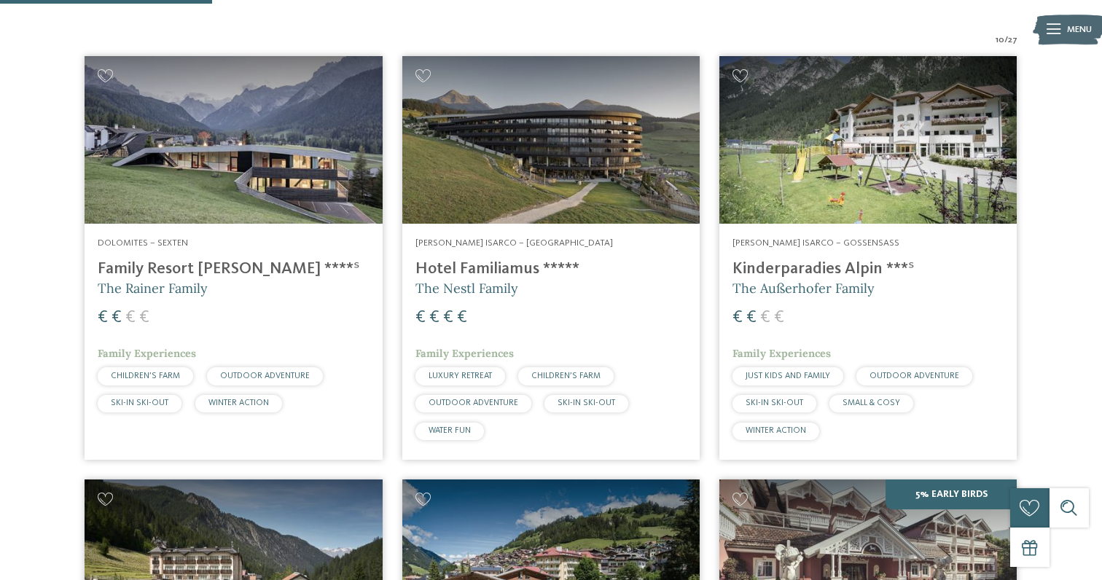
scroll to position [457, 0]
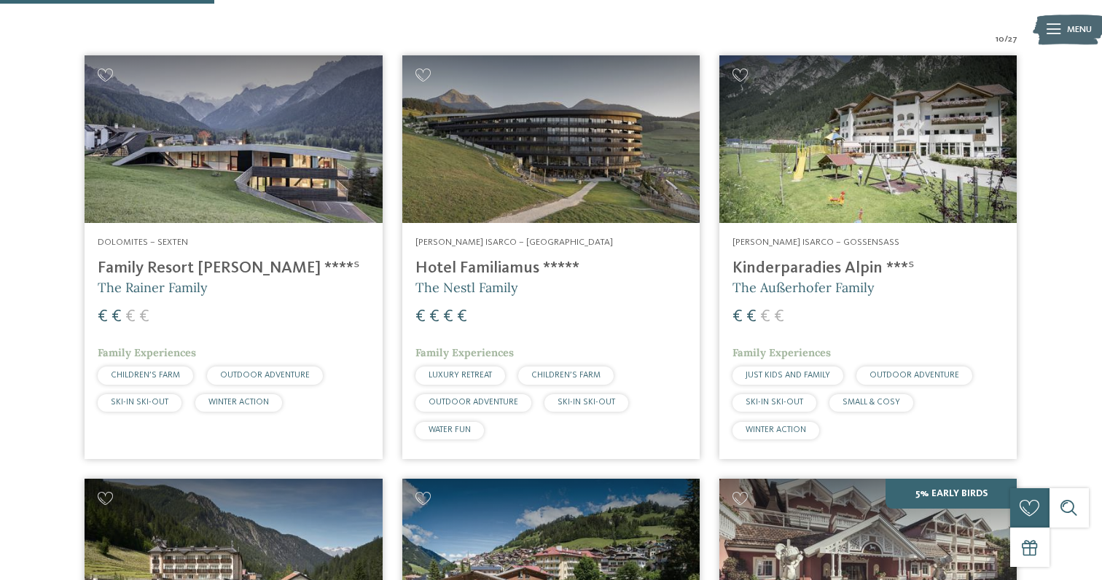
click at [193, 164] on img at bounding box center [233, 139] width 297 height 168
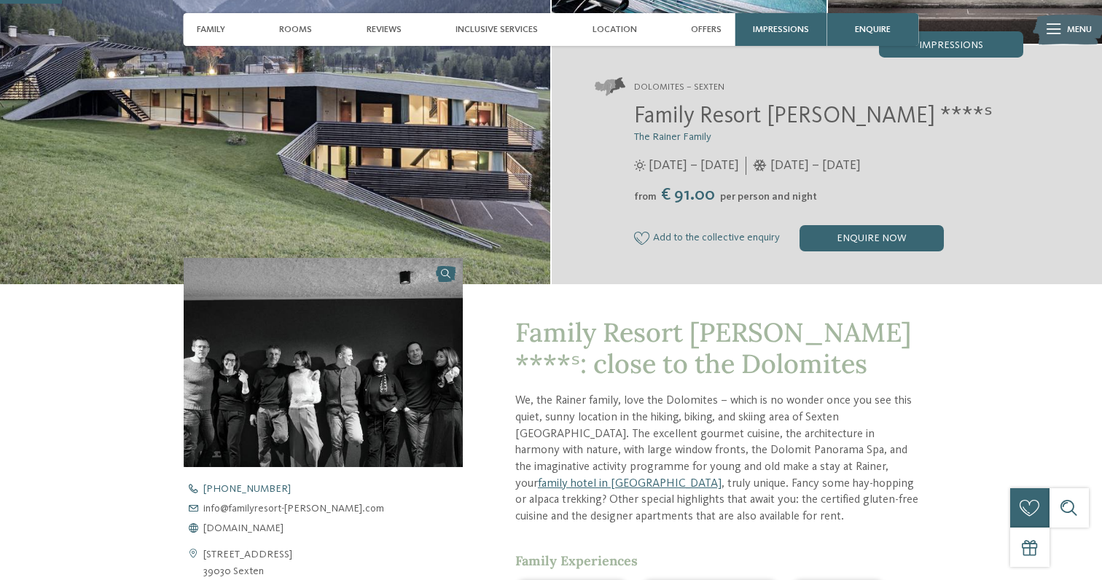
scroll to position [229, 0]
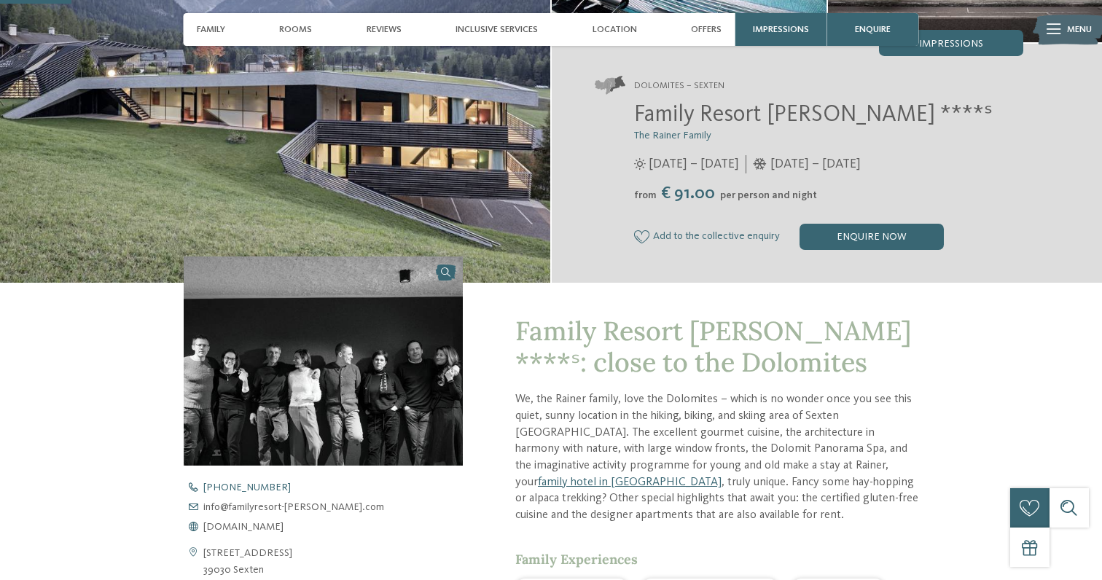
click at [284, 528] on span "[DOMAIN_NAME]" at bounding box center [243, 527] width 80 height 10
